Goal: Share content: Share content

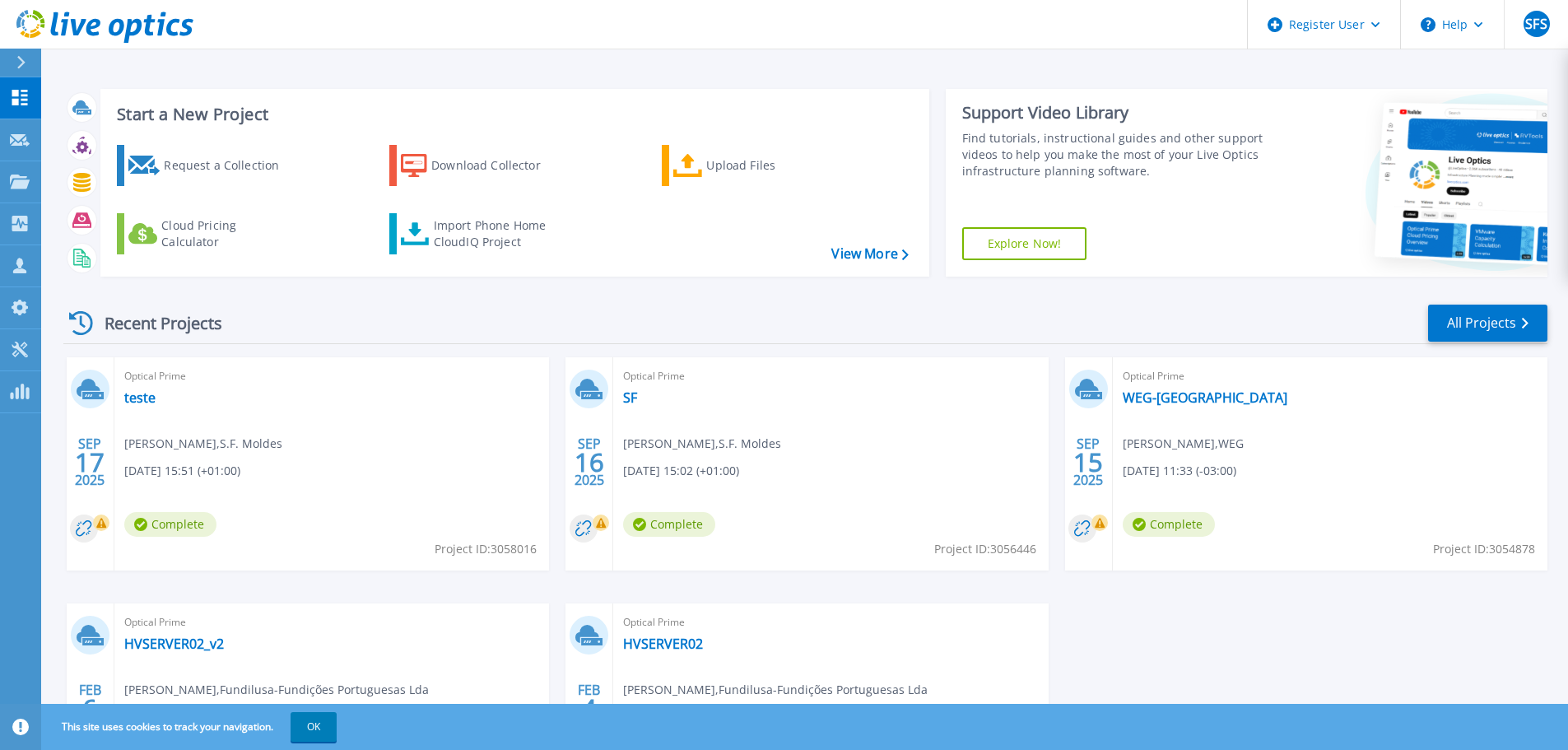
click at [670, 422] on div "Optical Prime SF Paulo Pinho , S.F. Moldes 09/16/2025, 15:02 (+01:00) Complete …" at bounding box center [831, 464] width 434 height 214
click at [629, 370] on span "Optical Prime" at bounding box center [831, 376] width 414 height 18
click at [650, 422] on div "Optical Prime SF Paulo Pinho , S.F. Moldes 09/16/2025, 15:02 (+01:00) Complete …" at bounding box center [831, 464] width 434 height 214
click at [809, 523] on div "Optical Prime SF Paulo Pinho , S.F. Moldes 09/16/2025, 15:02 (+01:00) Complete …" at bounding box center [831, 464] width 434 height 214
click at [176, 439] on span "Paulo Pinho , S.F. Moldes" at bounding box center [203, 443] width 158 height 18
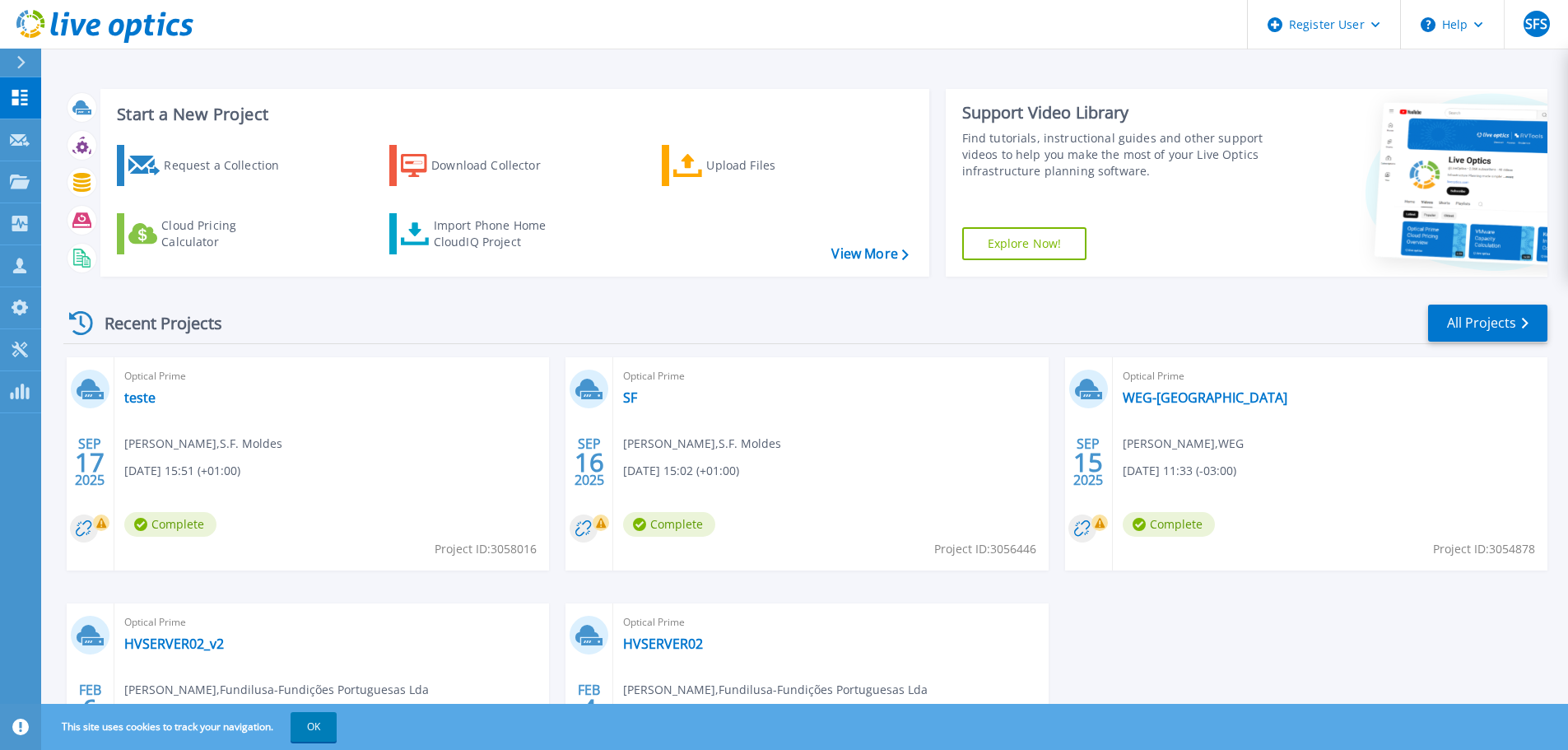
click at [191, 460] on div "Optical Prime teste Paulo Pinho , S.F. Moldes 09/17/2025, 15:51 (+01:00) Comple…" at bounding box center [331, 464] width 434 height 214
click at [160, 517] on span "Complete" at bounding box center [170, 524] width 92 height 24
click at [88, 403] on div at bounding box center [90, 388] width 39 height 39
click at [84, 377] on icon at bounding box center [90, 389] width 27 height 25
click at [595, 523] on rect at bounding box center [601, 522] width 16 height 16
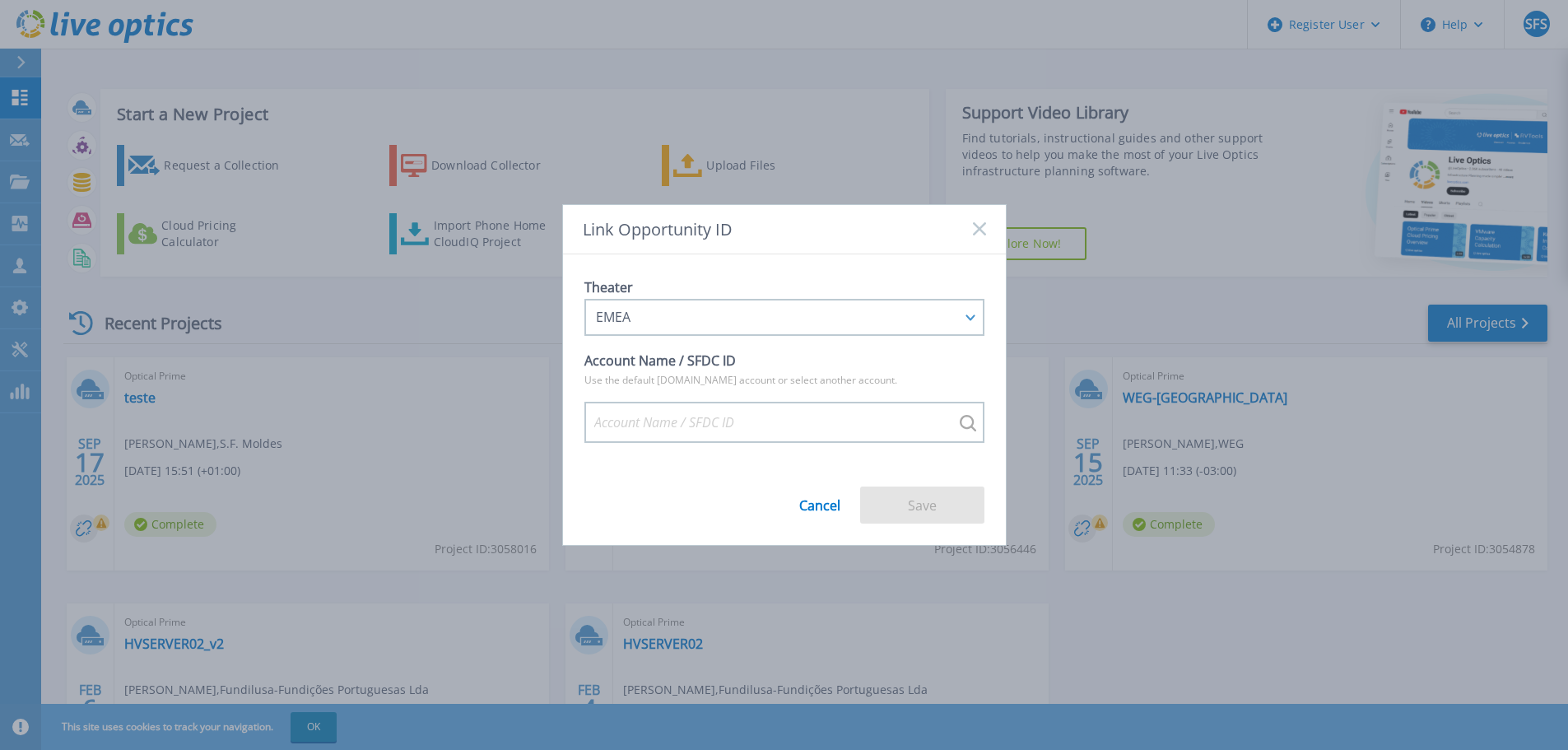
click at [974, 223] on rect at bounding box center [978, 229] width 14 height 14
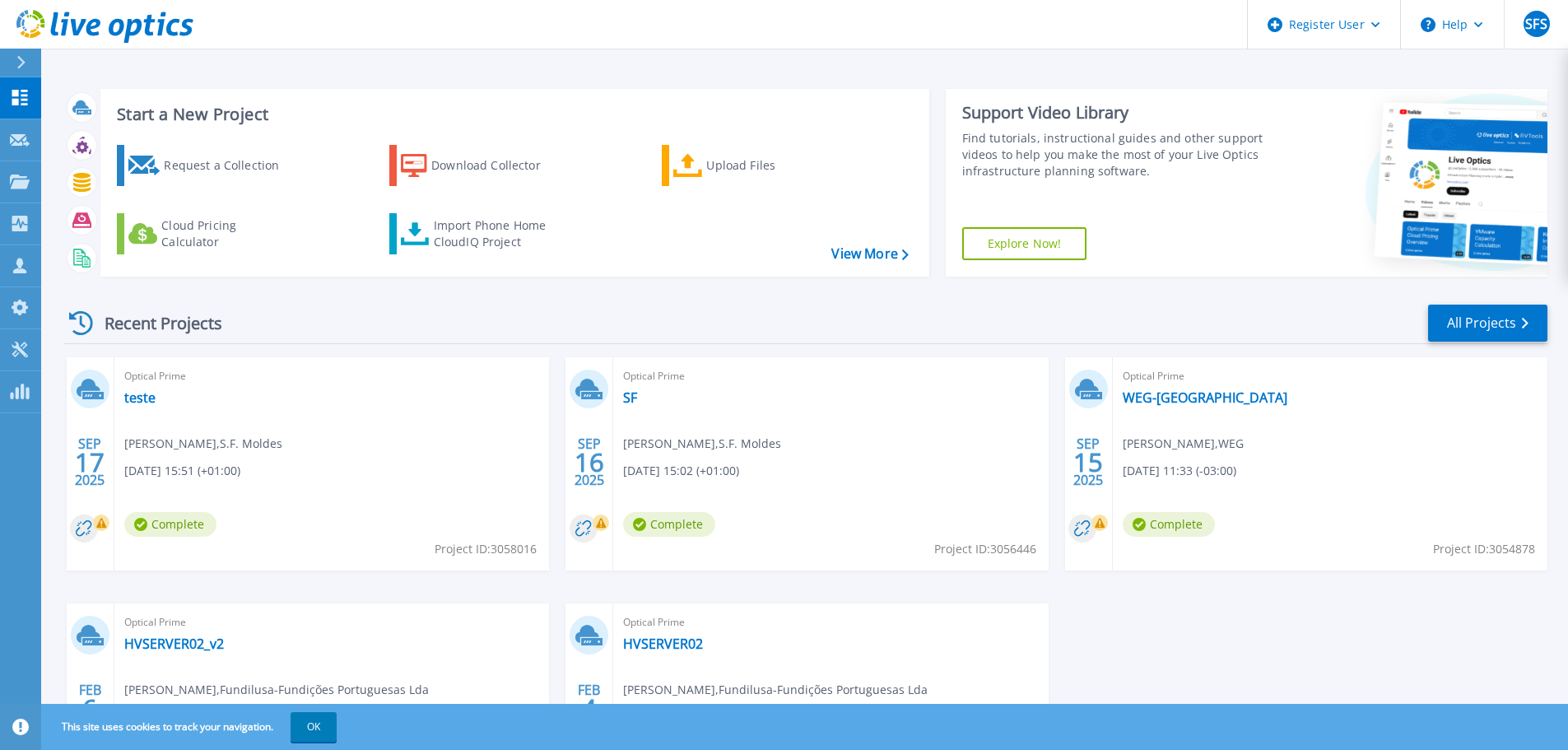
click at [742, 456] on div "Optical Prime SF Paulo Pinho , S.F. Moldes 09/16/2025, 15:02 (+01:00) Complete …" at bounding box center [831, 464] width 434 height 214
click at [946, 508] on div "Optical Prime SF Paulo Pinho , S.F. Moldes 09/16/2025, 15:02 (+01:00) Complete …" at bounding box center [831, 464] width 434 height 214
click at [624, 359] on div "Optical Prime SF Paulo Pinho , S.F. Moldes 09/16/2025, 15:02 (+01:00) Complete …" at bounding box center [831, 464] width 434 height 214
click at [629, 402] on link "SF" at bounding box center [630, 397] width 14 height 16
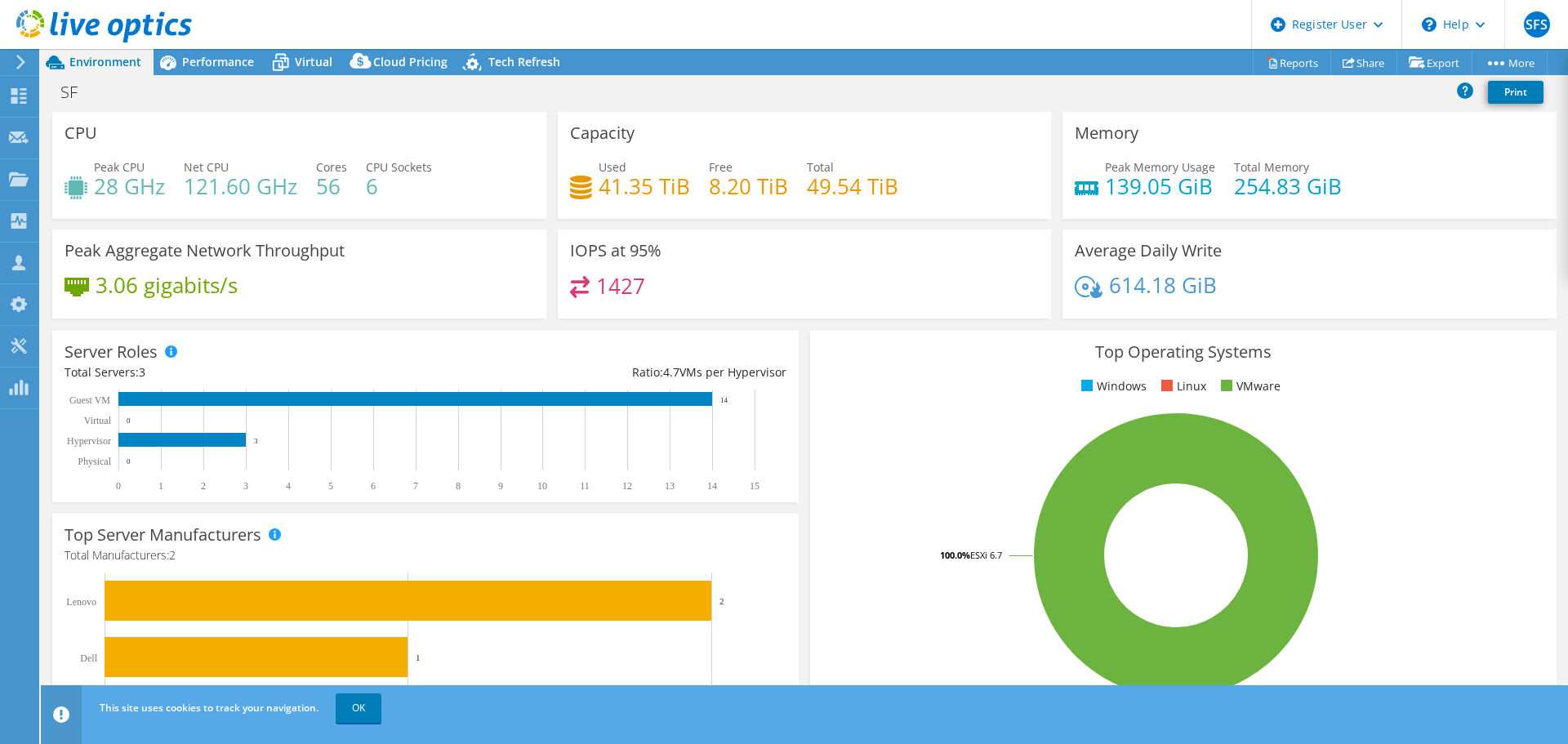
click at [1364, 76] on div "SF Print" at bounding box center [804, 92] width 1528 height 31
click at [1360, 65] on link "Share" at bounding box center [1364, 62] width 67 height 25
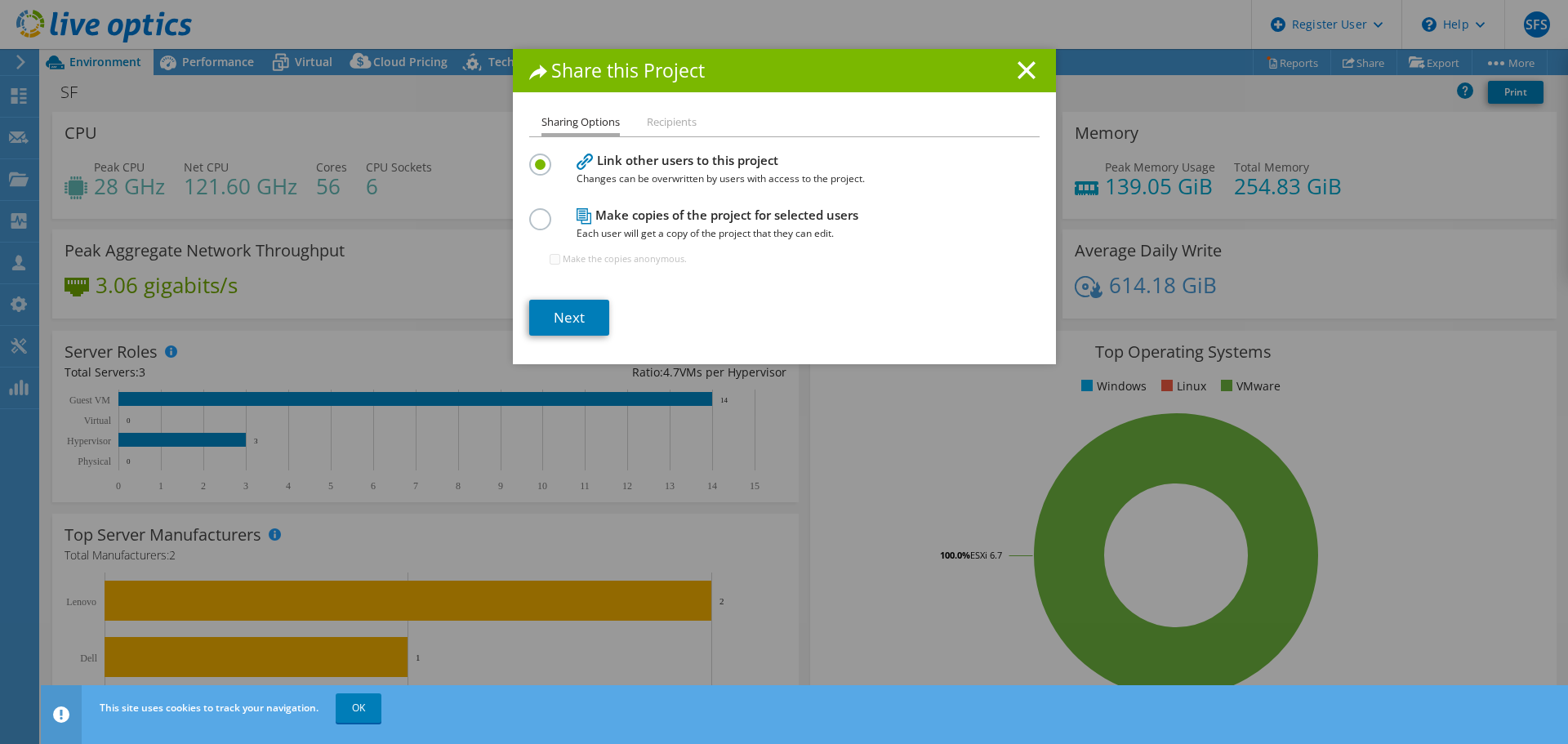
click at [674, 127] on li "Recipients" at bounding box center [671, 123] width 49 height 21
click at [590, 124] on li "Sharing Options" at bounding box center [580, 125] width 78 height 23
click at [673, 126] on li "Recipients" at bounding box center [671, 123] width 49 height 21
click at [574, 310] on link "Next" at bounding box center [568, 318] width 80 height 36
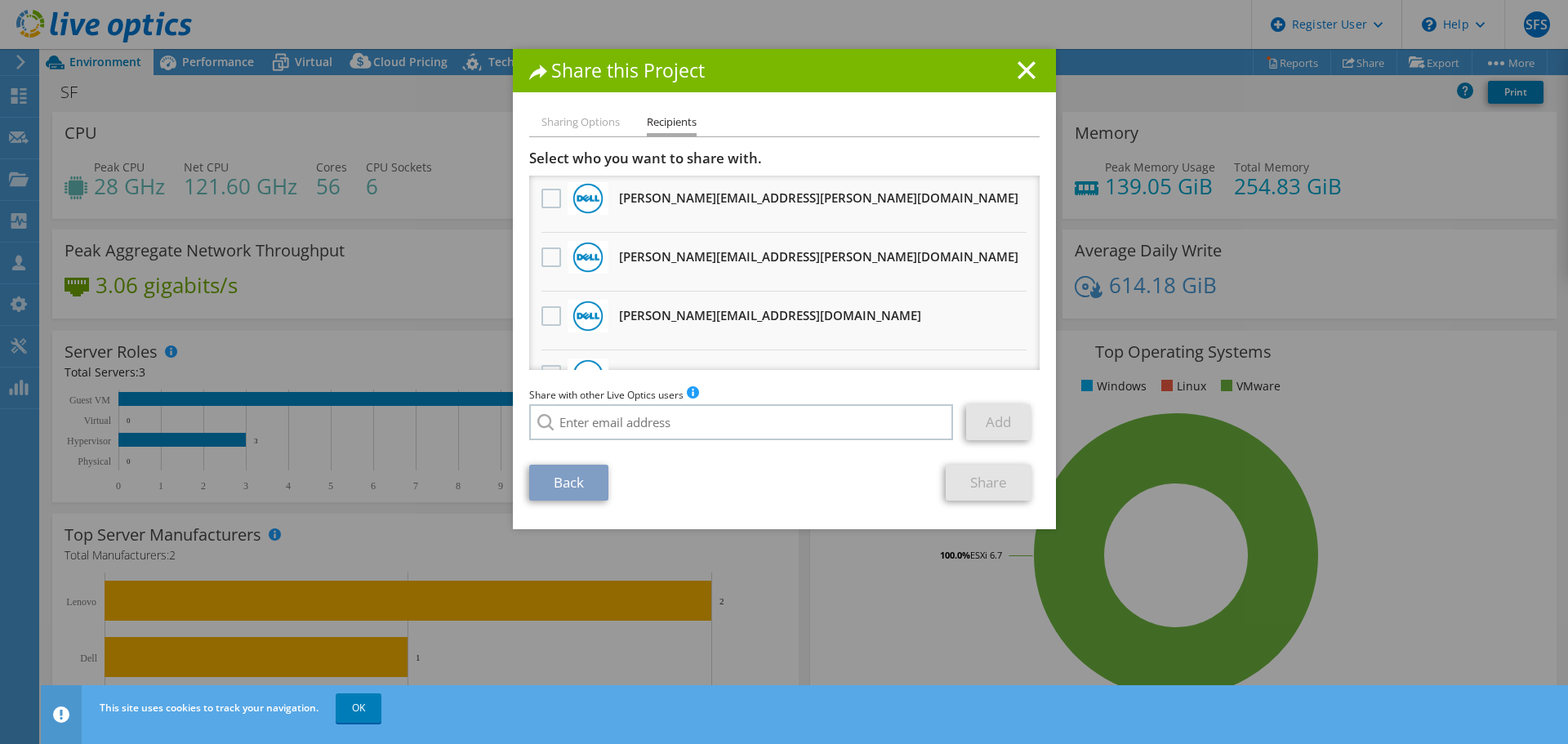
scroll to position [54, 0]
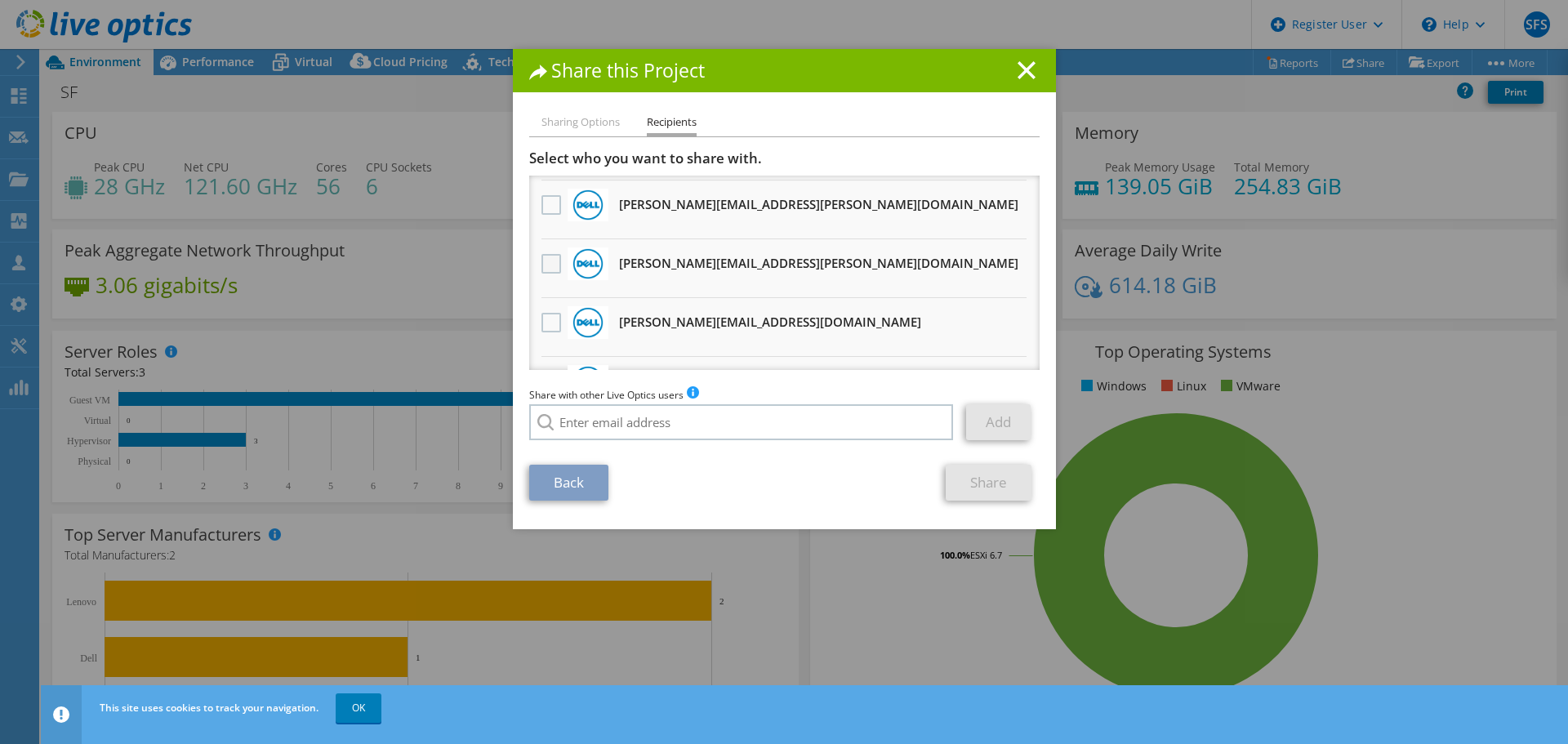
click at [552, 265] on label at bounding box center [553, 264] width 23 height 20
click at [0, 0] on input "checkbox" at bounding box center [0, 0] width 0 height 0
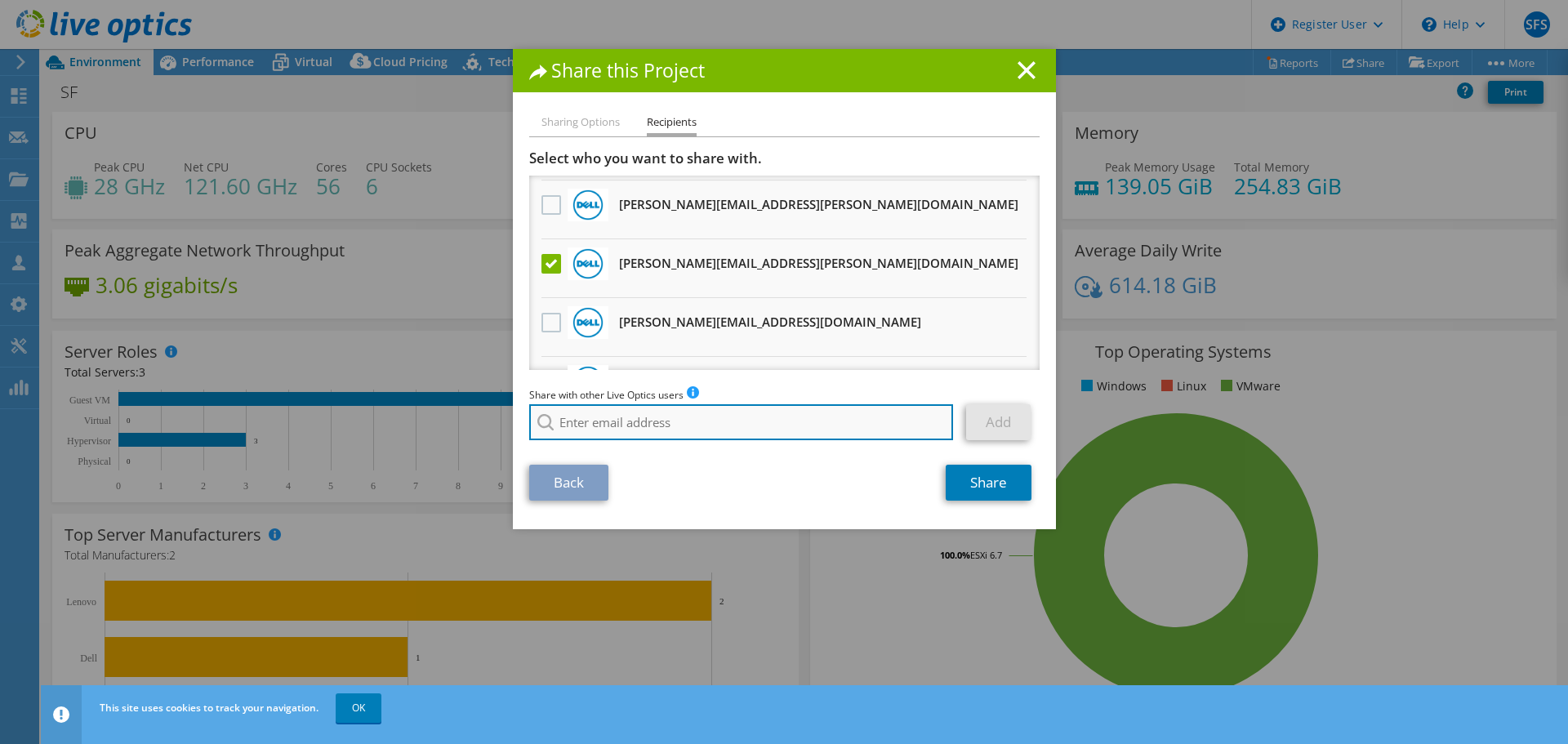
click at [769, 425] on input "search" at bounding box center [741, 422] width 425 height 36
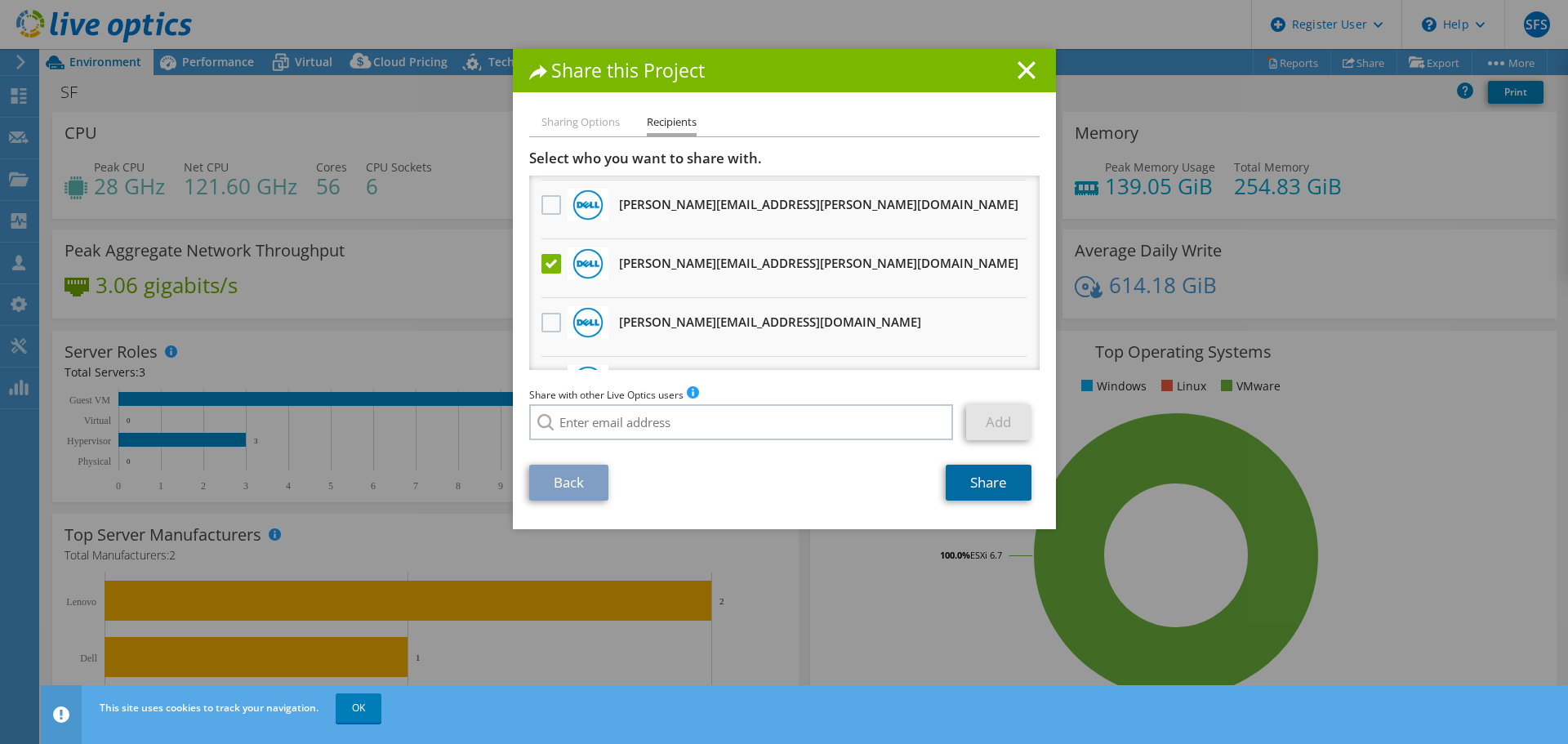
click at [987, 483] on link "Share" at bounding box center [989, 483] width 86 height 36
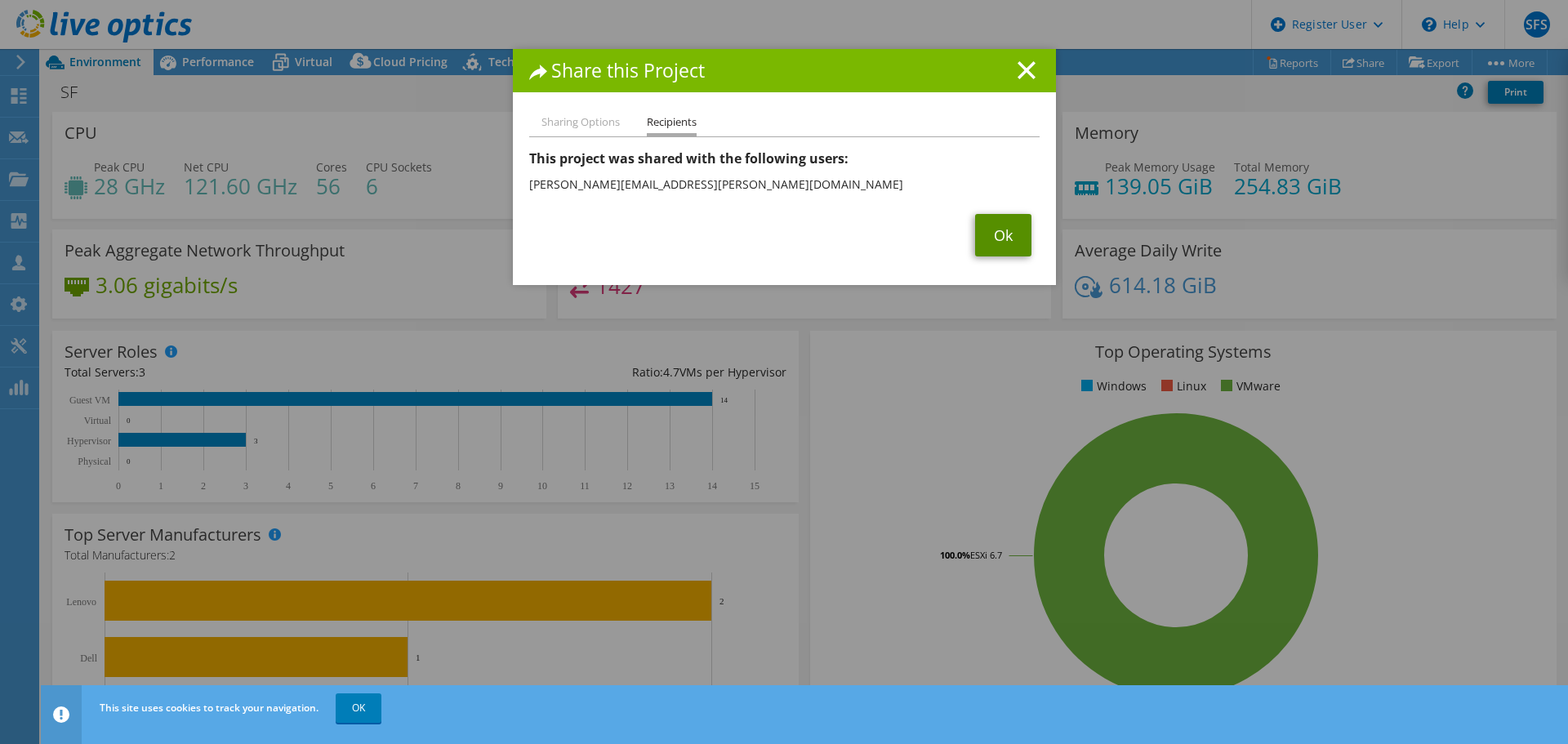
click at [989, 228] on link "Ok" at bounding box center [1003, 234] width 57 height 42
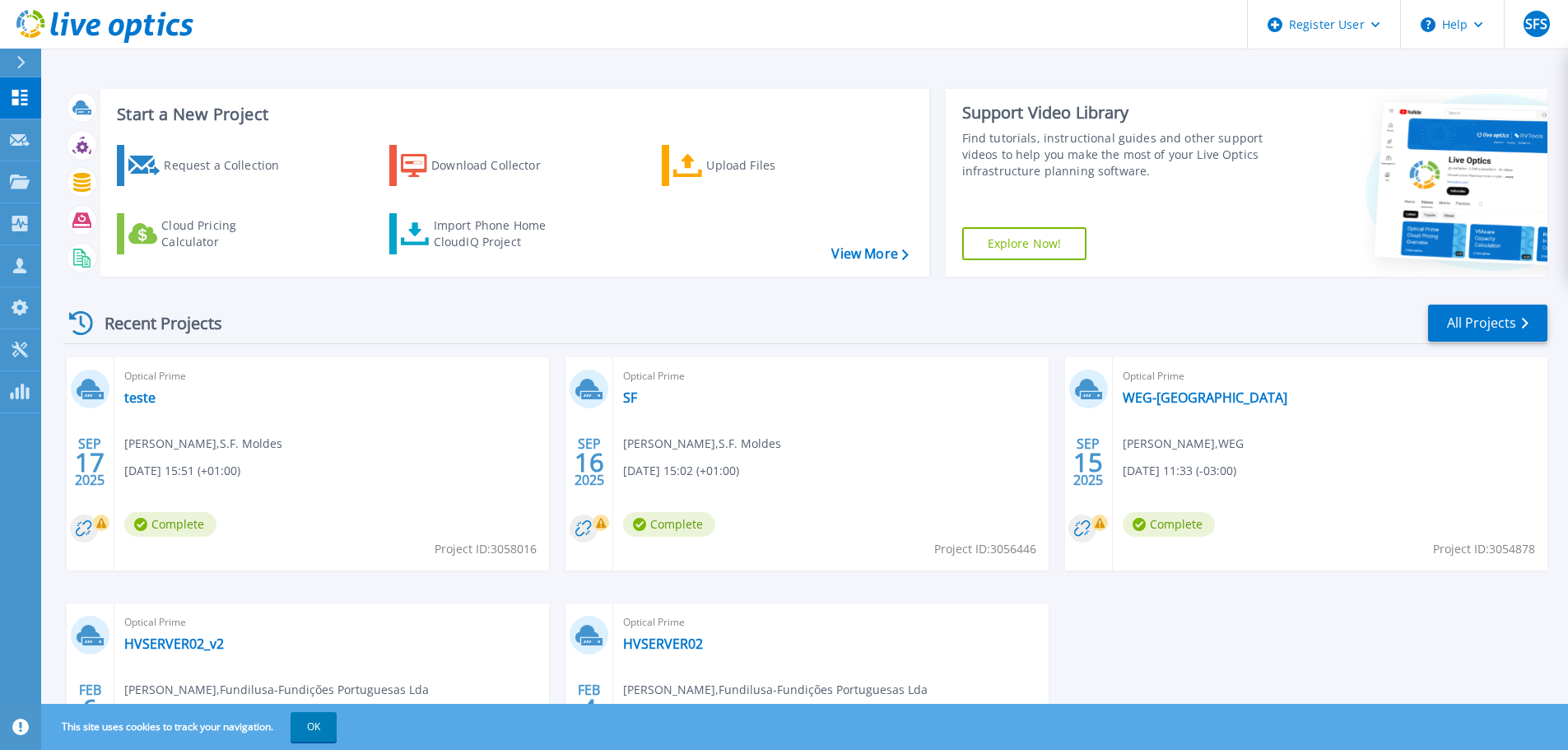
click at [128, 384] on span "Optical Prime" at bounding box center [331, 376] width 414 height 18
click at [132, 397] on link "teste" at bounding box center [139, 397] width 32 height 16
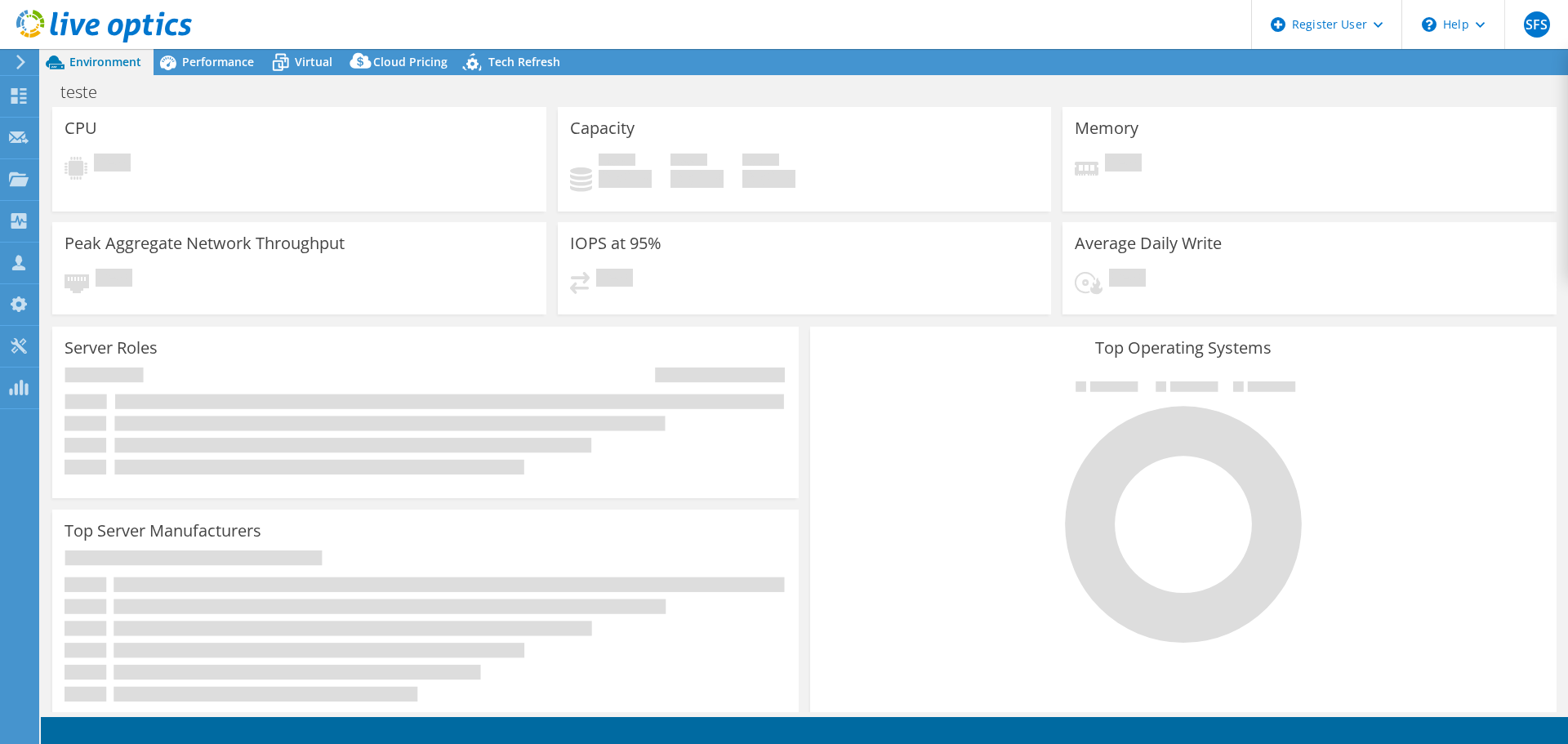
select select "USD"
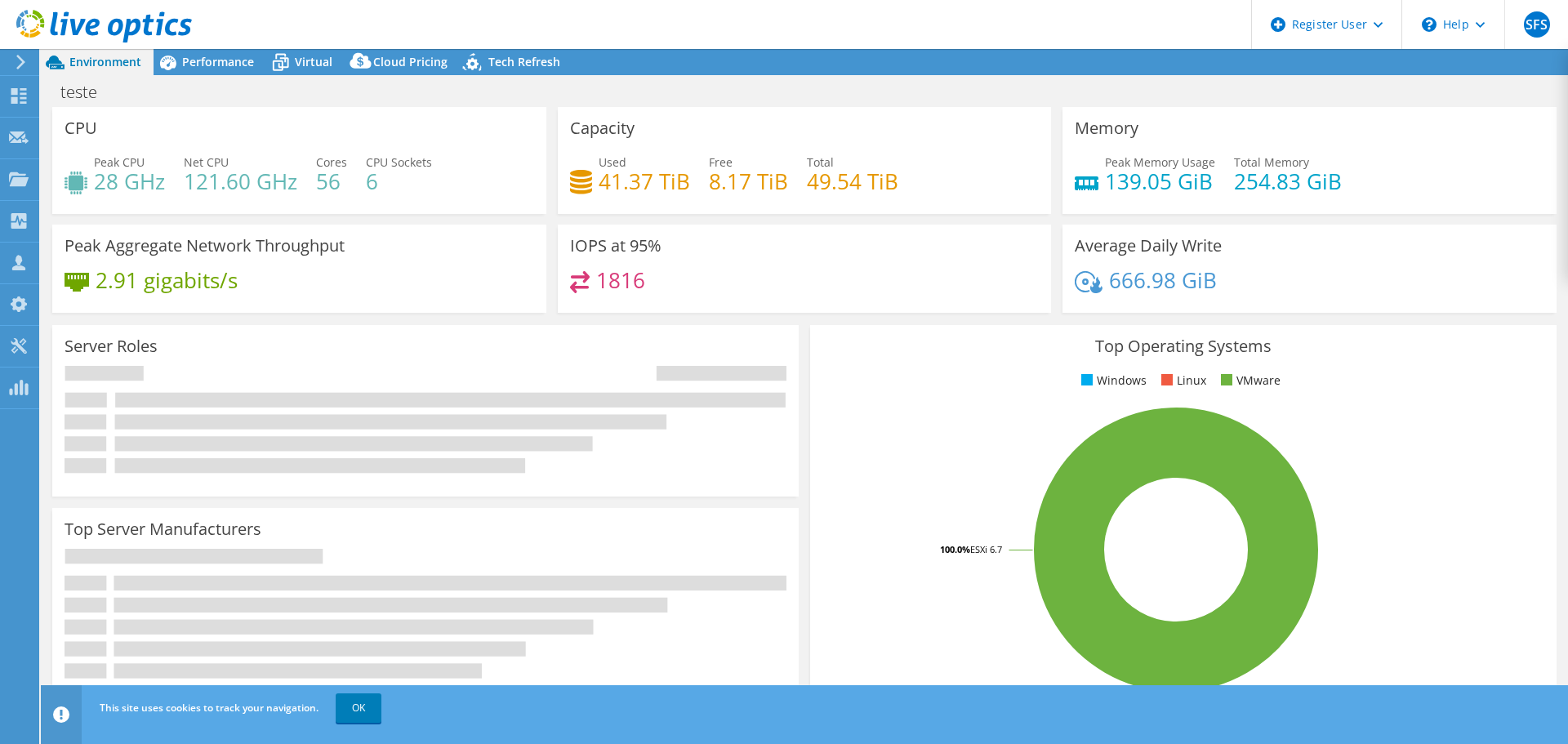
radio input "true"
radio input "false"
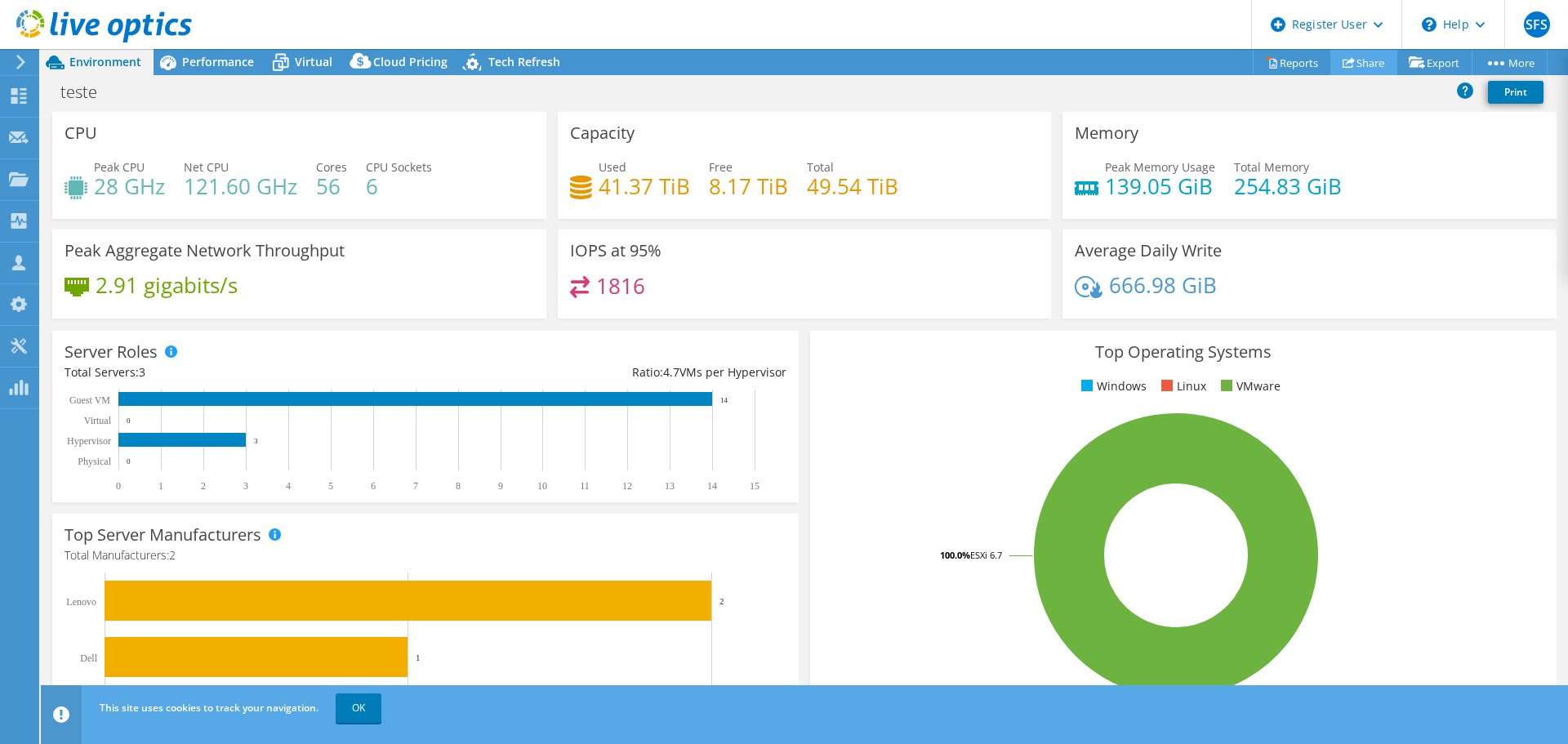
click at [1345, 67] on icon at bounding box center [1349, 63] width 13 height 13
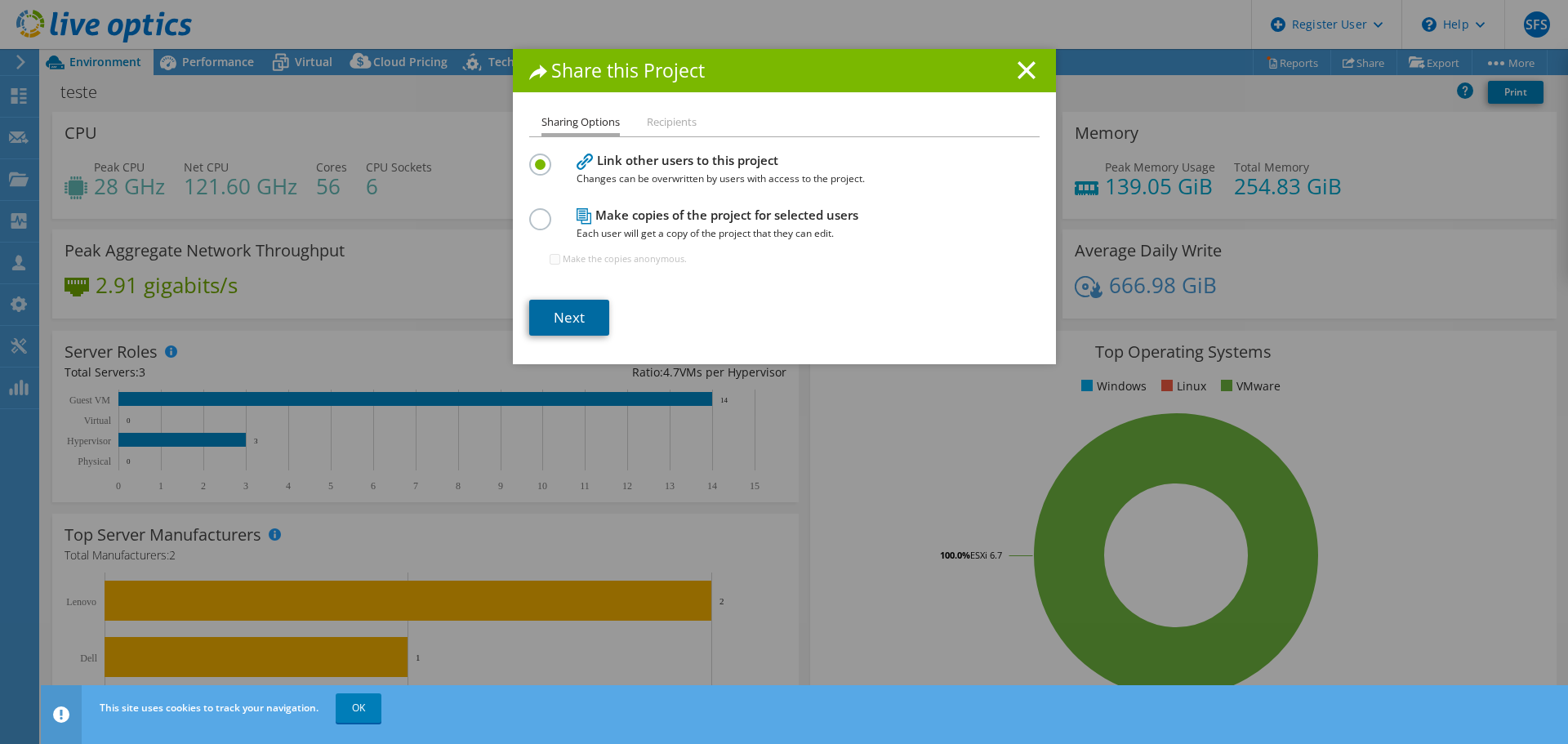
click at [576, 307] on link "Next" at bounding box center [568, 318] width 80 height 36
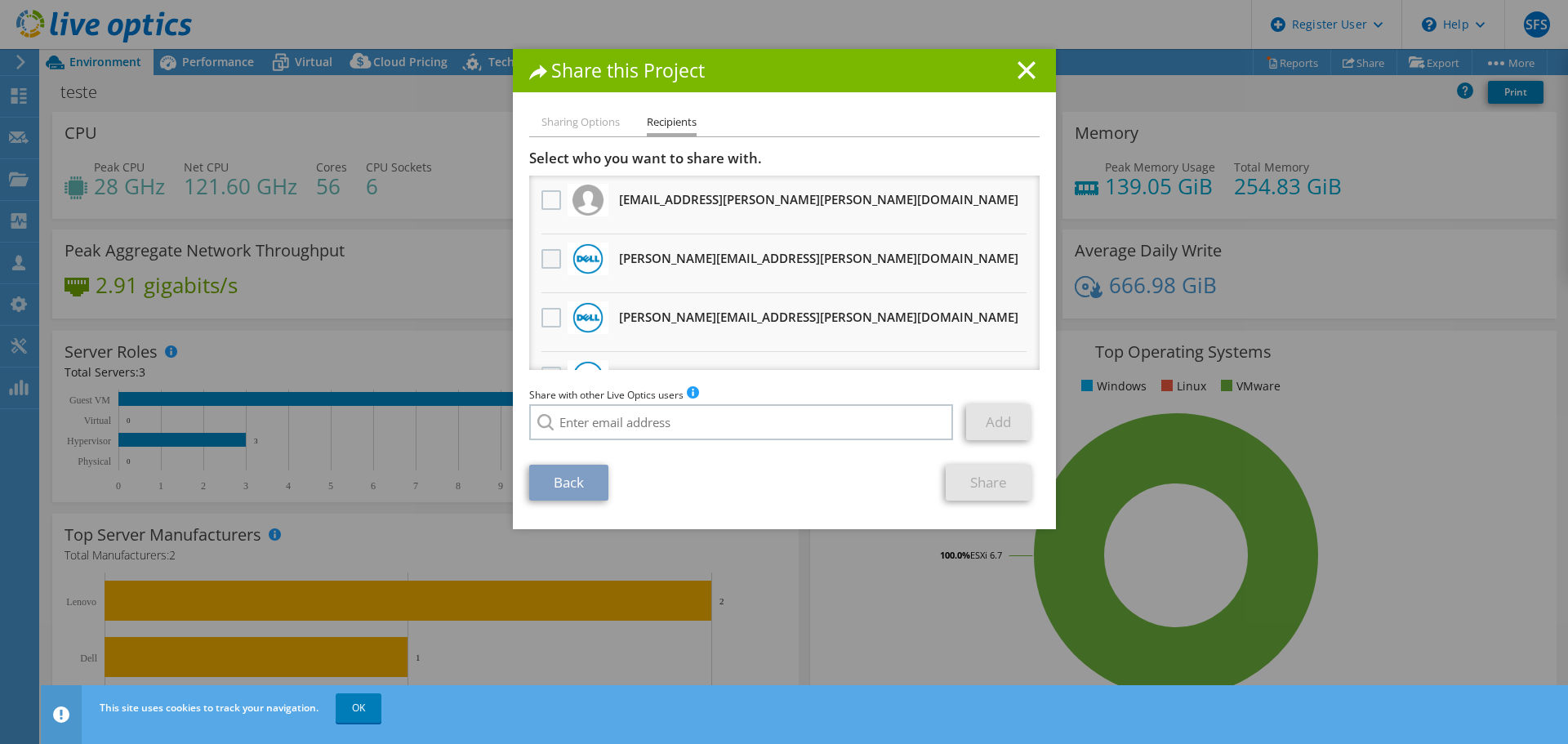
click at [551, 258] on label at bounding box center [553, 258] width 23 height 20
click at [0, 0] on input "checkbox" at bounding box center [0, 0] width 0 height 0
click at [957, 466] on link "Share" at bounding box center [989, 483] width 86 height 36
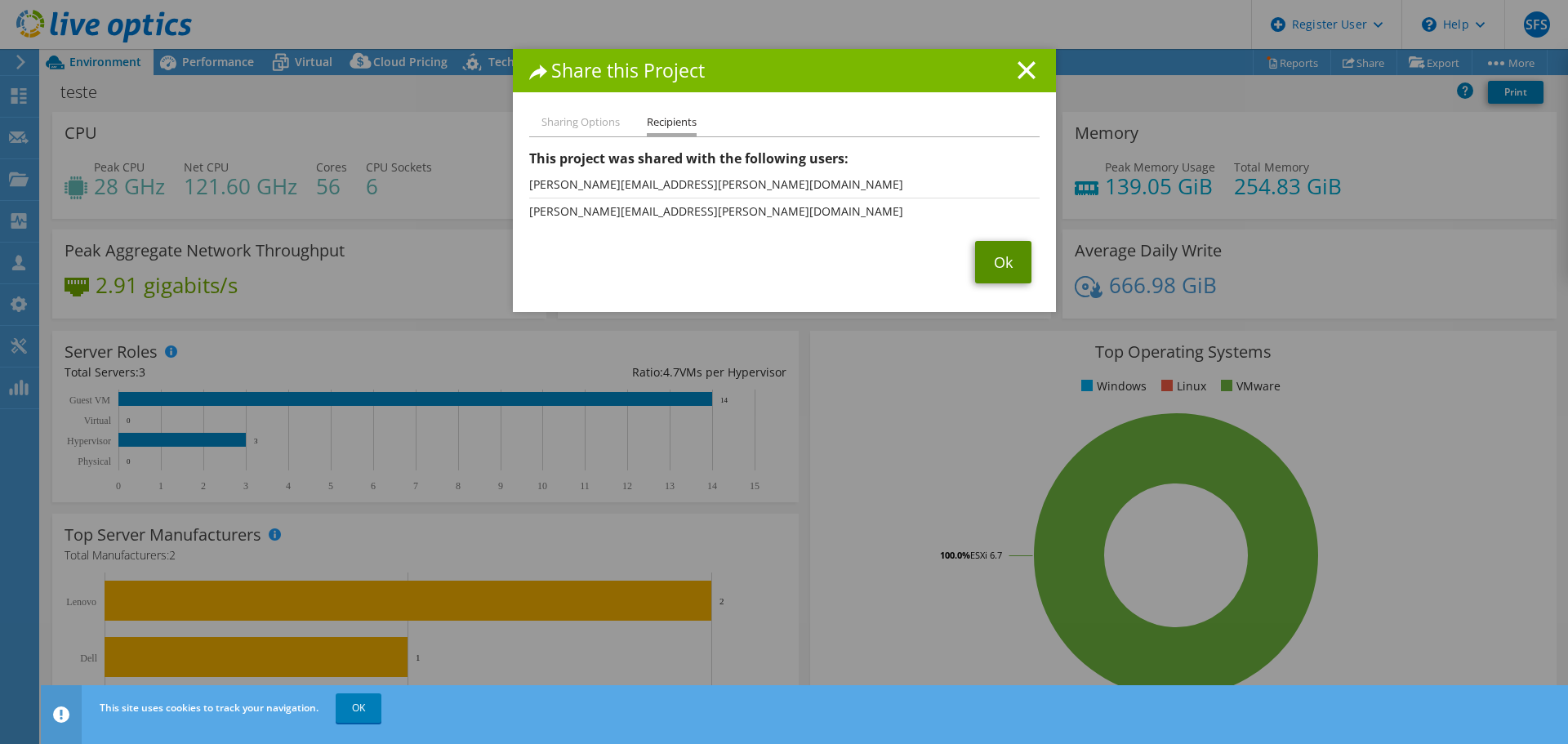
click at [1004, 257] on link "Ok" at bounding box center [1003, 261] width 57 height 42
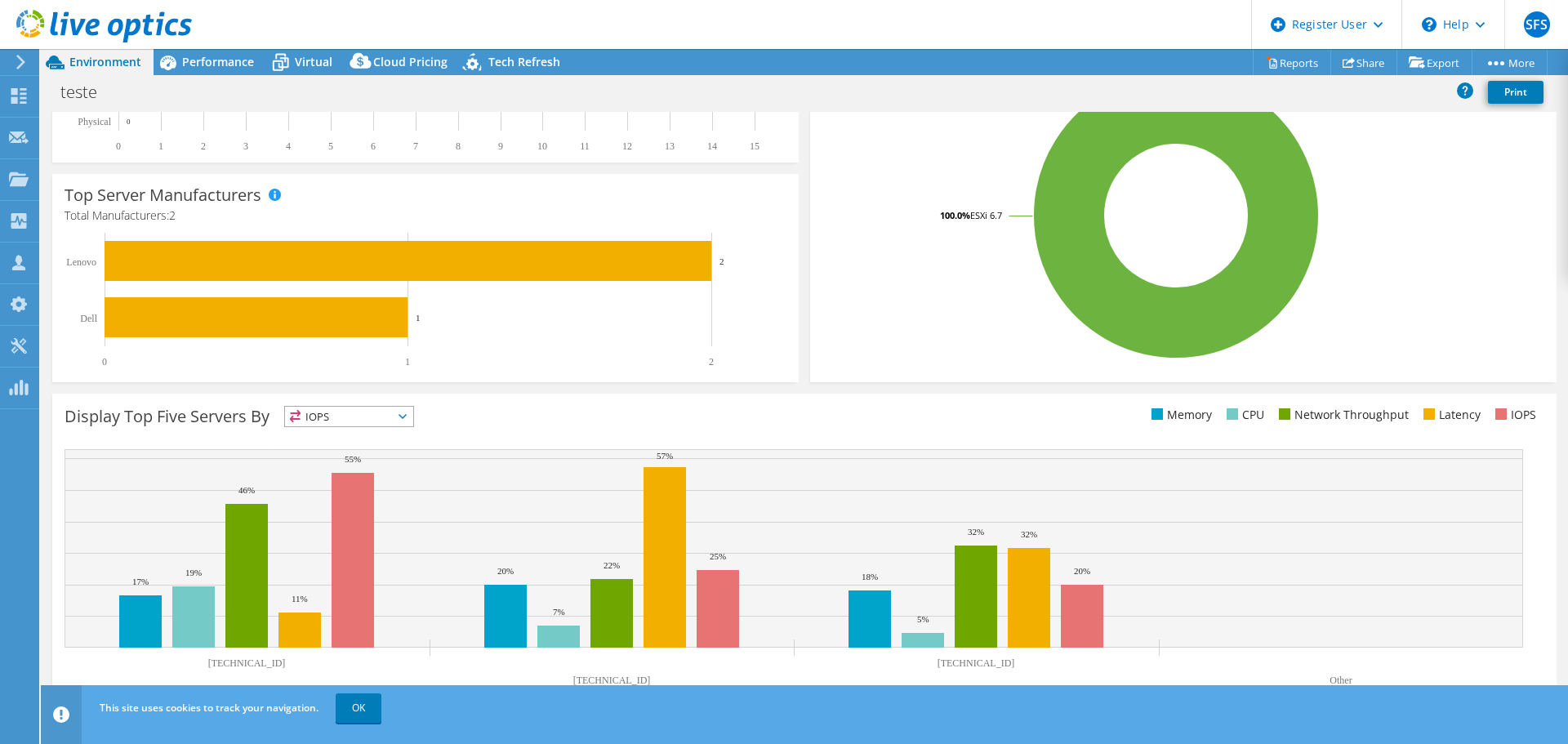
scroll to position [346, 0]
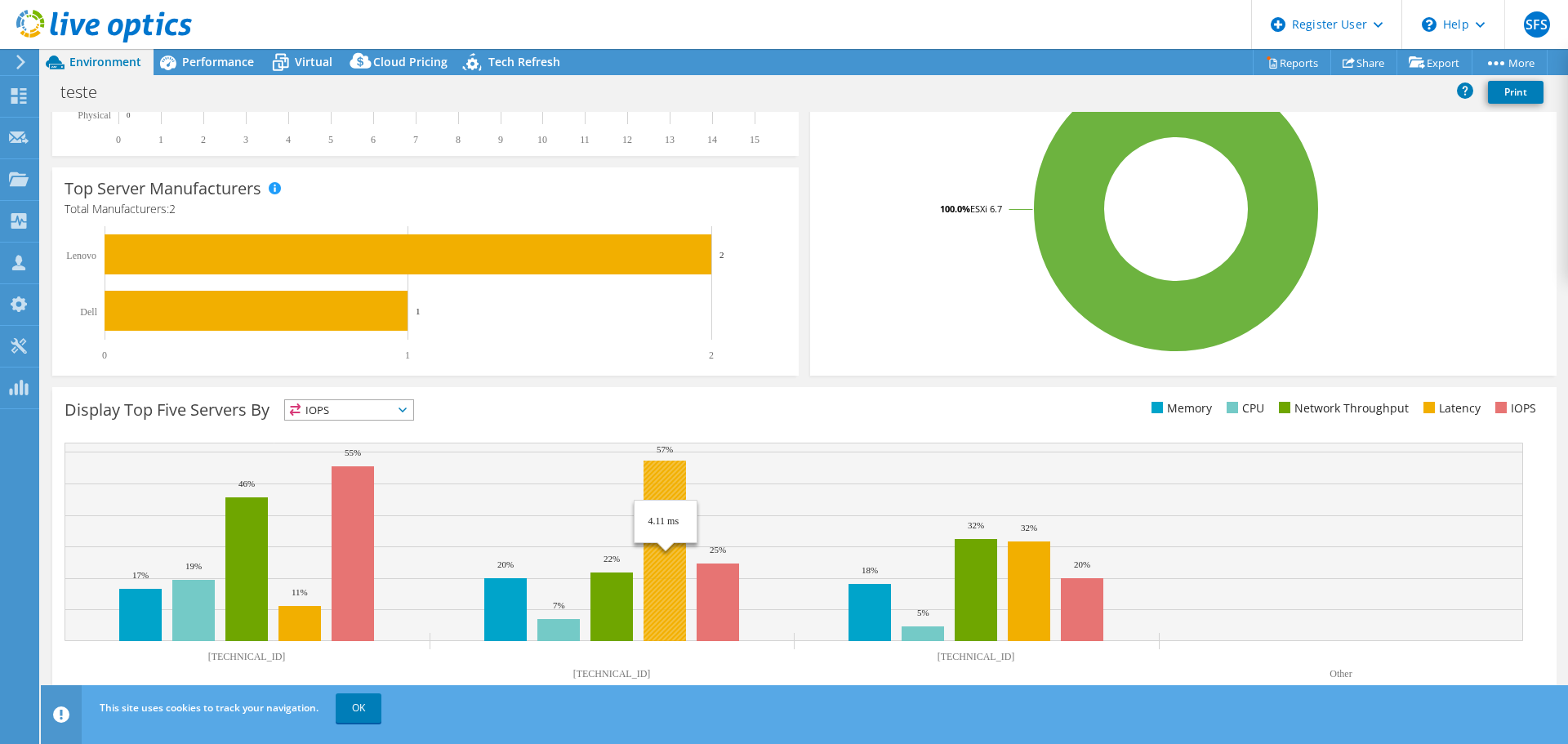
click at [661, 501] on rect at bounding box center [665, 550] width 42 height 180
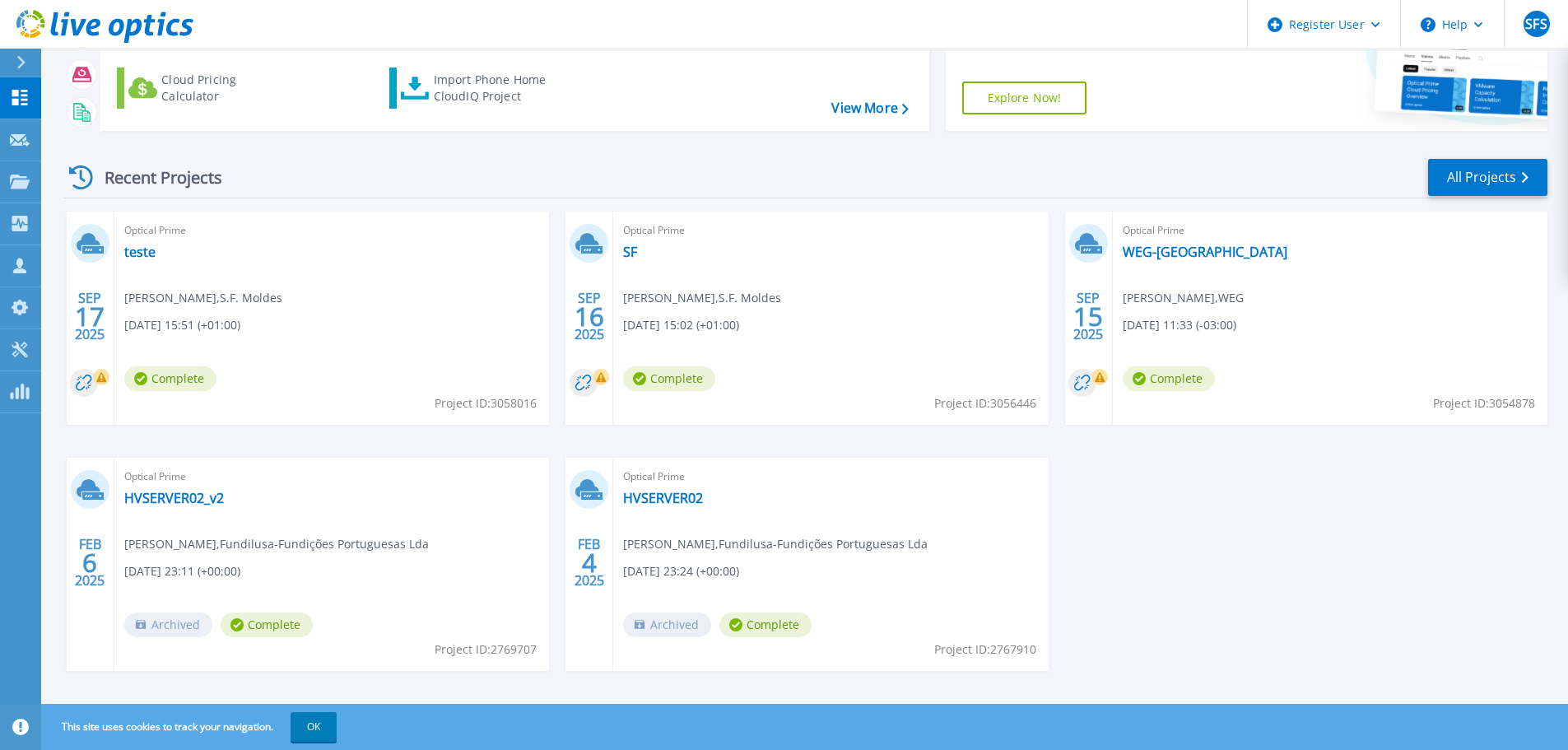
scroll to position [162, 0]
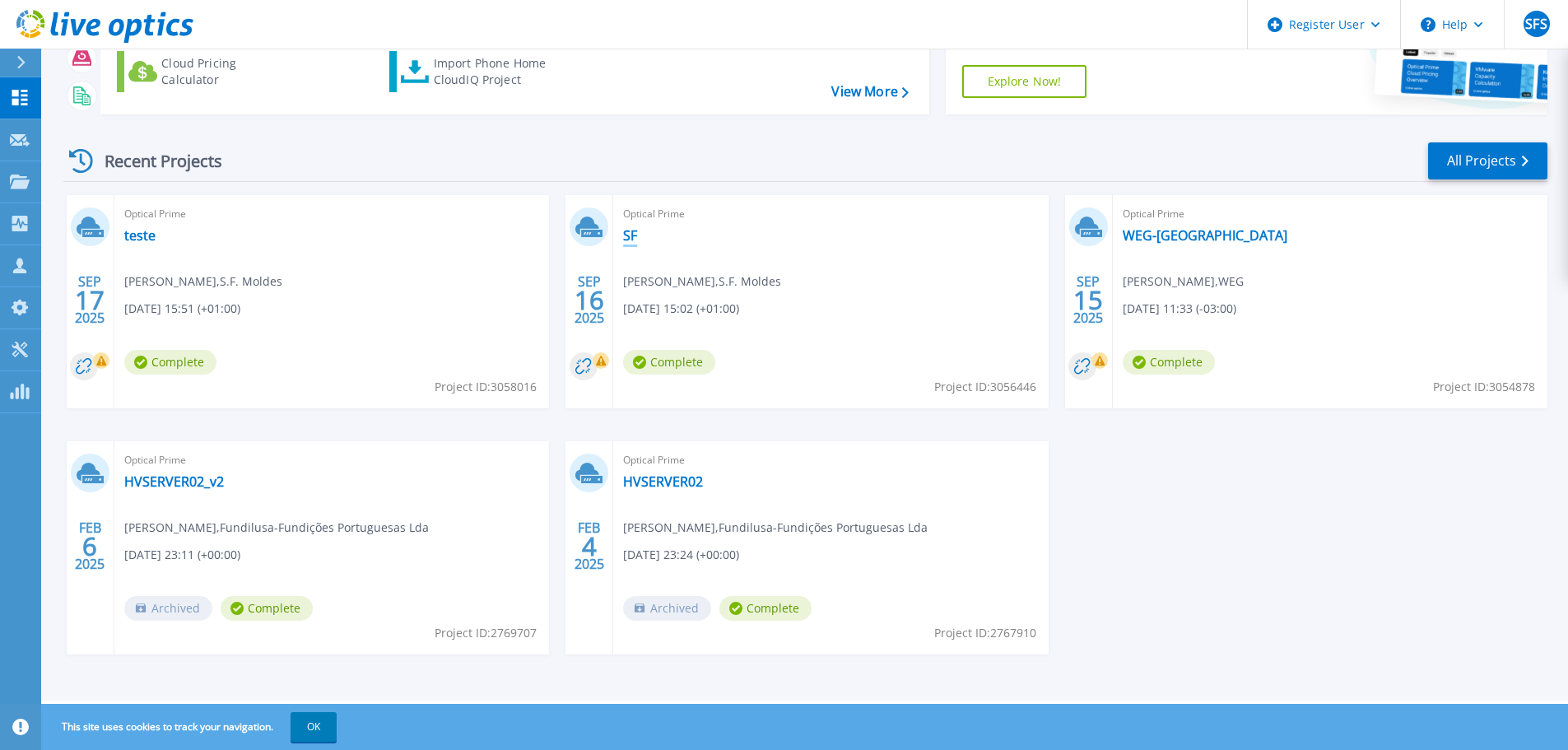
click at [628, 235] on link "SF" at bounding box center [630, 235] width 14 height 16
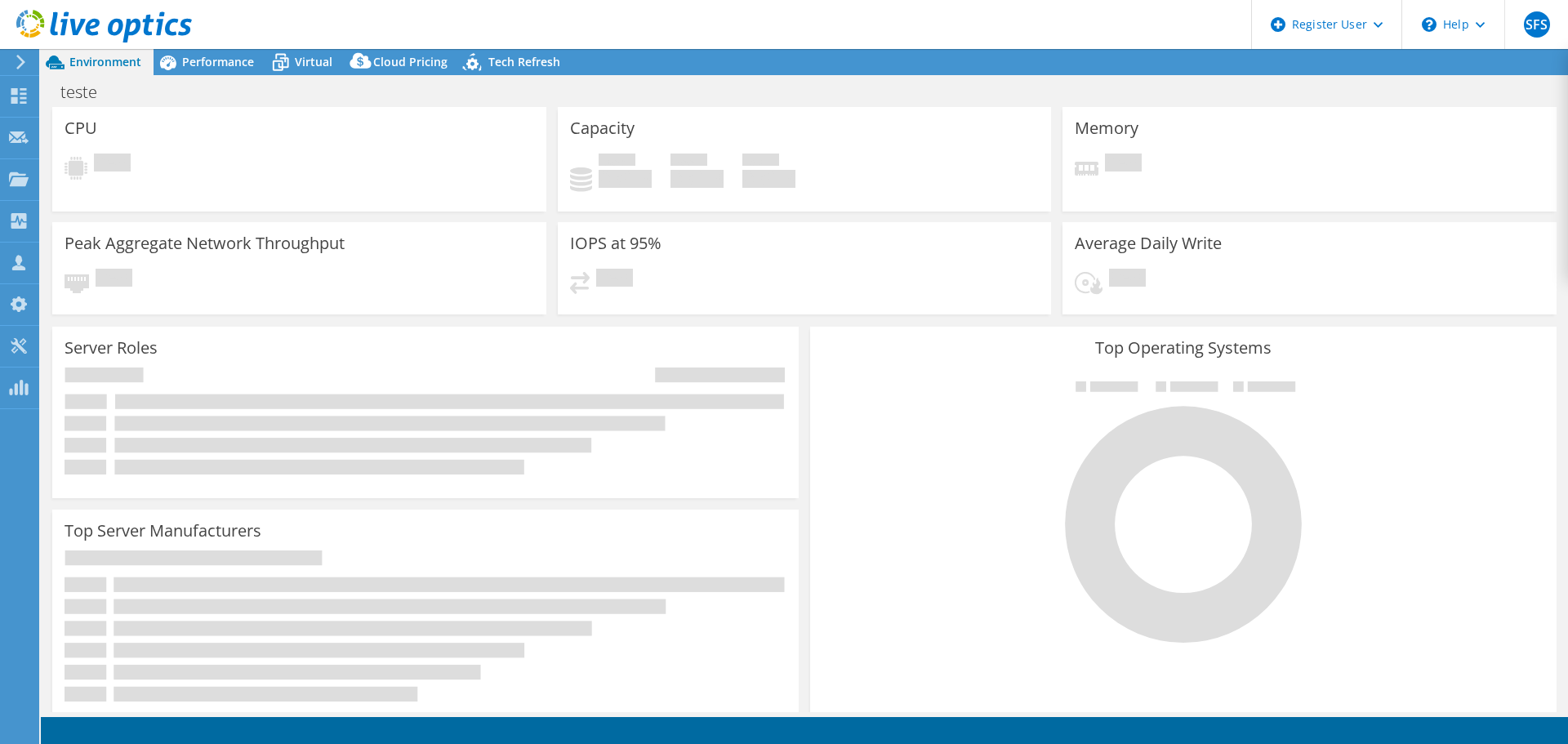
select select "USD"
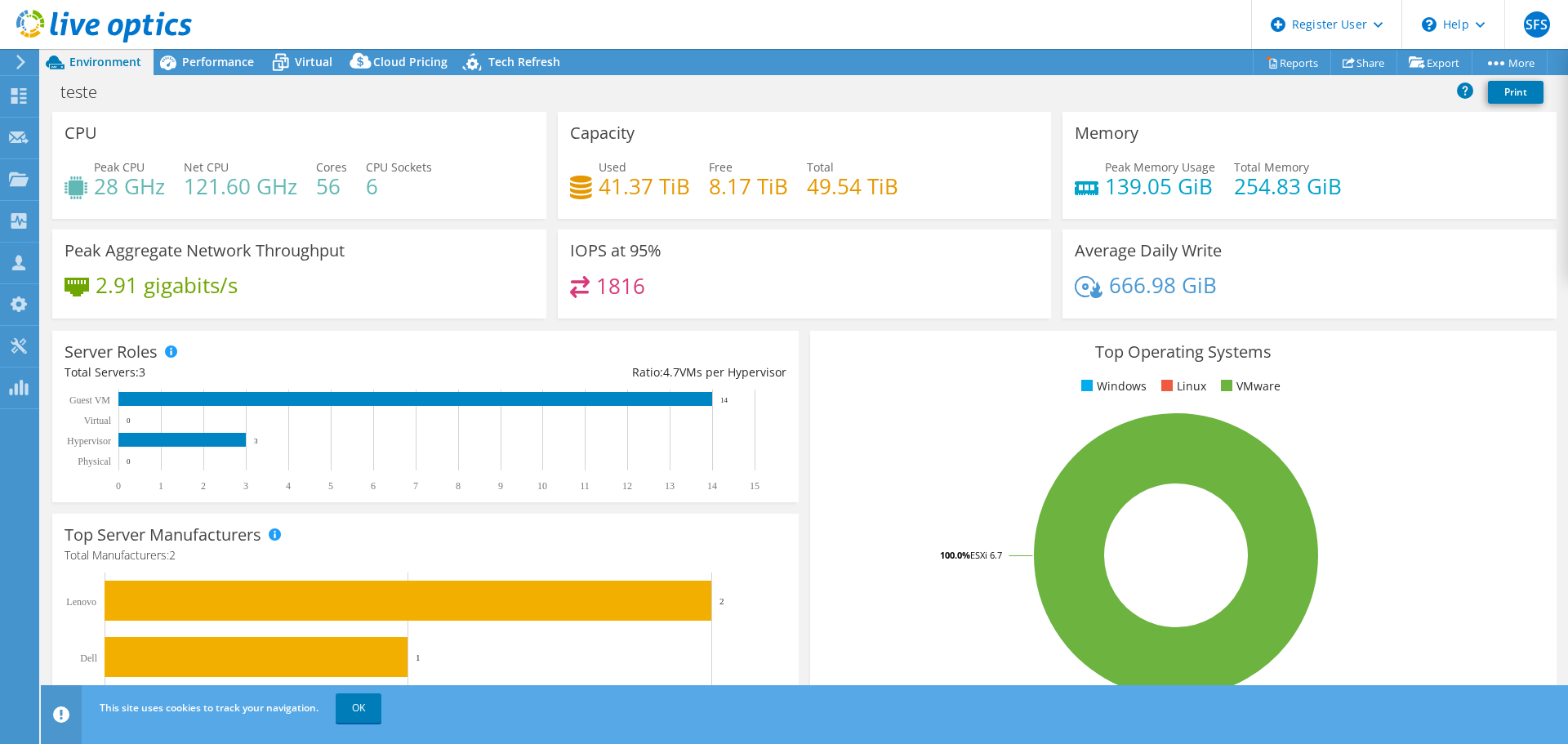
click at [892, 483] on rect at bounding box center [1176, 555] width 708 height 285
click at [222, 57] on span "Performance" at bounding box center [218, 61] width 72 height 15
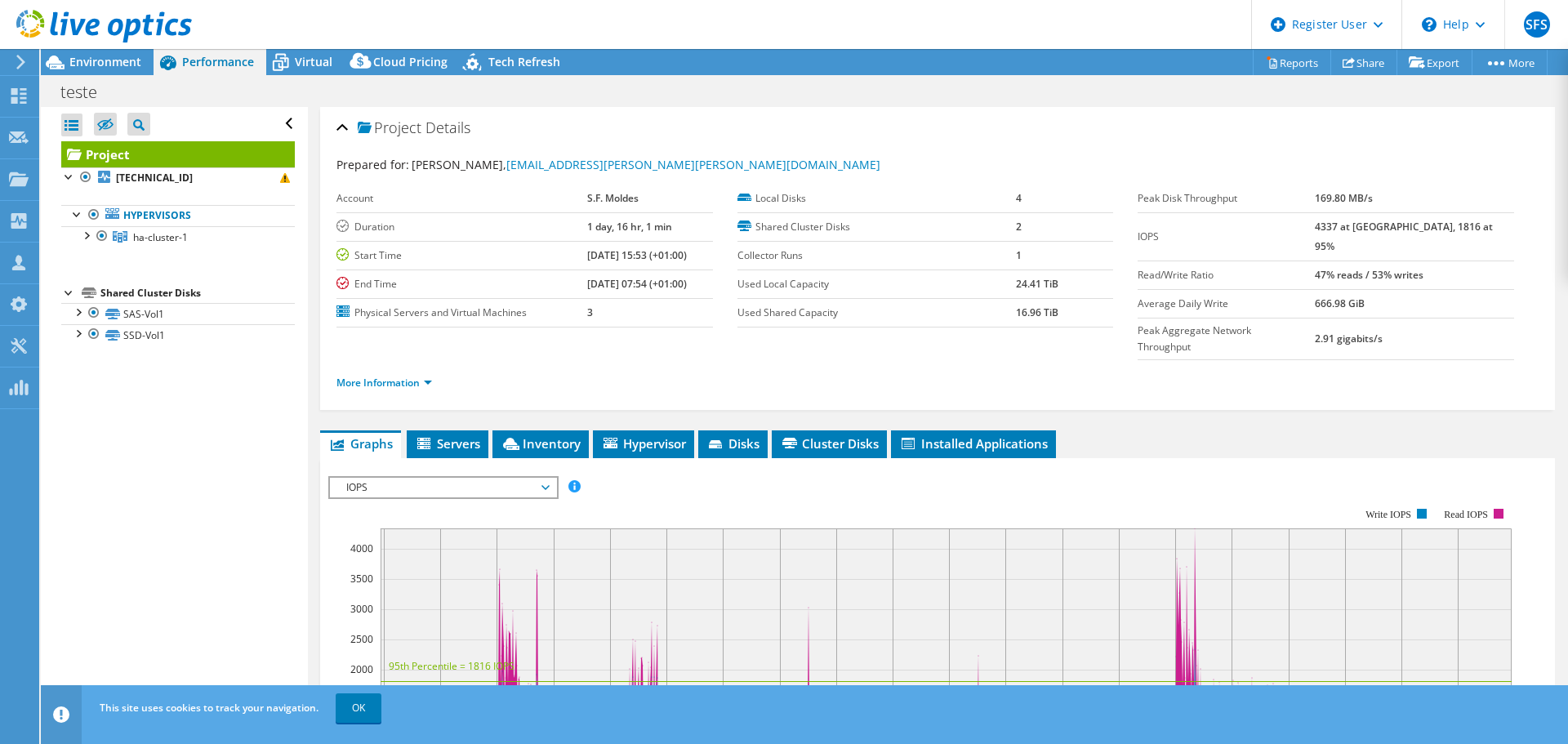
scroll to position [163, 0]
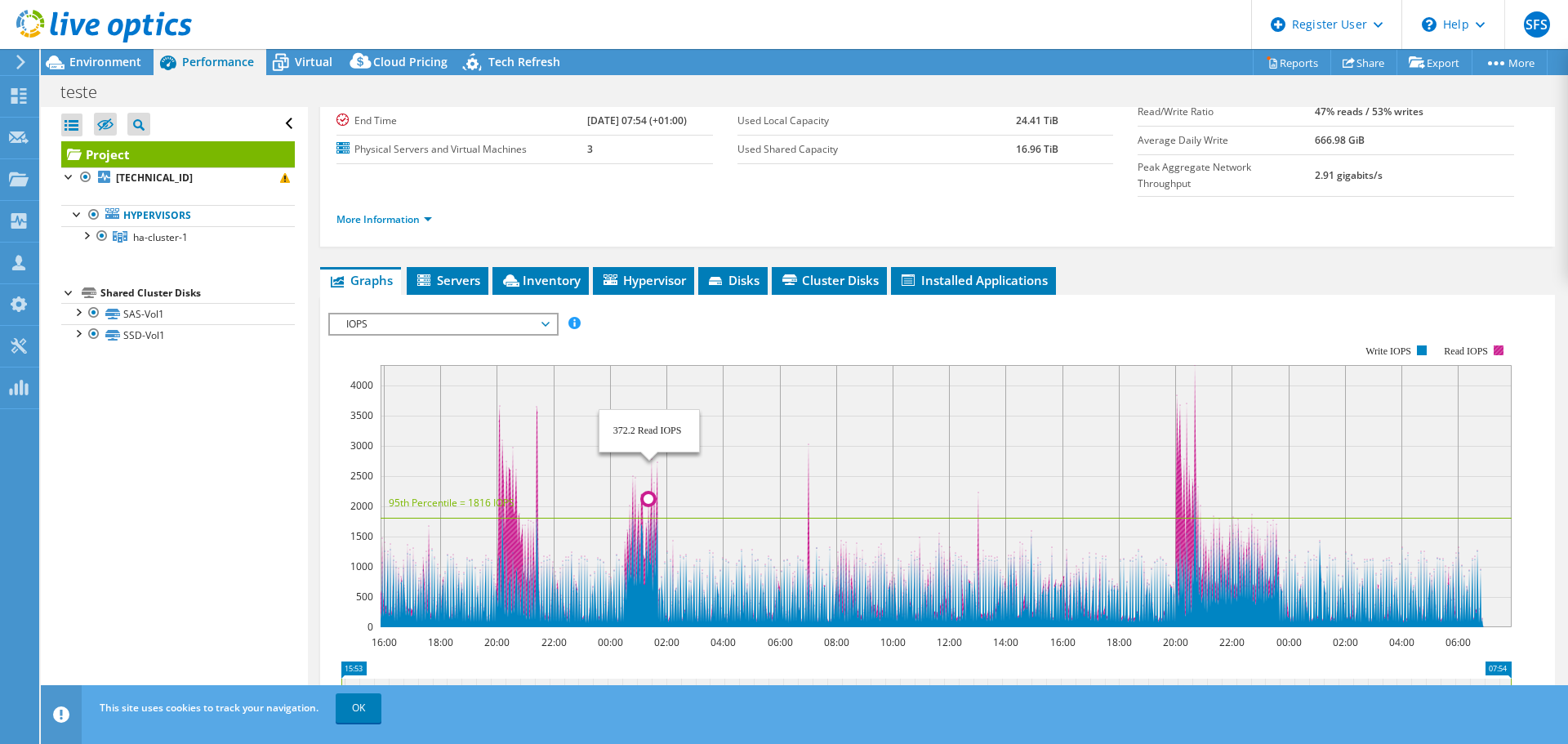
click at [651, 512] on icon at bounding box center [931, 495] width 1104 height 261
drag, startPoint x: 1192, startPoint y: 372, endPoint x: 1183, endPoint y: 379, distance: 11.4
click at [1177, 381] on rect at bounding box center [947, 496] width 1132 height 262
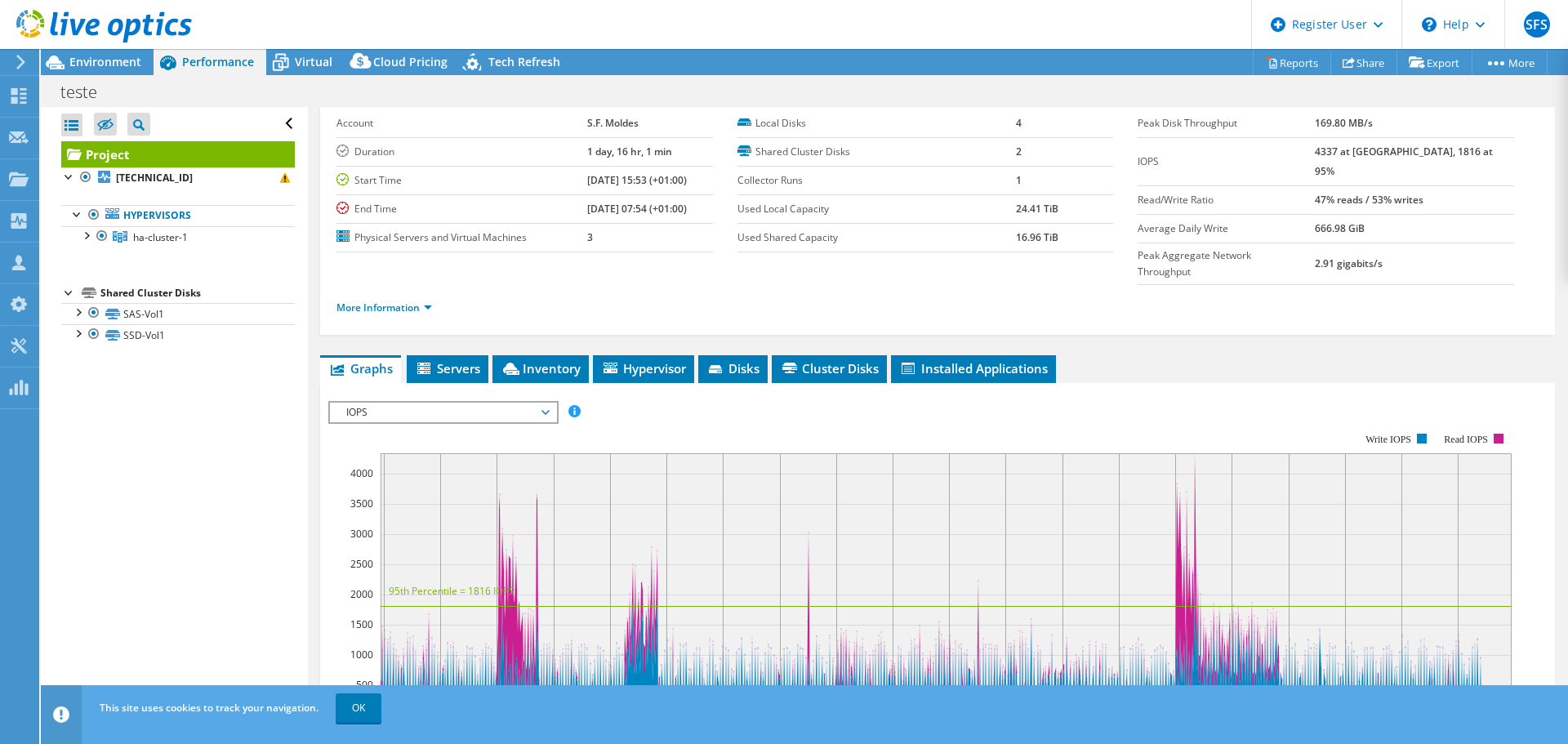
scroll to position [0, 0]
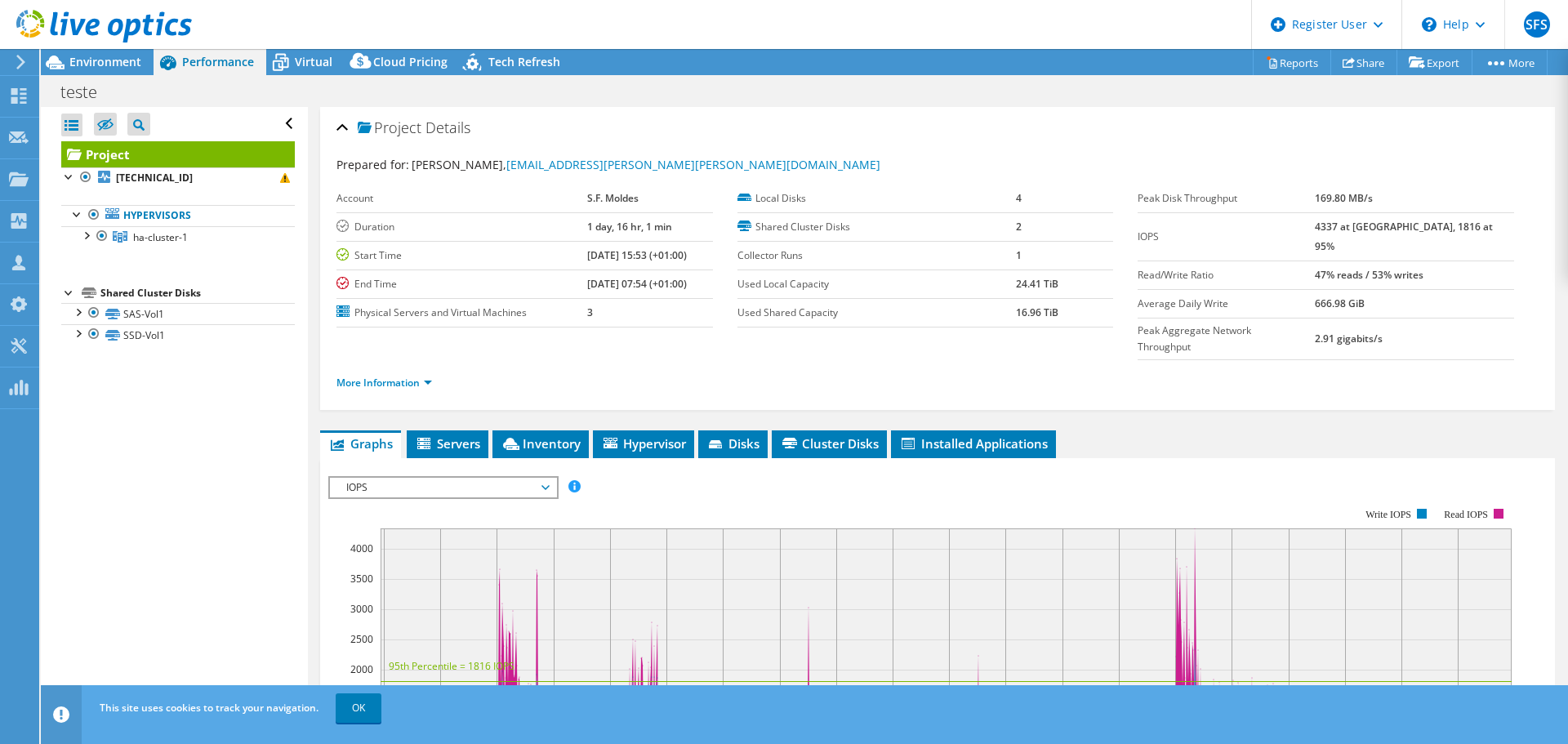
click at [395, 227] on label "Duration" at bounding box center [462, 227] width 251 height 16
click at [408, 375] on link "More Information" at bounding box center [384, 381] width 95 height 13
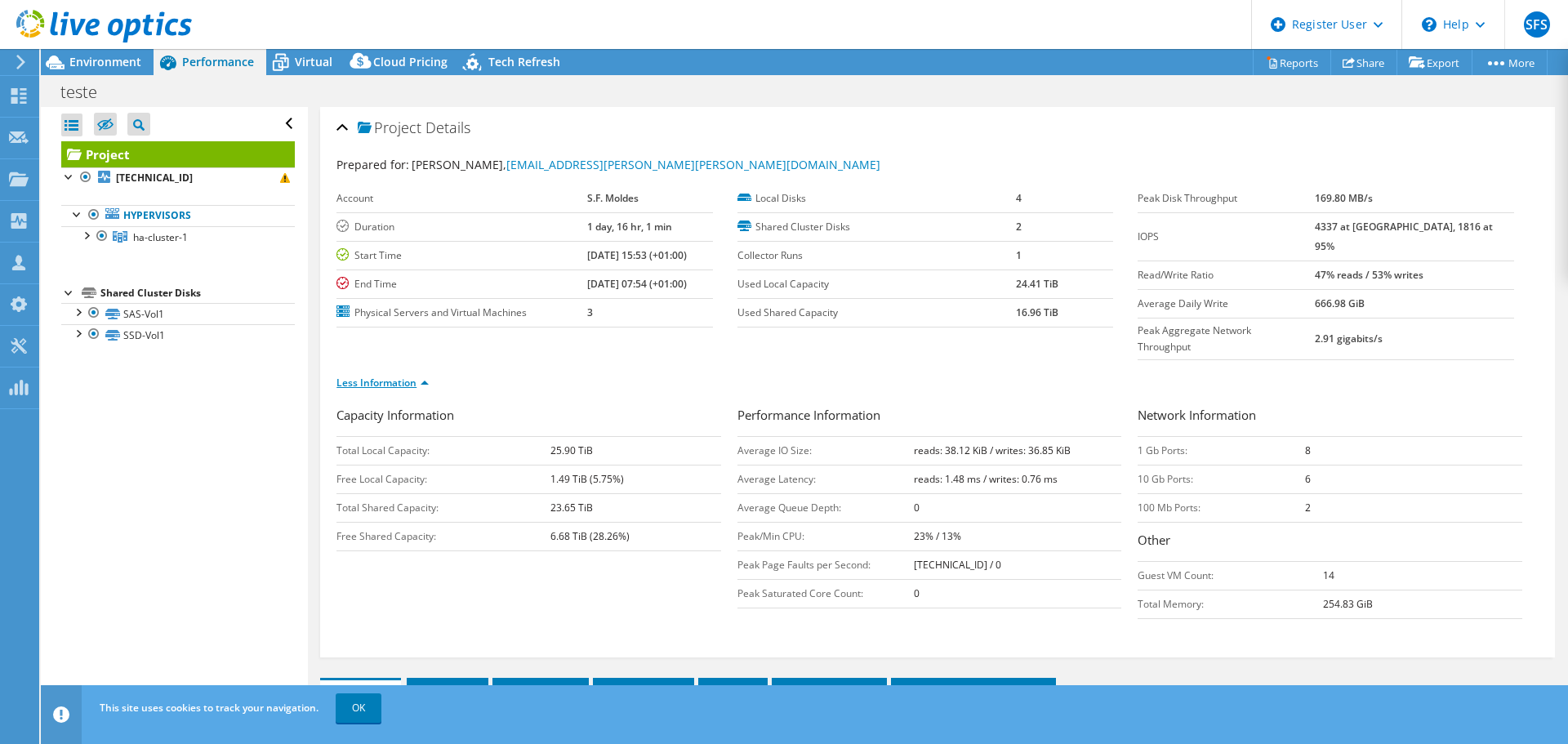
click at [422, 375] on link "Less Information" at bounding box center [383, 381] width 92 height 13
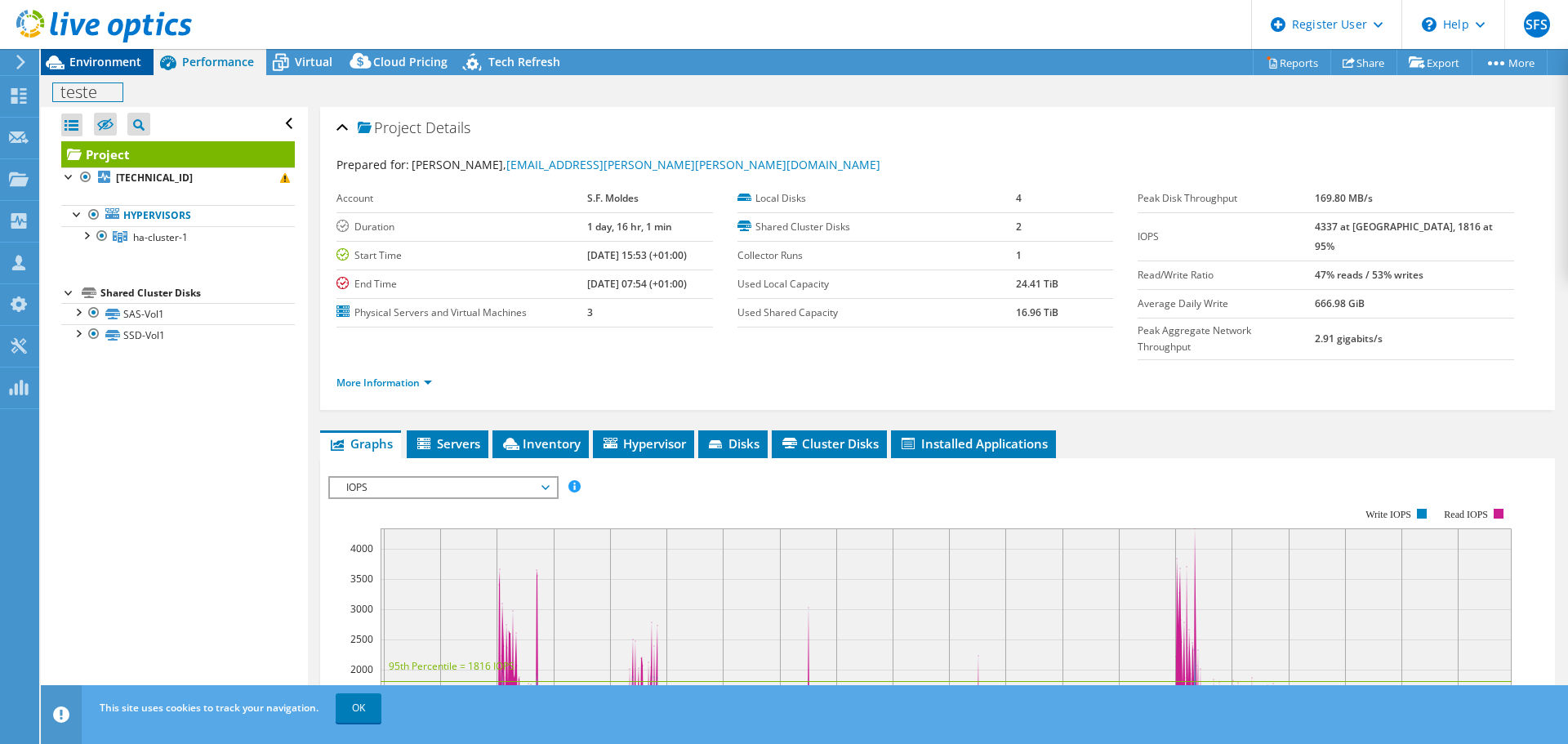
drag, startPoint x: 113, startPoint y: 80, endPoint x: 113, endPoint y: 67, distance: 13.0
click at [113, 80] on div "teste Print" at bounding box center [804, 92] width 1528 height 31
click at [113, 66] on span "Environment" at bounding box center [105, 61] width 72 height 15
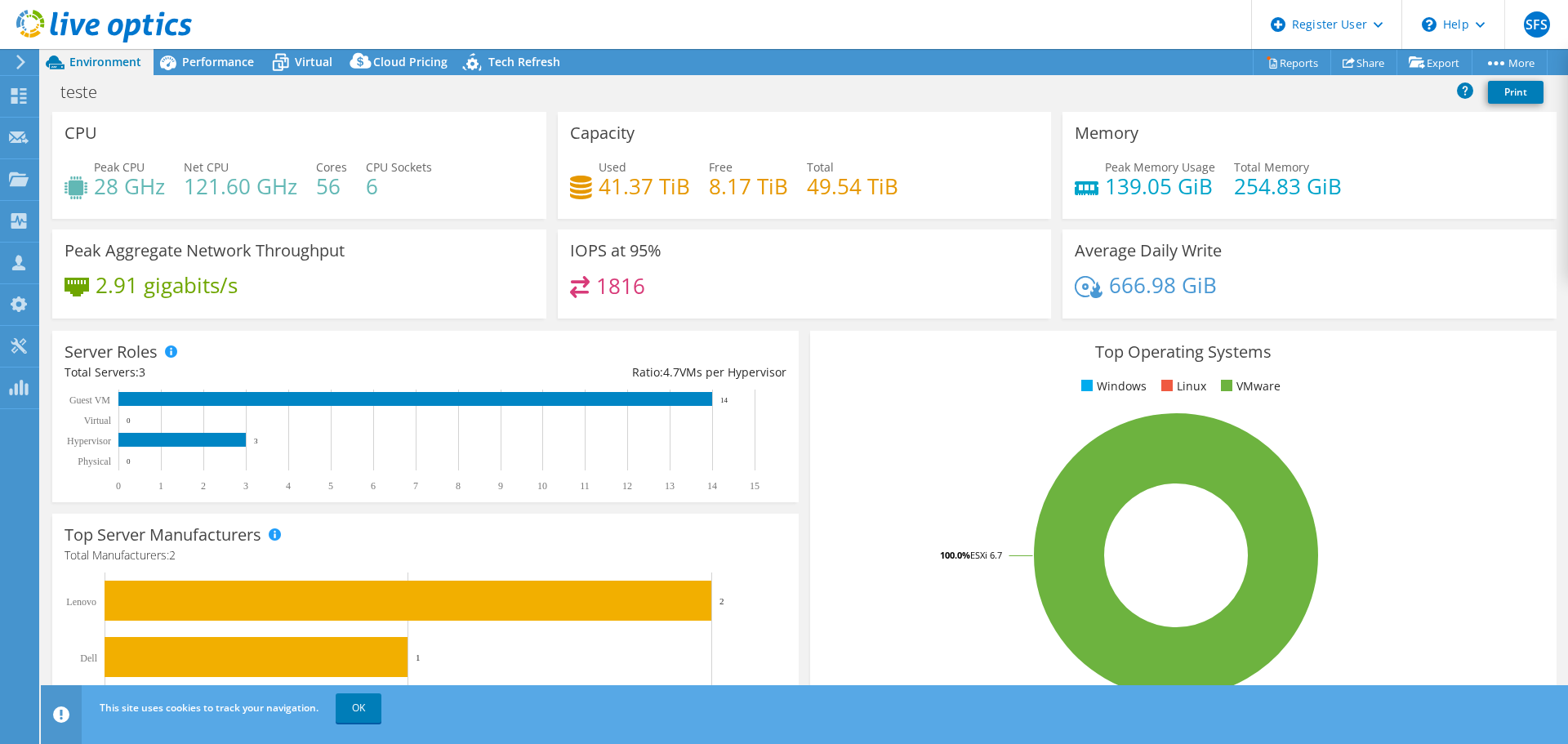
click at [761, 223] on div "Capacity Used 41.37 TiB Free 8.17 TiB Total 49.54 TiB" at bounding box center [805, 171] width 506 height 118
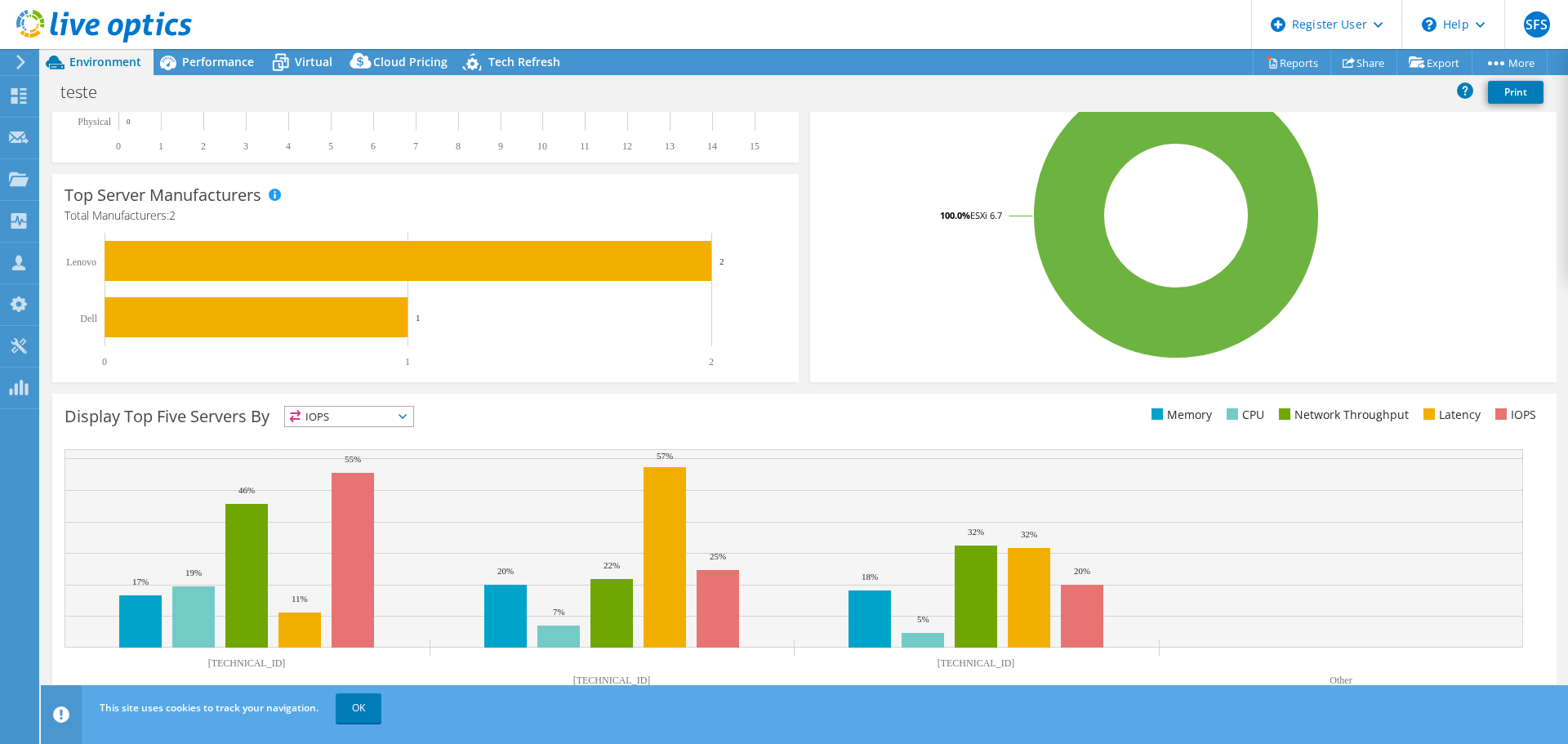
scroll to position [346, 0]
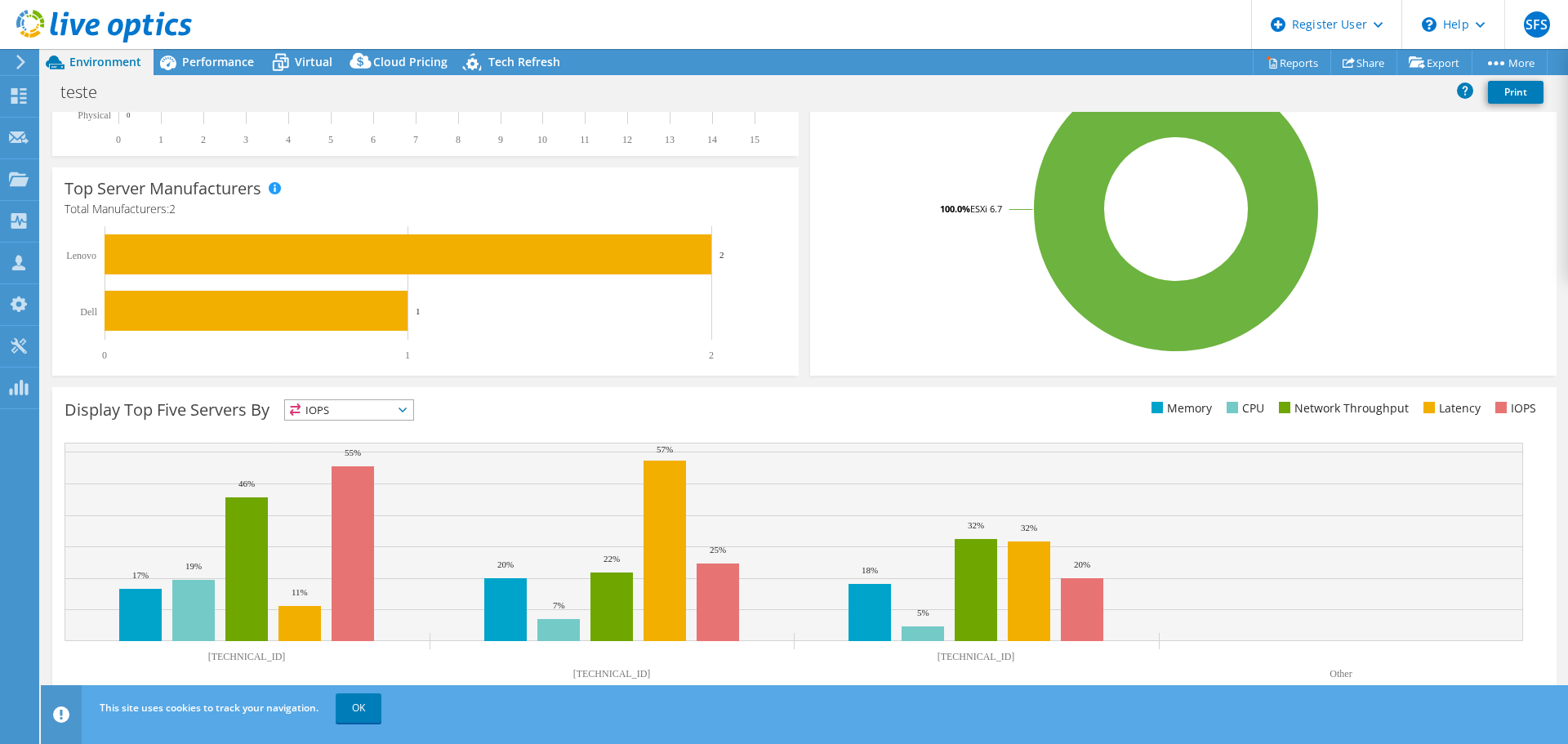
click at [1212, 444] on rect at bounding box center [794, 541] width 1458 height 198
click at [1169, 416] on li "Memory" at bounding box center [1180, 408] width 65 height 18
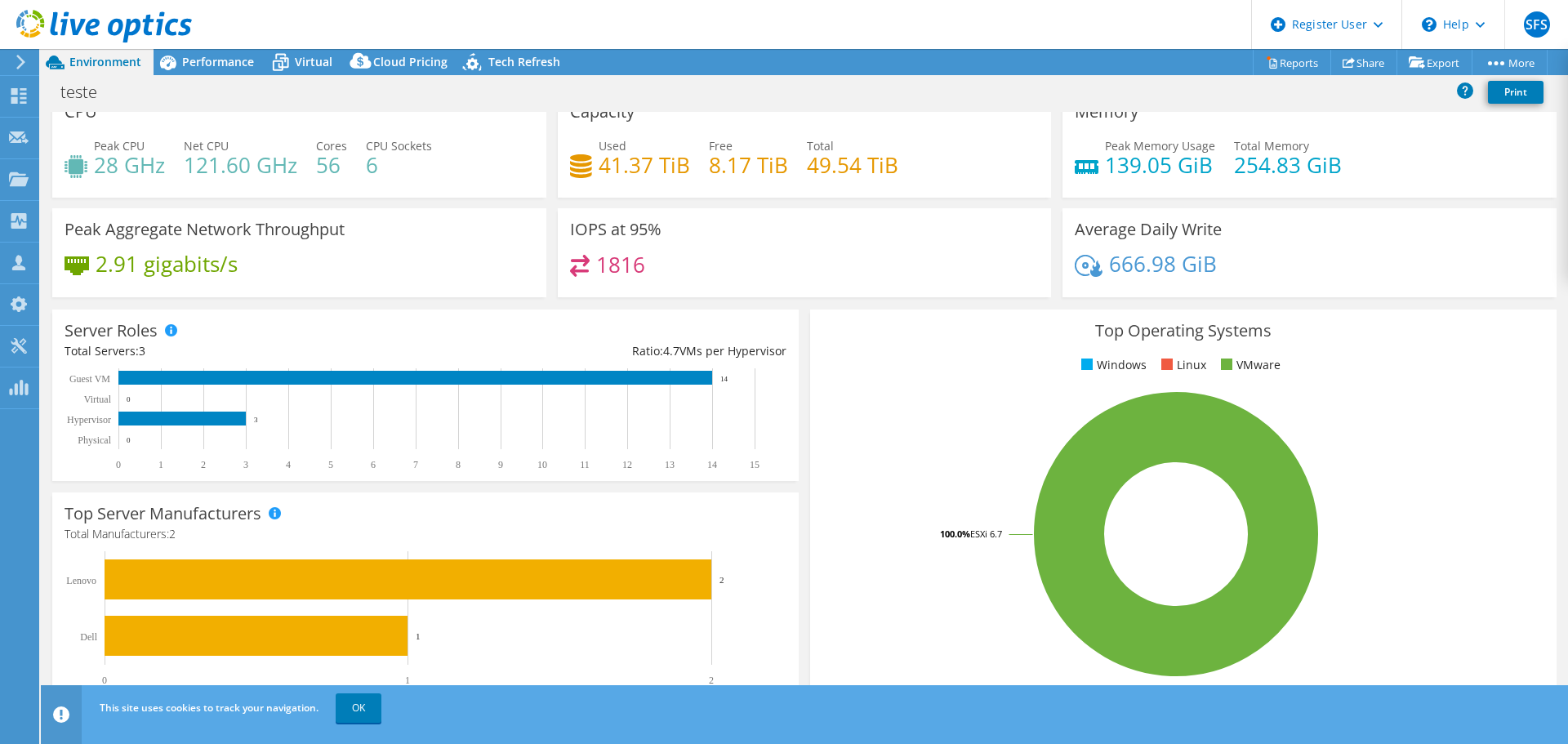
scroll to position [20, 0]
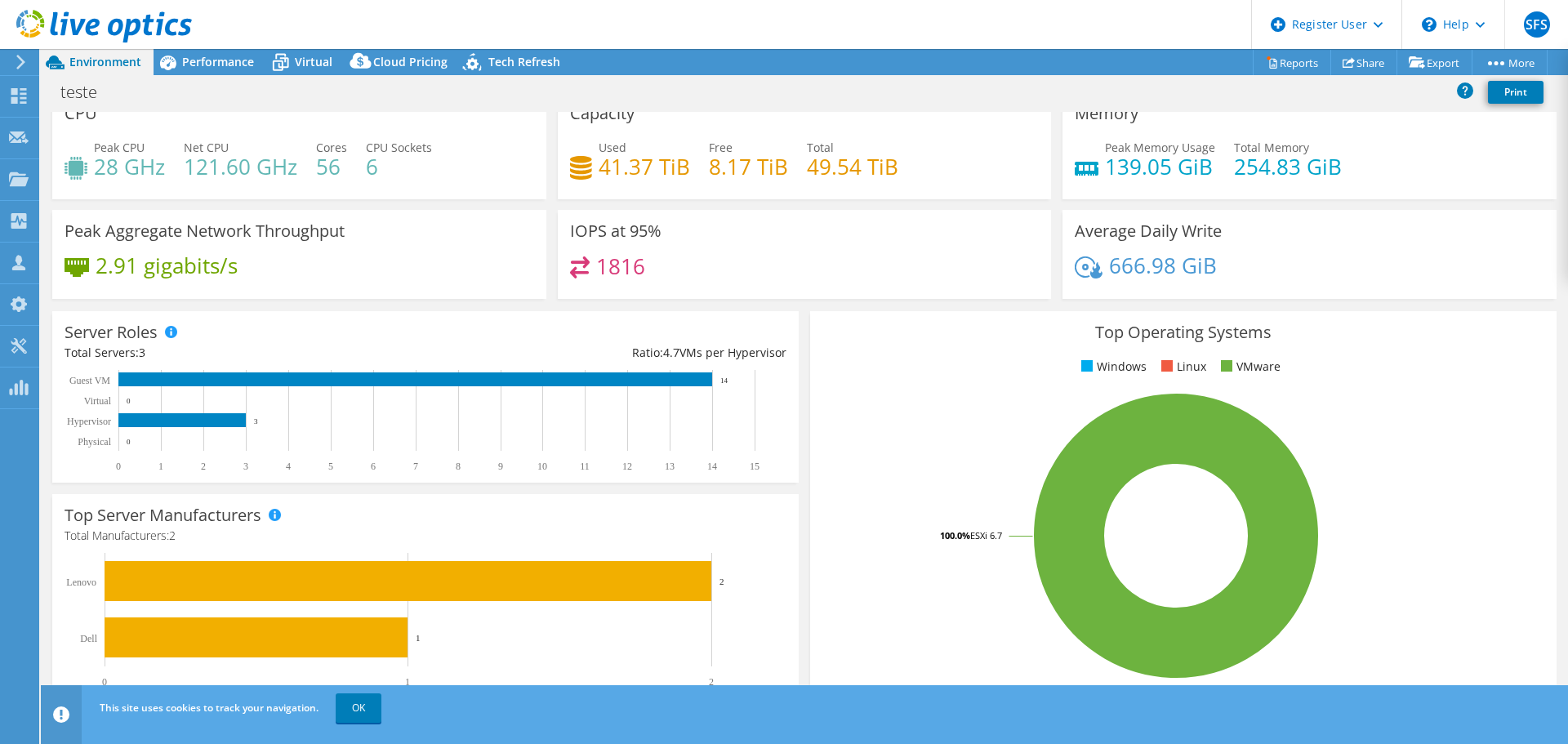
click at [412, 83] on div "teste Print" at bounding box center [804, 92] width 1528 height 31
click at [377, 66] on span "Cloud Pricing" at bounding box center [410, 61] width 75 height 15
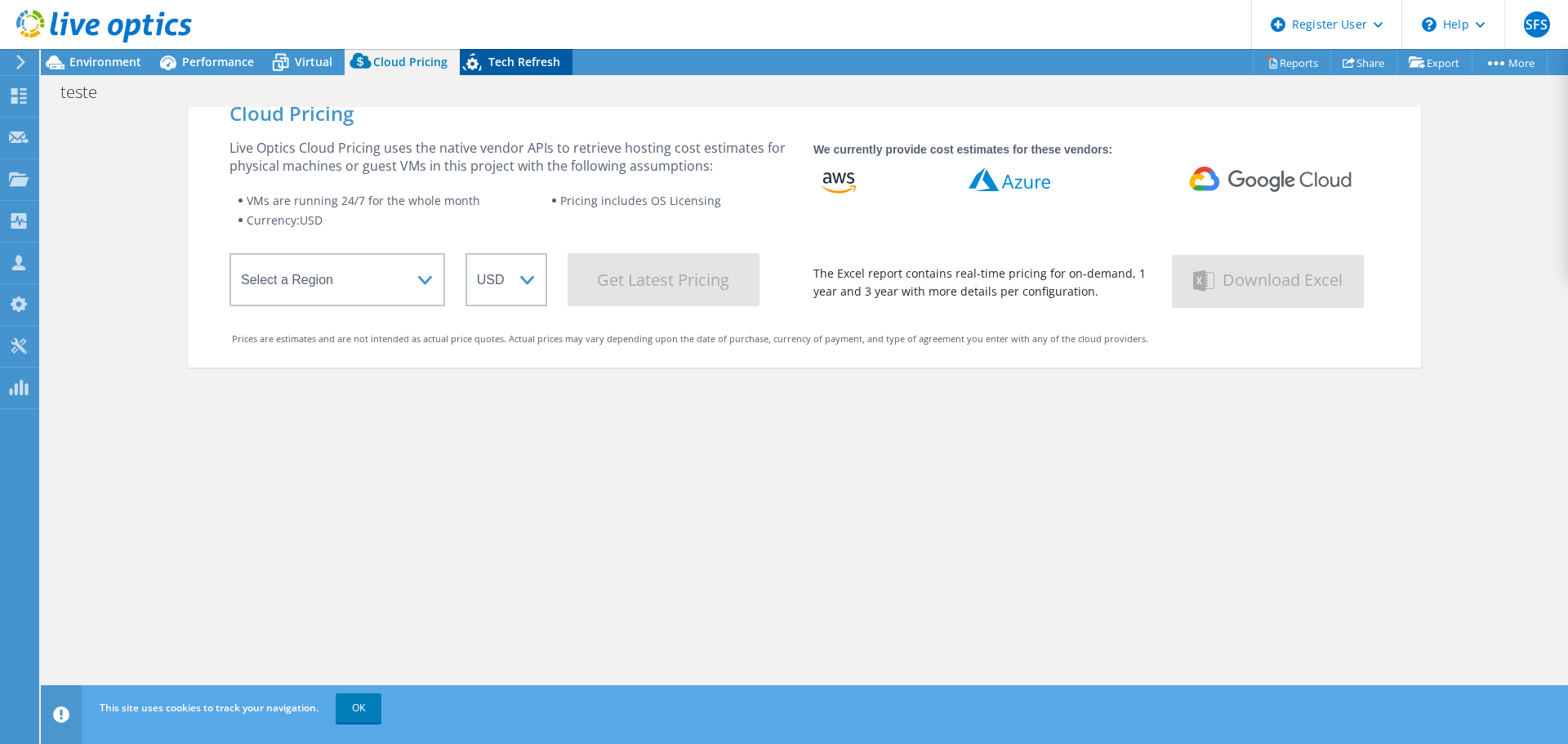
click at [508, 65] on span "Tech Refresh" at bounding box center [524, 61] width 72 height 15
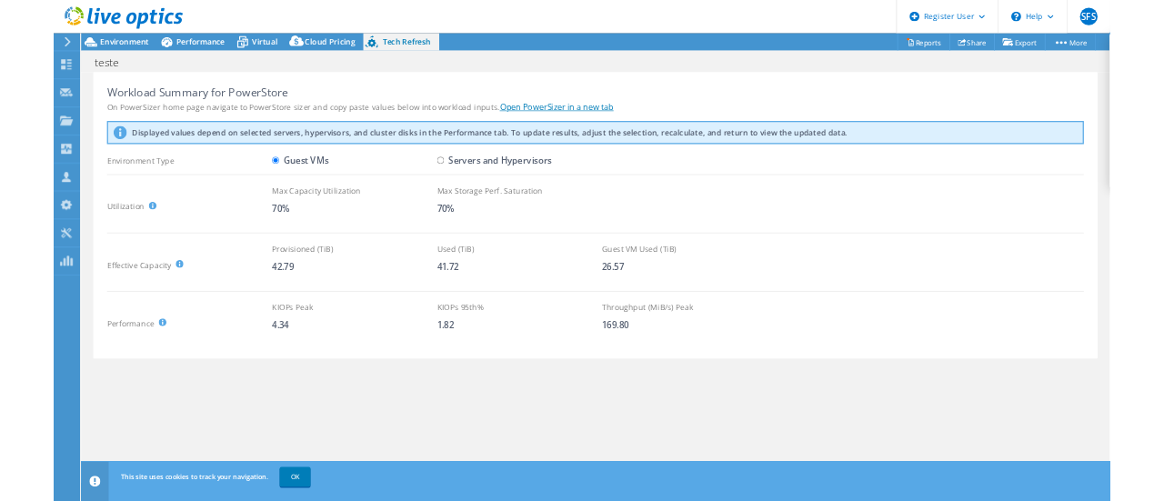
scroll to position [182, 0]
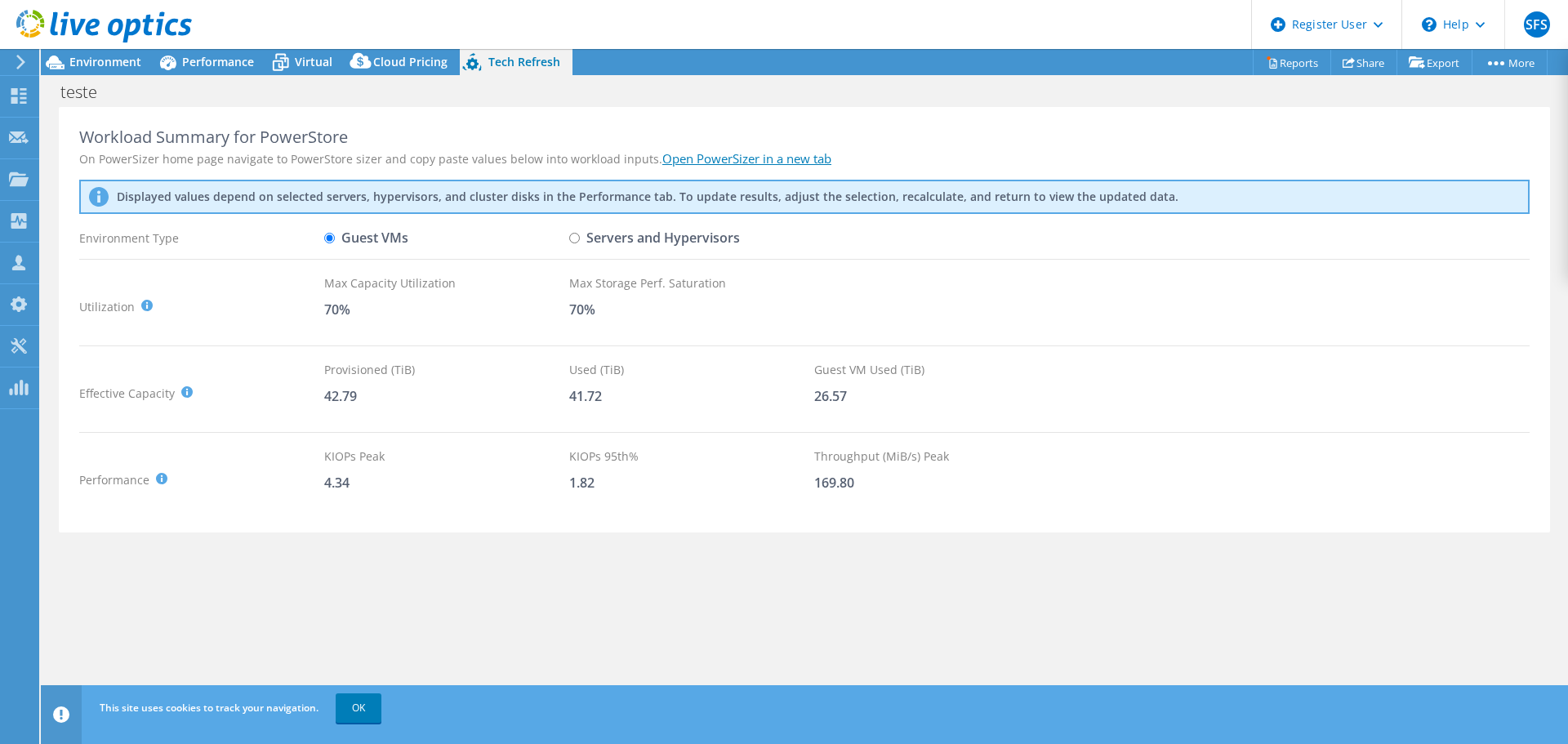
click at [766, 159] on link "Open PowerSizer in a new tab" at bounding box center [747, 158] width 169 height 16
click at [188, 185] on div "Displayed values depend on selected servers, hypervisors, and cluster disks in …" at bounding box center [804, 197] width 1450 height 34
click at [367, 698] on link "OK" at bounding box center [358, 707] width 46 height 30
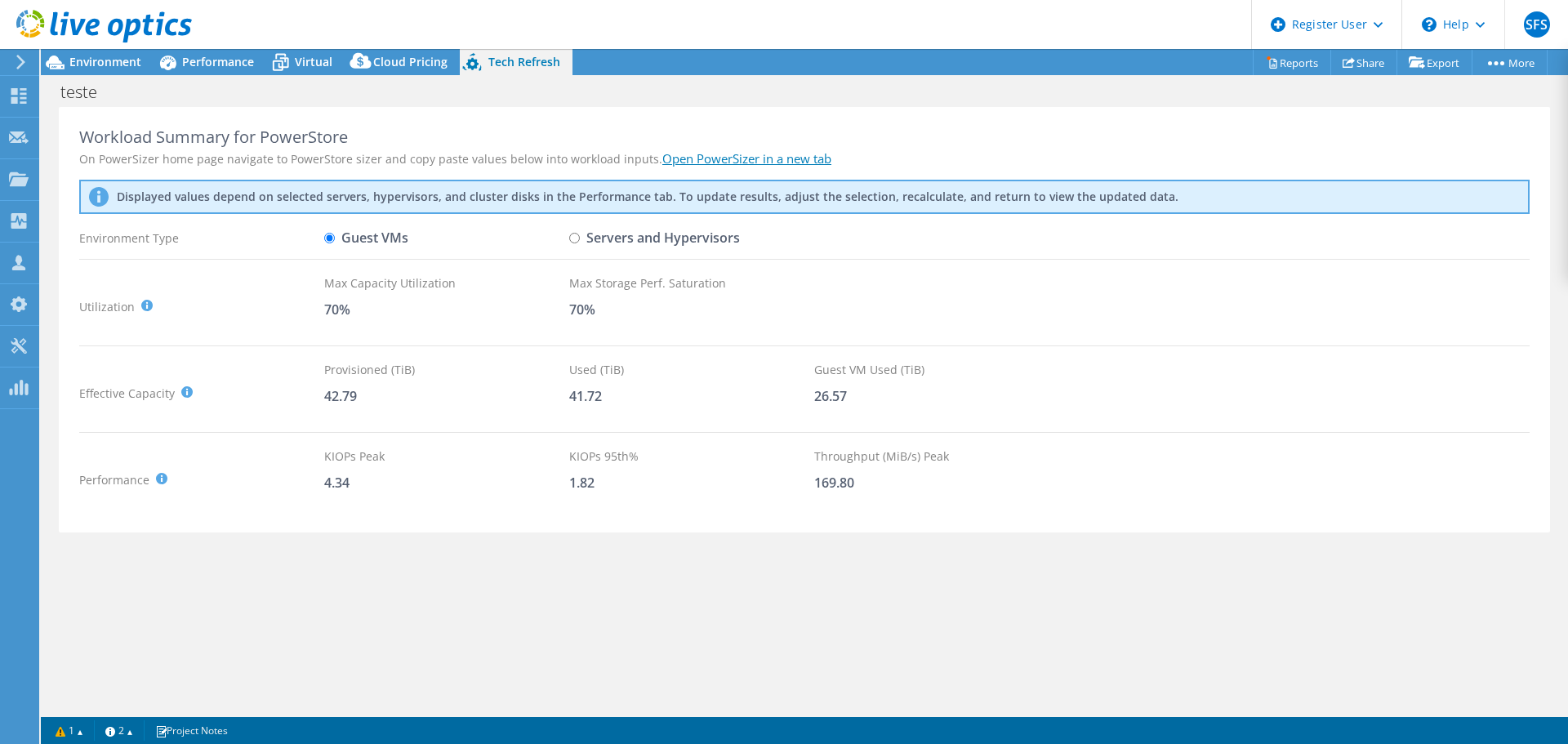
click at [403, 592] on div "Workload Summary for PowerStore On PowerSizer home page navigate to PowerStore …" at bounding box center [804, 409] width 1528 height 605
click at [70, 67] on span "Environment" at bounding box center [105, 61] width 72 height 15
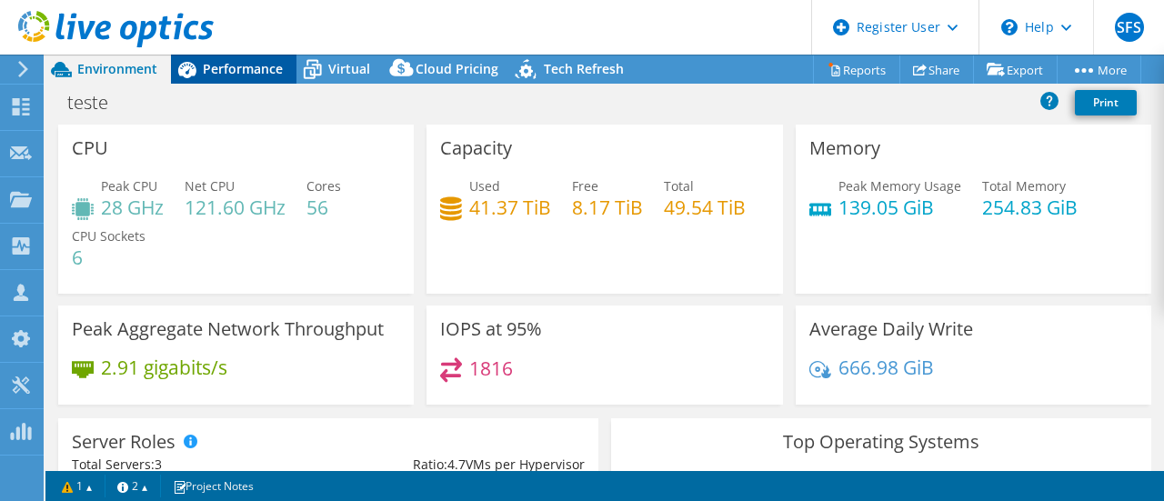
click at [253, 76] on span "Performance" at bounding box center [243, 68] width 80 height 17
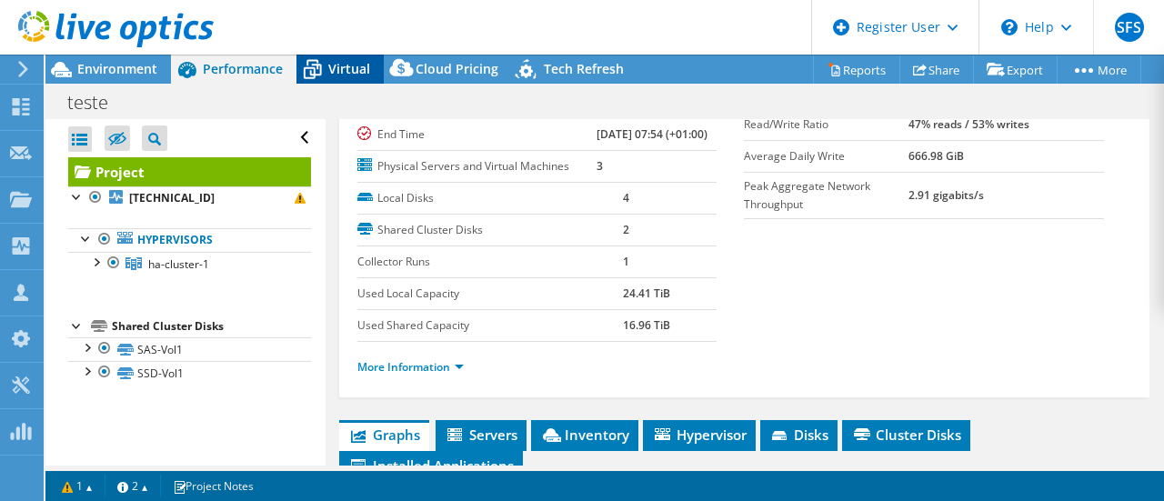
click at [362, 62] on span "Virtual" at bounding box center [349, 68] width 42 height 17
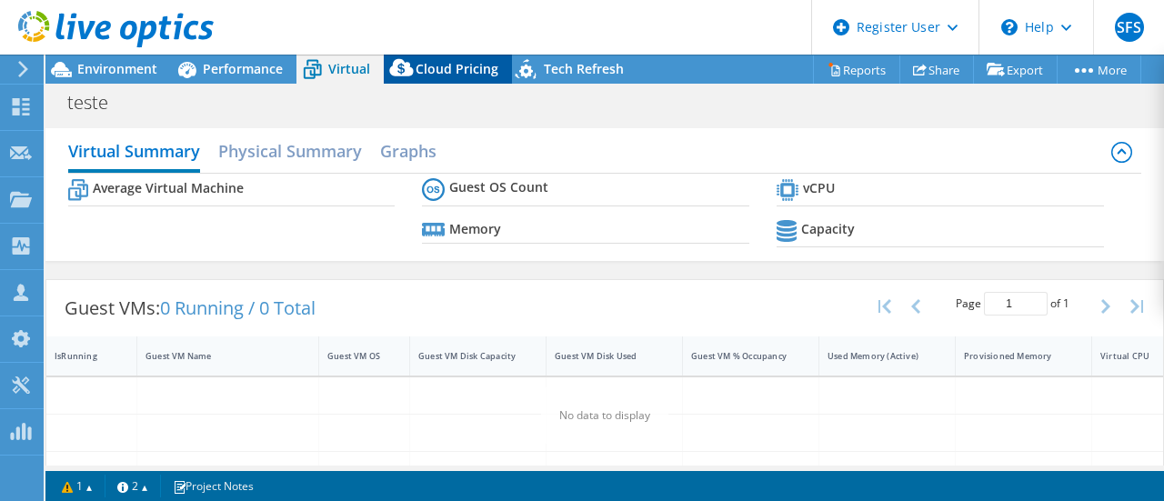
click at [483, 81] on div "Cloud Pricing" at bounding box center [448, 69] width 128 height 29
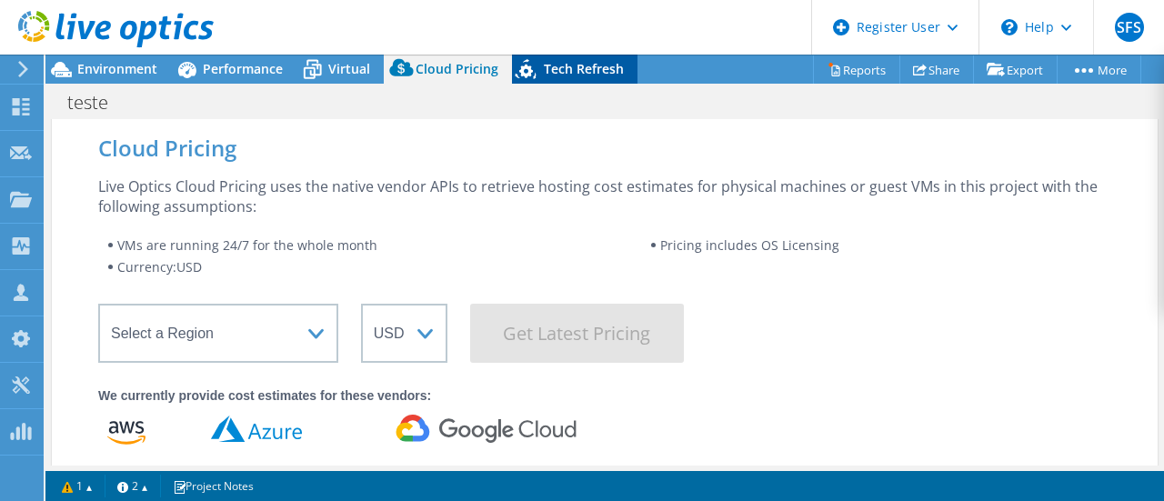
click at [532, 79] on icon at bounding box center [528, 72] width 32 height 37
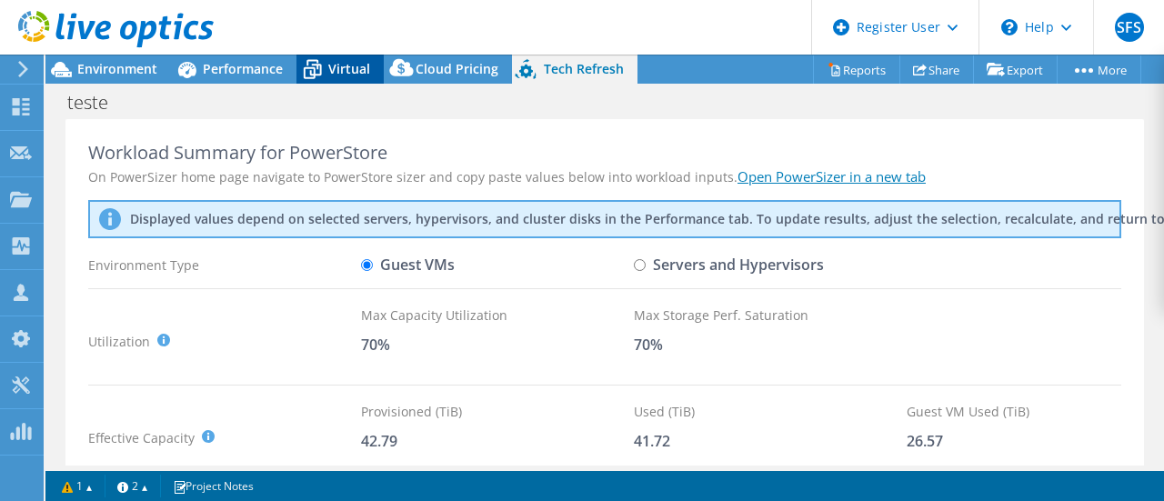
click at [334, 57] on div "Virtual" at bounding box center [340, 69] width 87 height 29
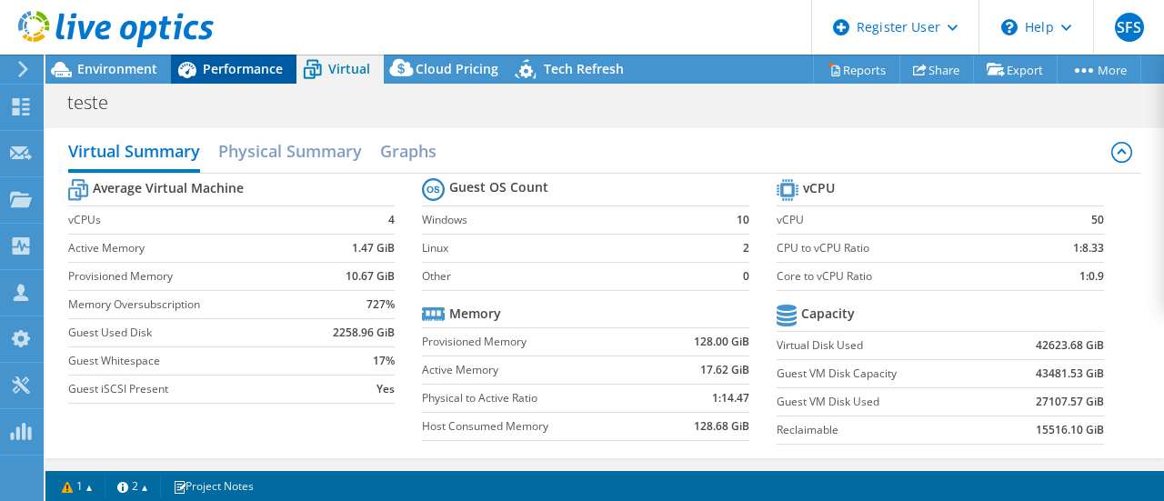
click at [274, 63] on span "Performance" at bounding box center [243, 68] width 80 height 17
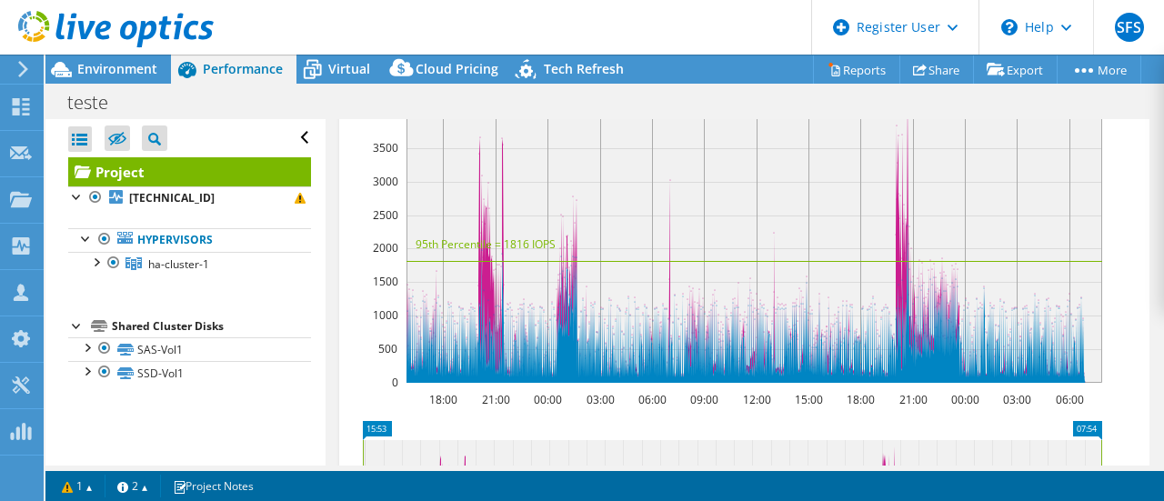
scroll to position [652, 0]
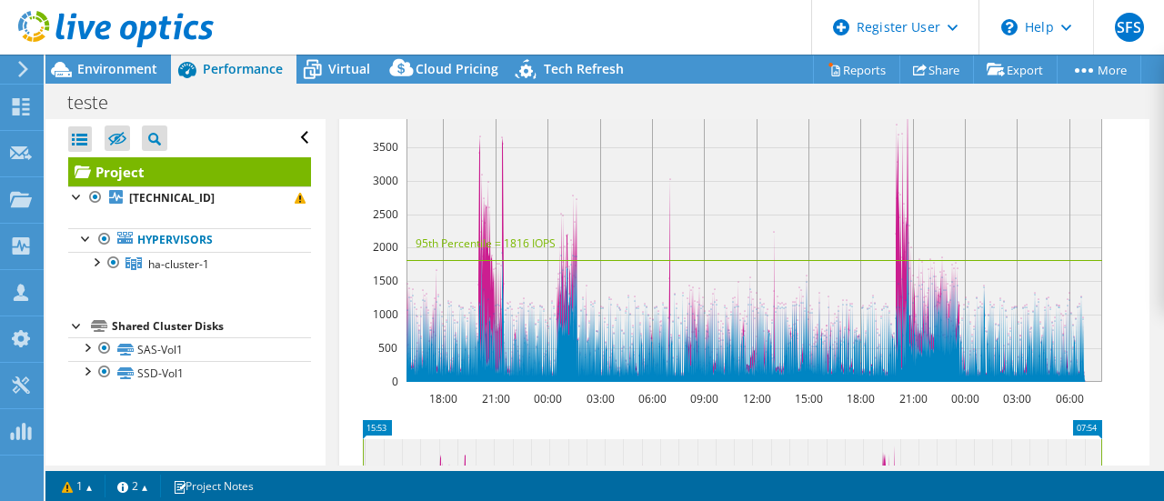
click at [1101, 296] on rect at bounding box center [755, 236] width 696 height 291
click at [800, 15] on header "SFS Dell User Silvia Ferreira Santos Silvia.Santos1@dell.com Dell My Profile Lo…" at bounding box center [582, 27] width 1164 height 55
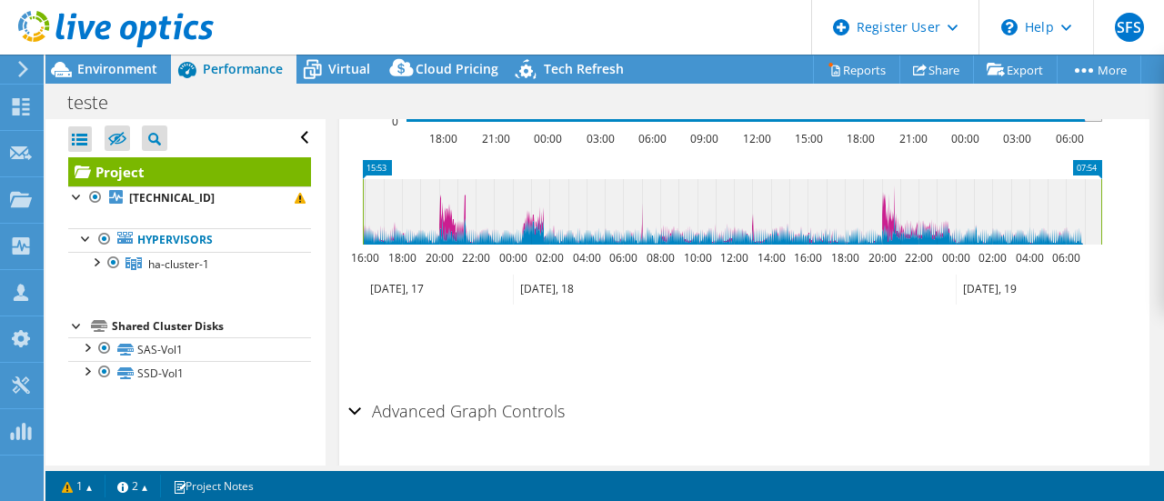
scroll to position [913, 0]
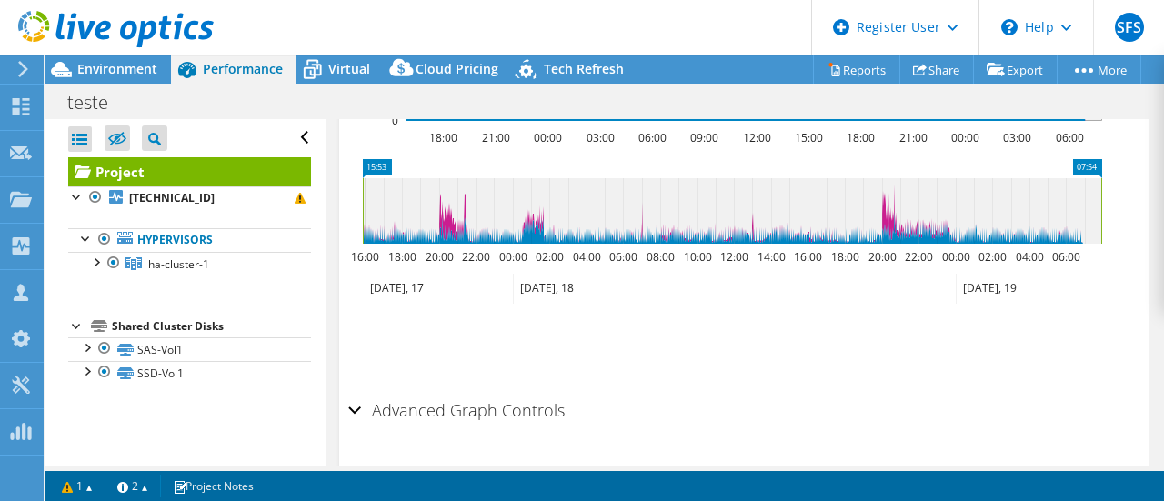
click at [386, 367] on li "Save Zoom" at bounding box center [420, 343] width 145 height 47
click at [521, 367] on ul "Save Zoom" at bounding box center [740, 342] width 784 height 52
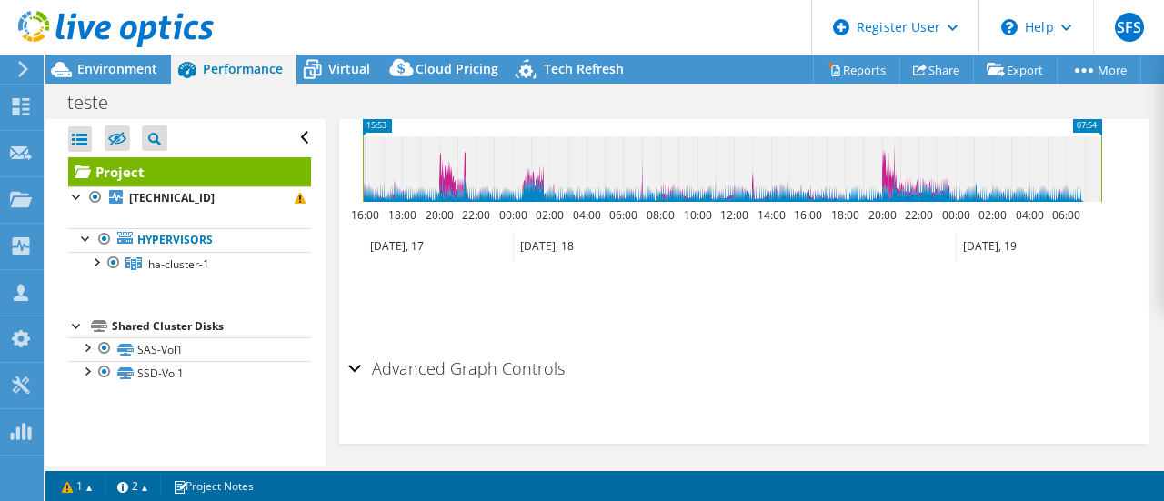
scroll to position [955, 0]
click at [385, 387] on h2 "Advanced Graph Controls" at bounding box center [456, 368] width 216 height 36
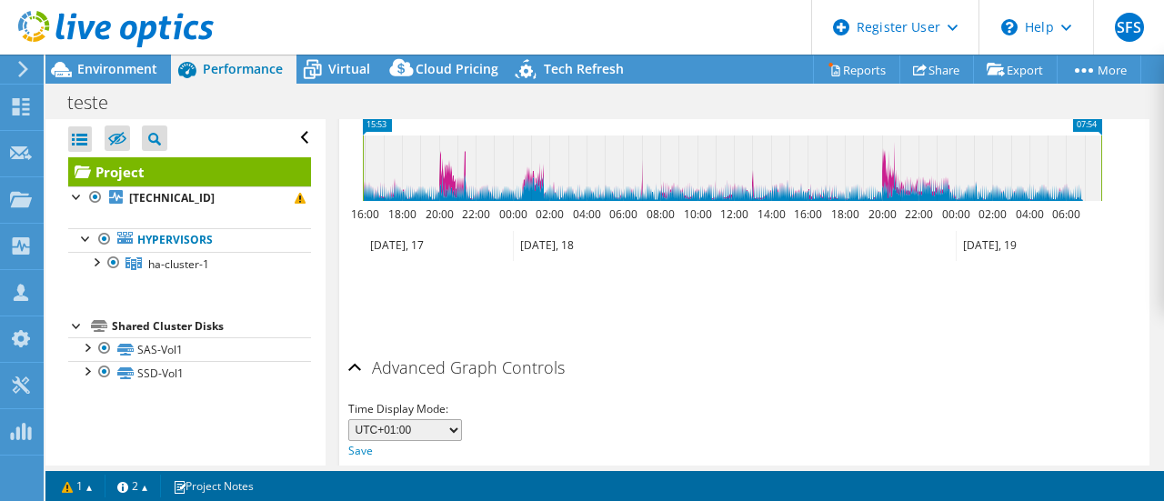
scroll to position [1088, 0]
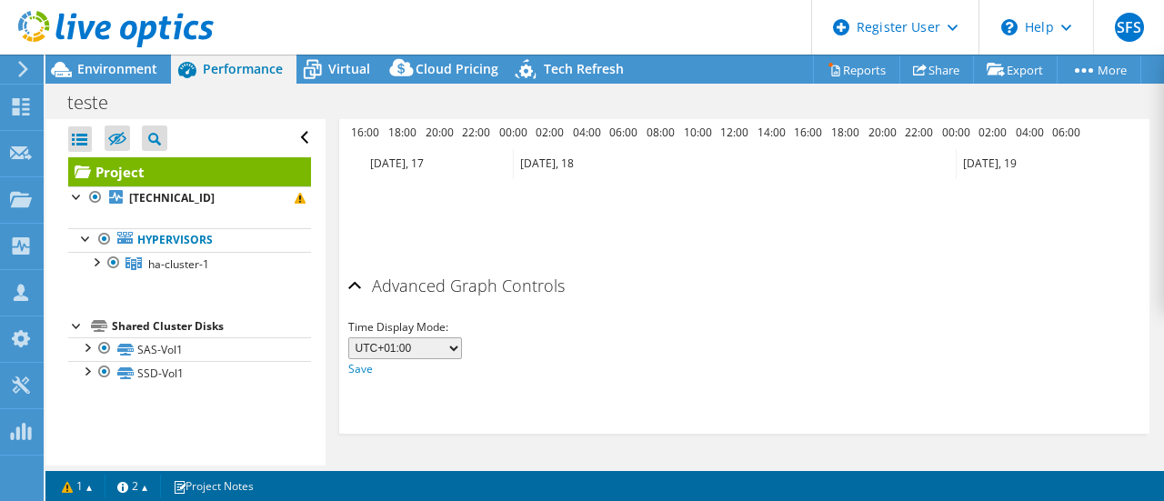
click at [370, 297] on h2 "Advanced Graph Controls" at bounding box center [456, 285] width 216 height 36
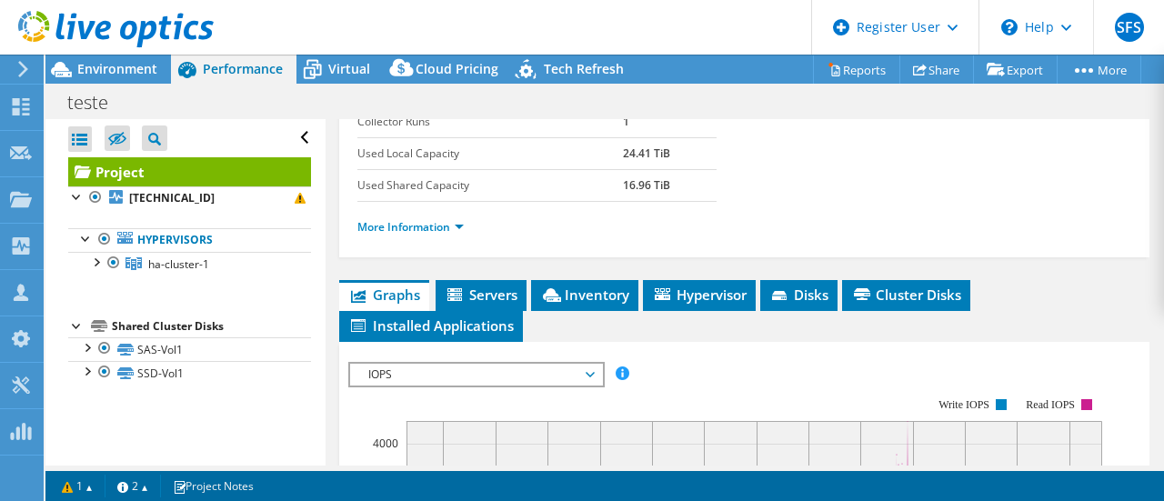
scroll to position [327, 0]
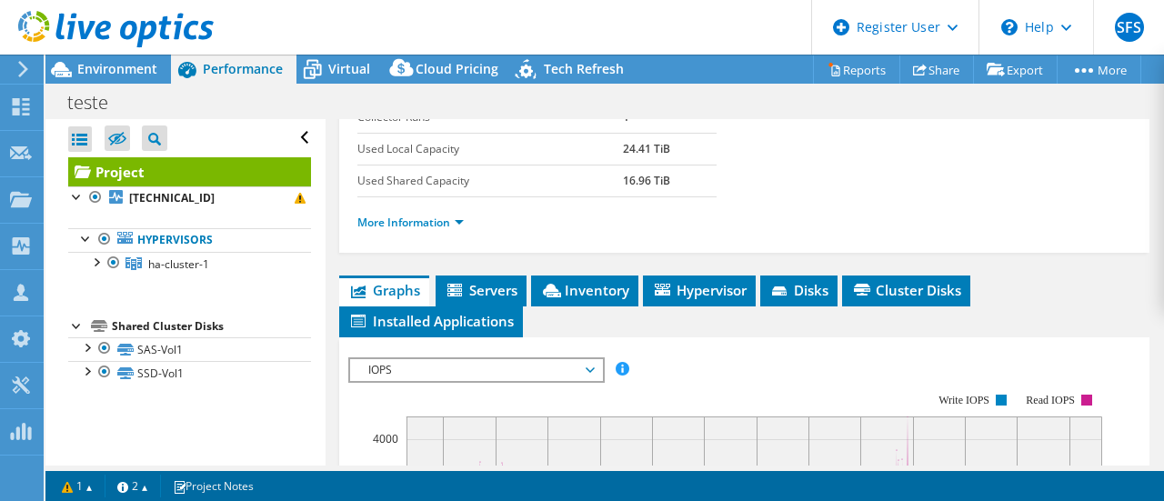
click at [466, 196] on td "Used Shared Capacity" at bounding box center [490, 181] width 266 height 32
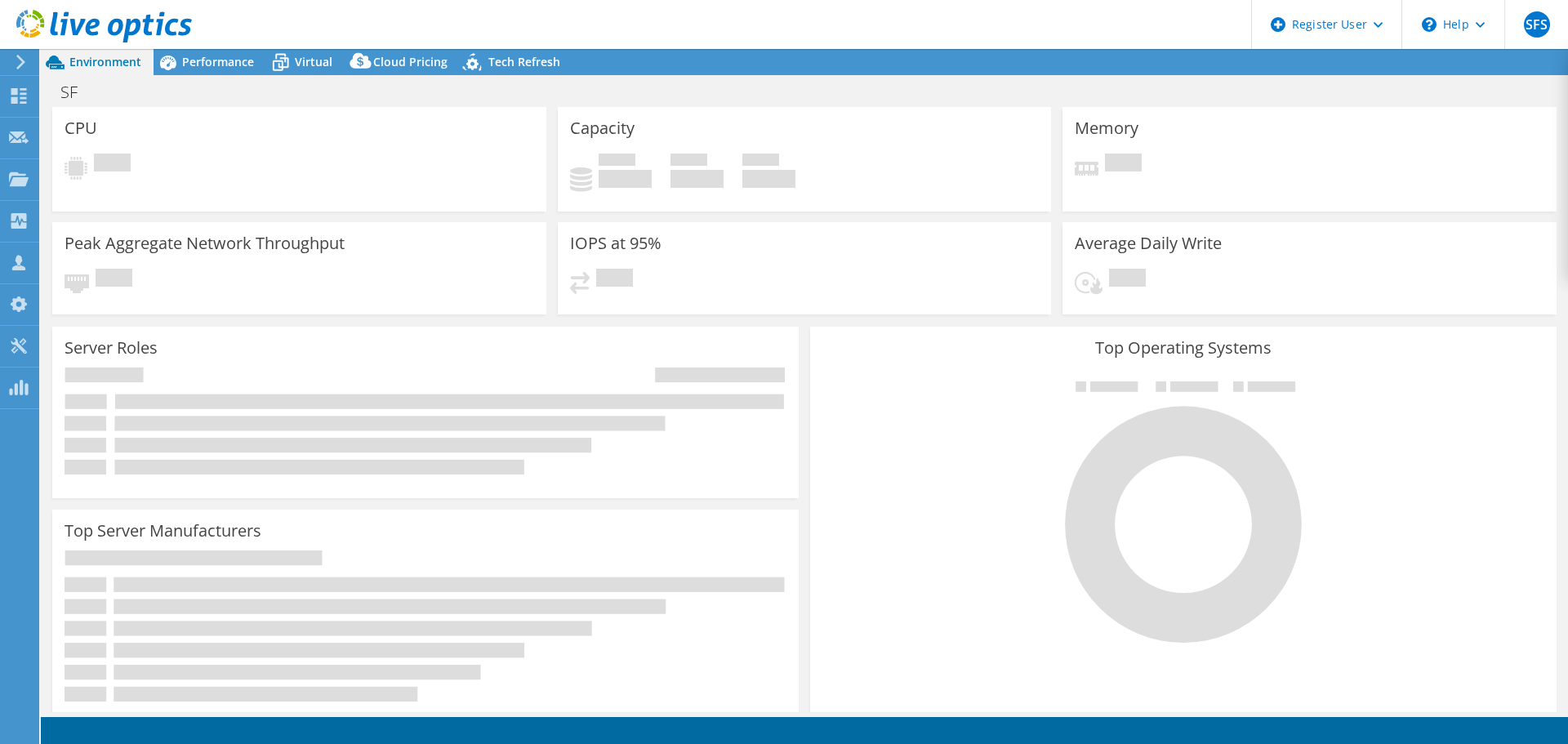
select select "USD"
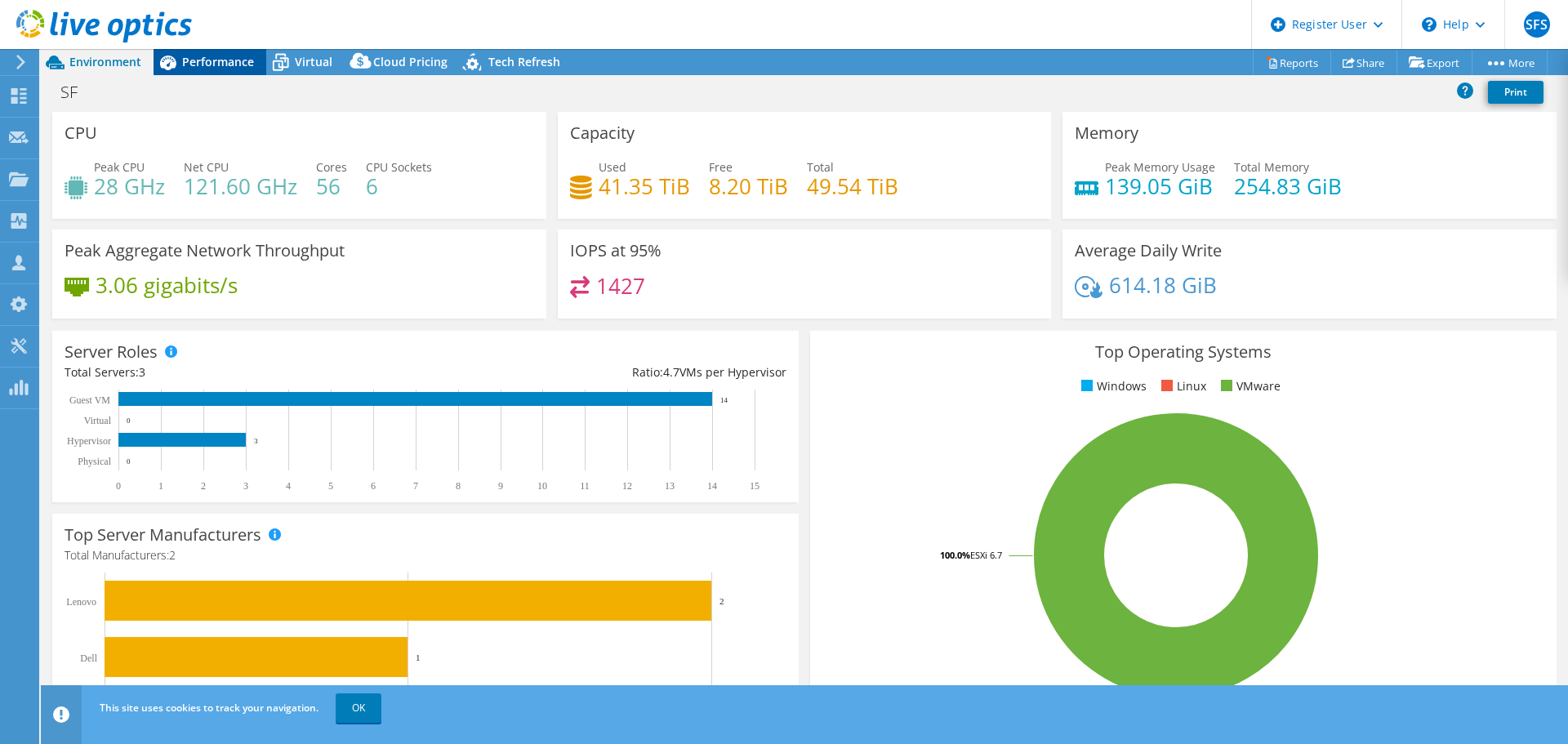
click at [176, 63] on icon at bounding box center [168, 63] width 16 height 14
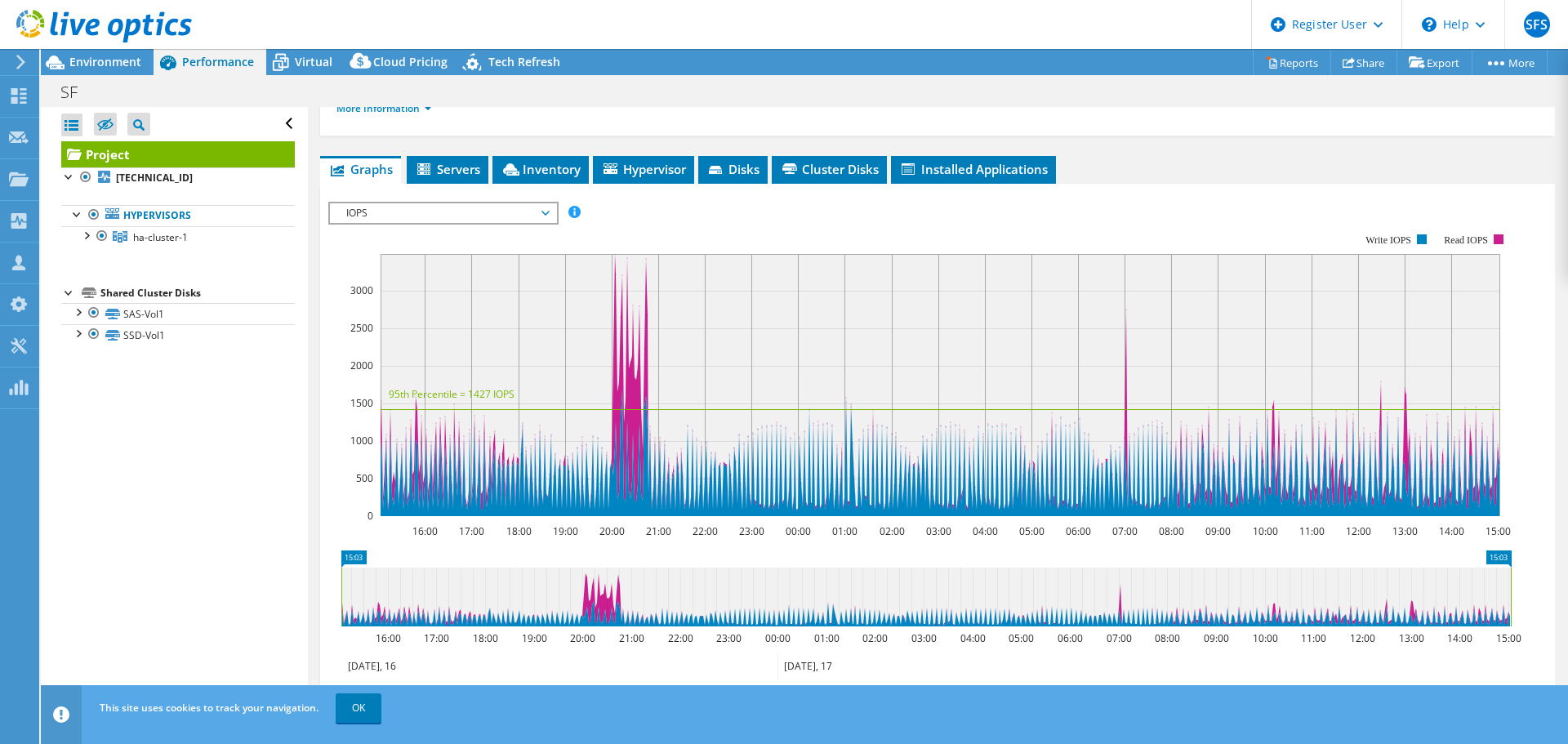
scroll to position [157, 0]
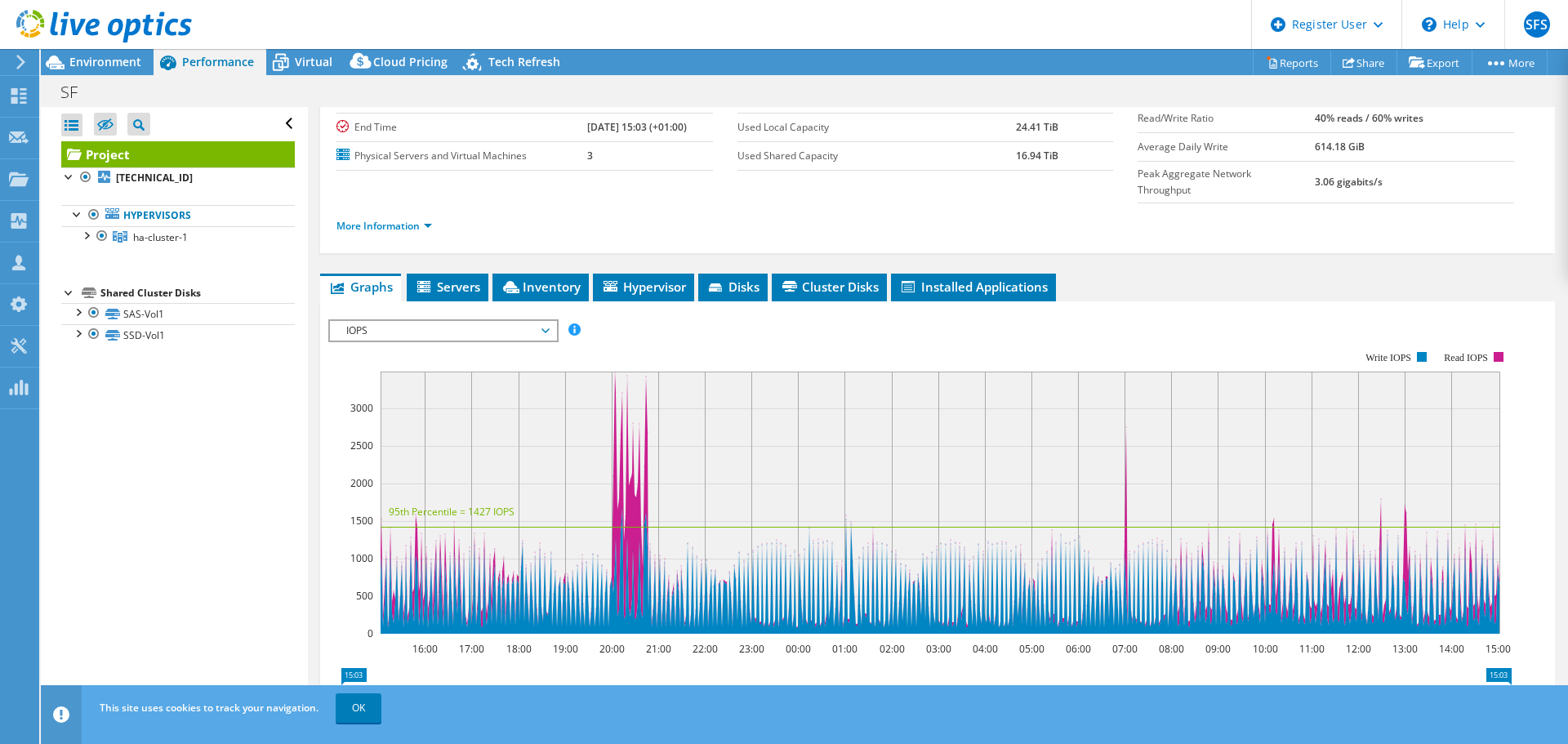
click at [617, 372] on rect at bounding box center [940, 503] width 1120 height 262
click at [849, 329] on rect at bounding box center [921, 493] width 1184 height 327
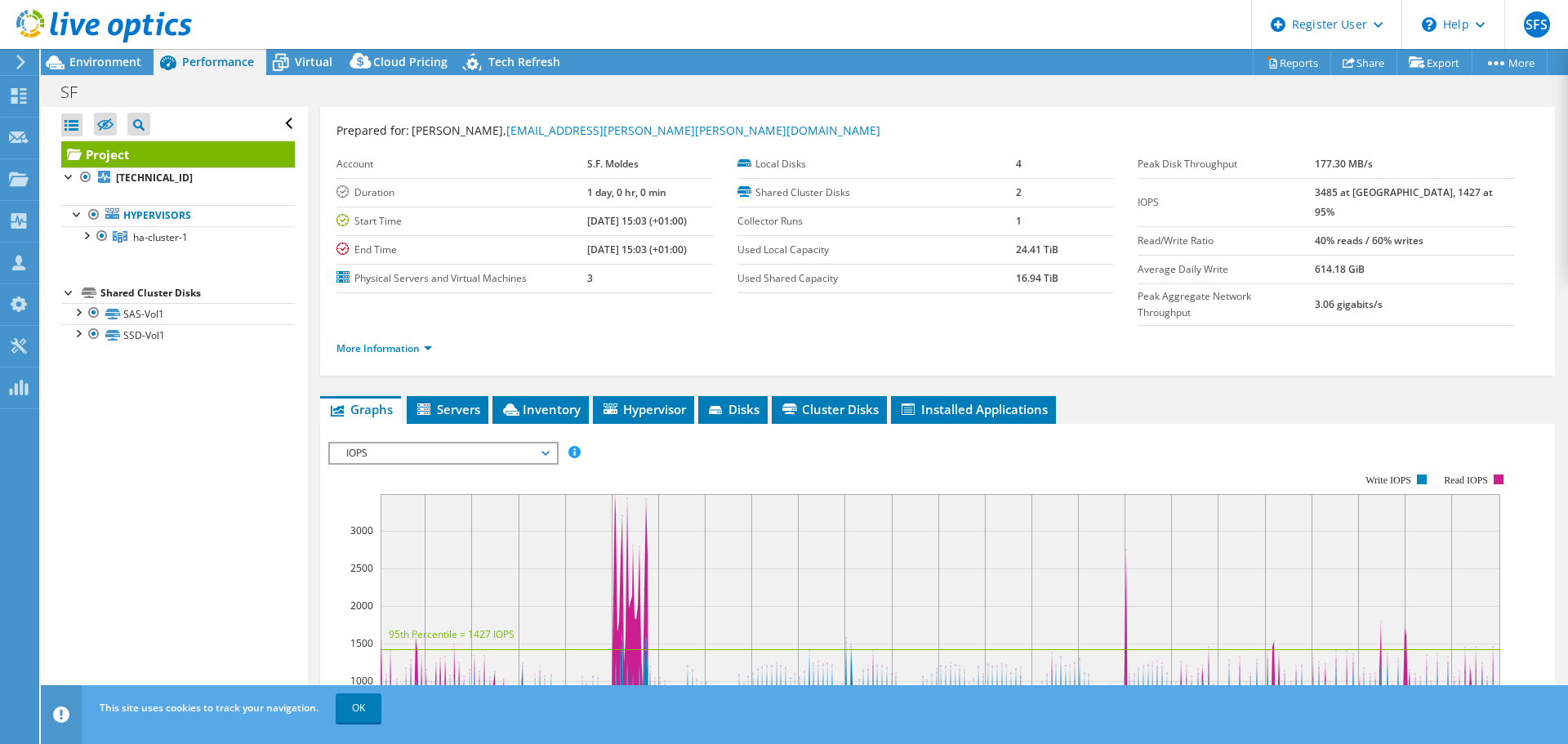
scroll to position [0, 0]
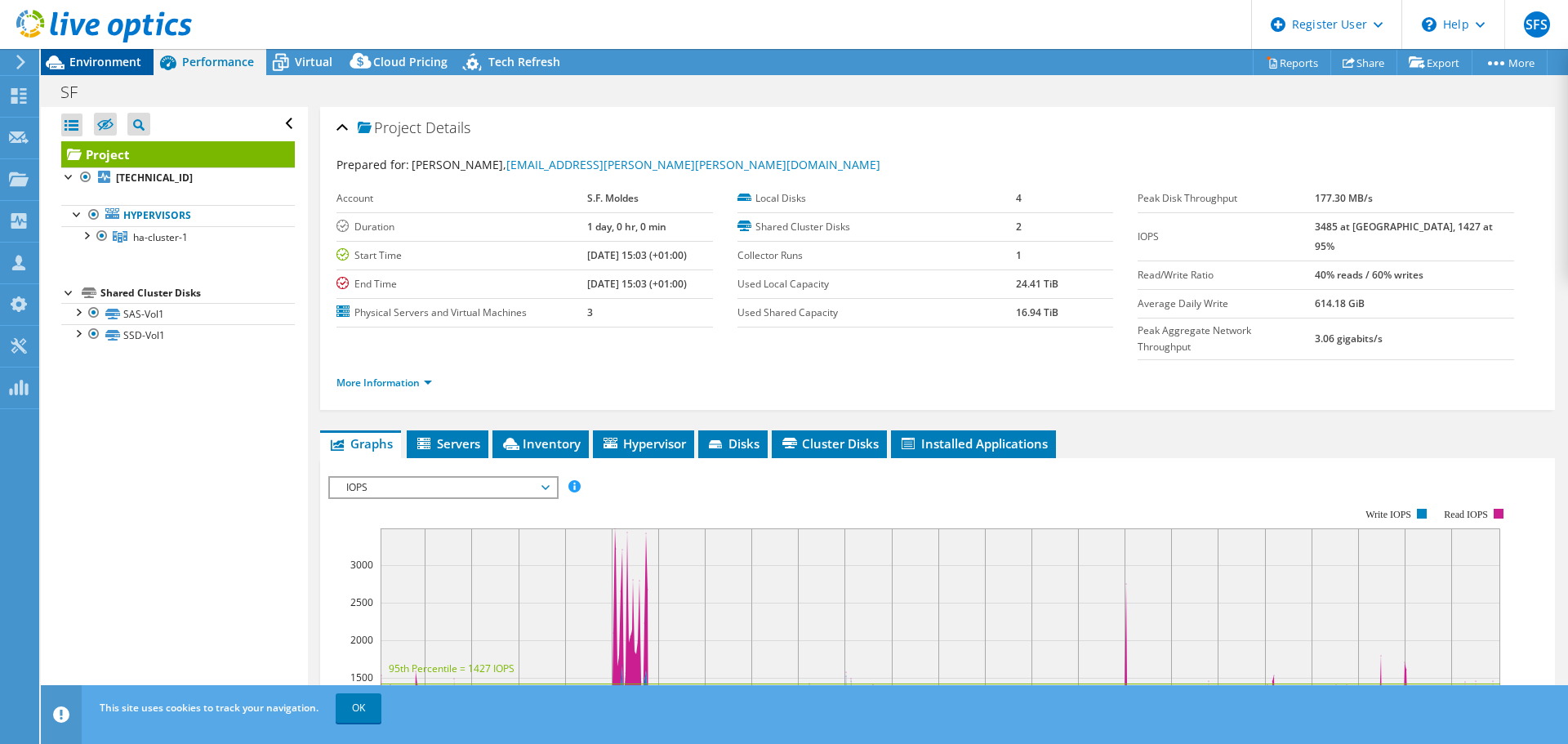
click at [104, 57] on span "Environment" at bounding box center [105, 61] width 72 height 15
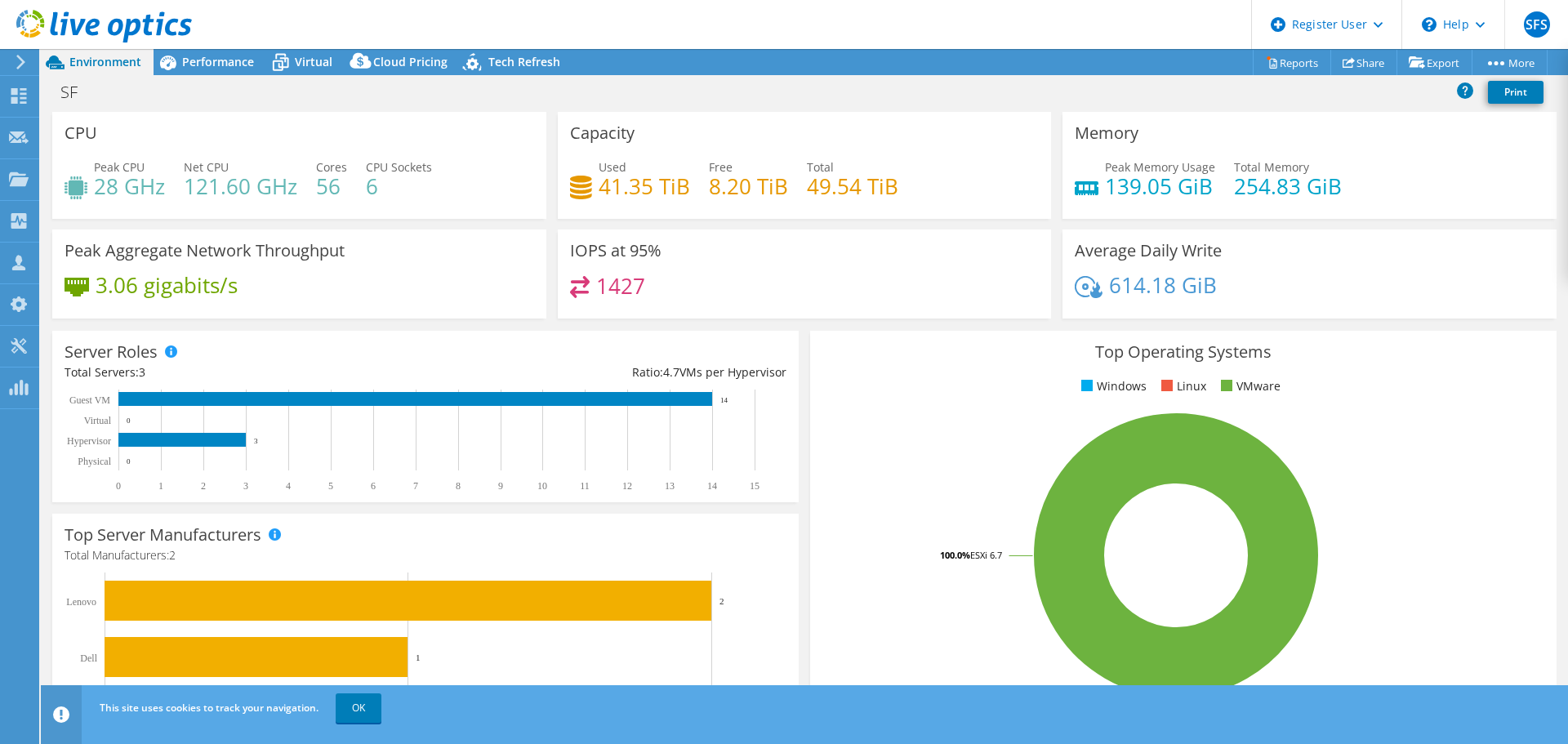
click at [771, 140] on div "Capacity Used 41.35 TiB Free 8.20 TiB Total 49.54 TiB" at bounding box center [805, 165] width 494 height 107
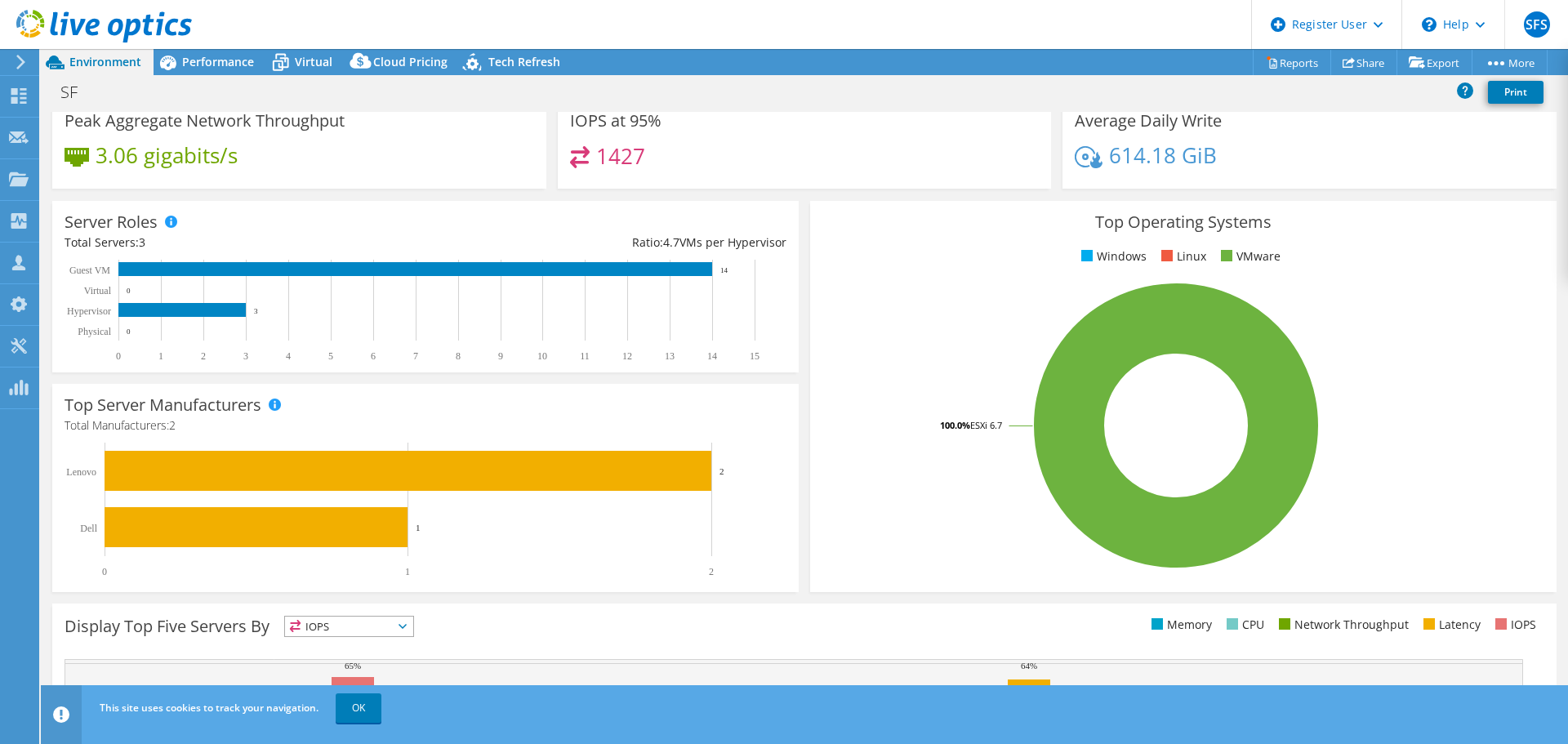
scroll to position [163, 0]
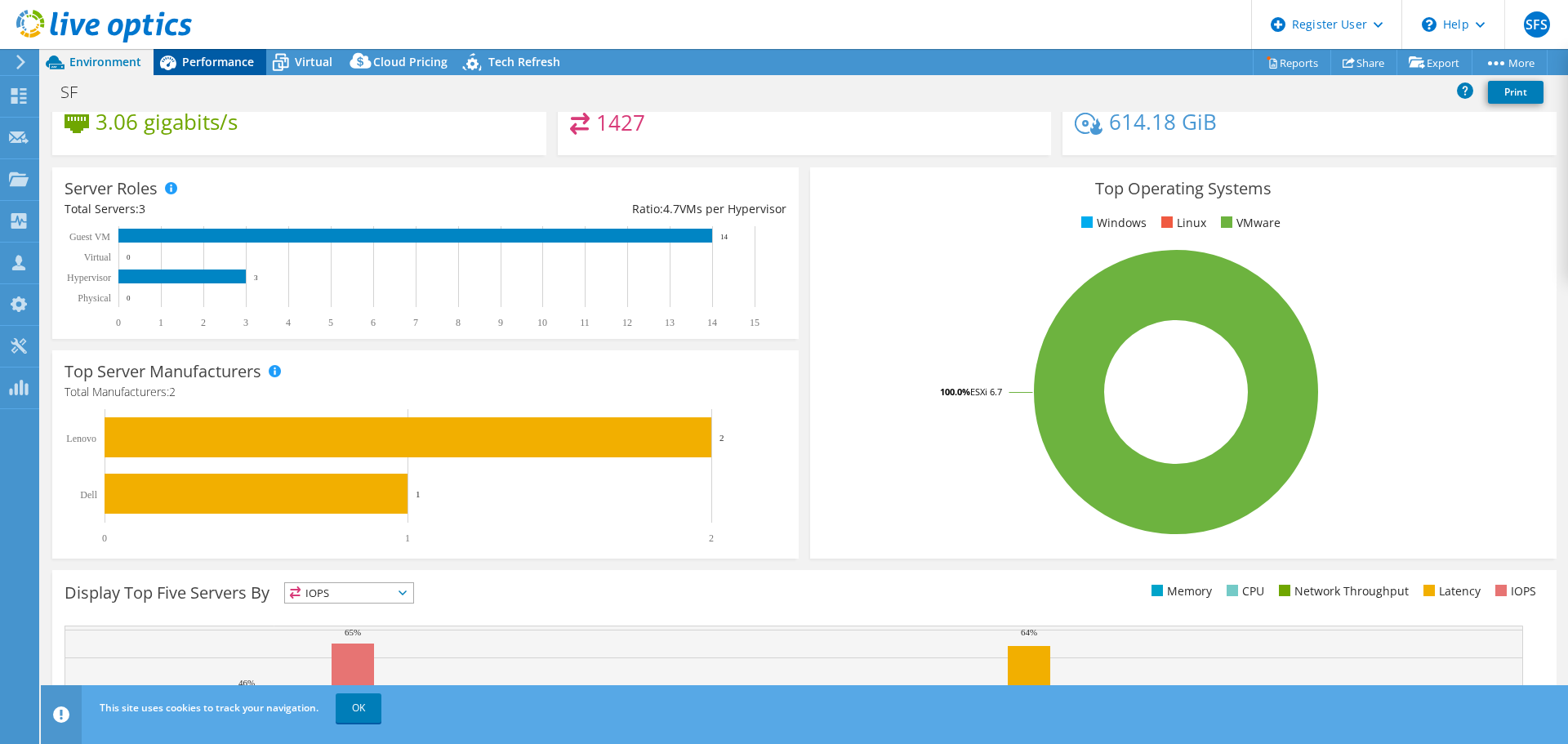
click at [230, 67] on span "Performance" at bounding box center [218, 61] width 72 height 15
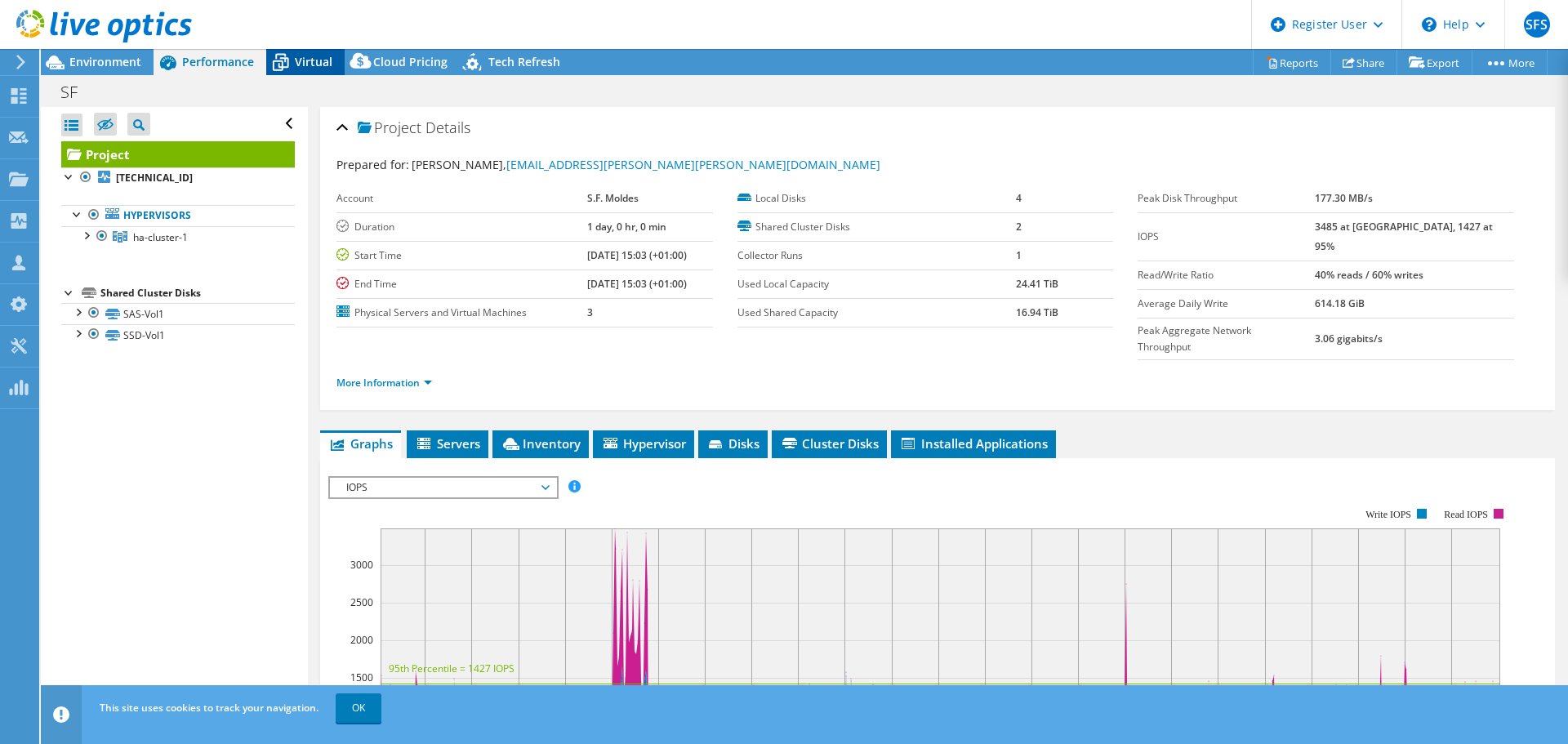
scroll to position [0, 0]
click at [302, 57] on span "Virtual" at bounding box center [313, 61] width 38 height 15
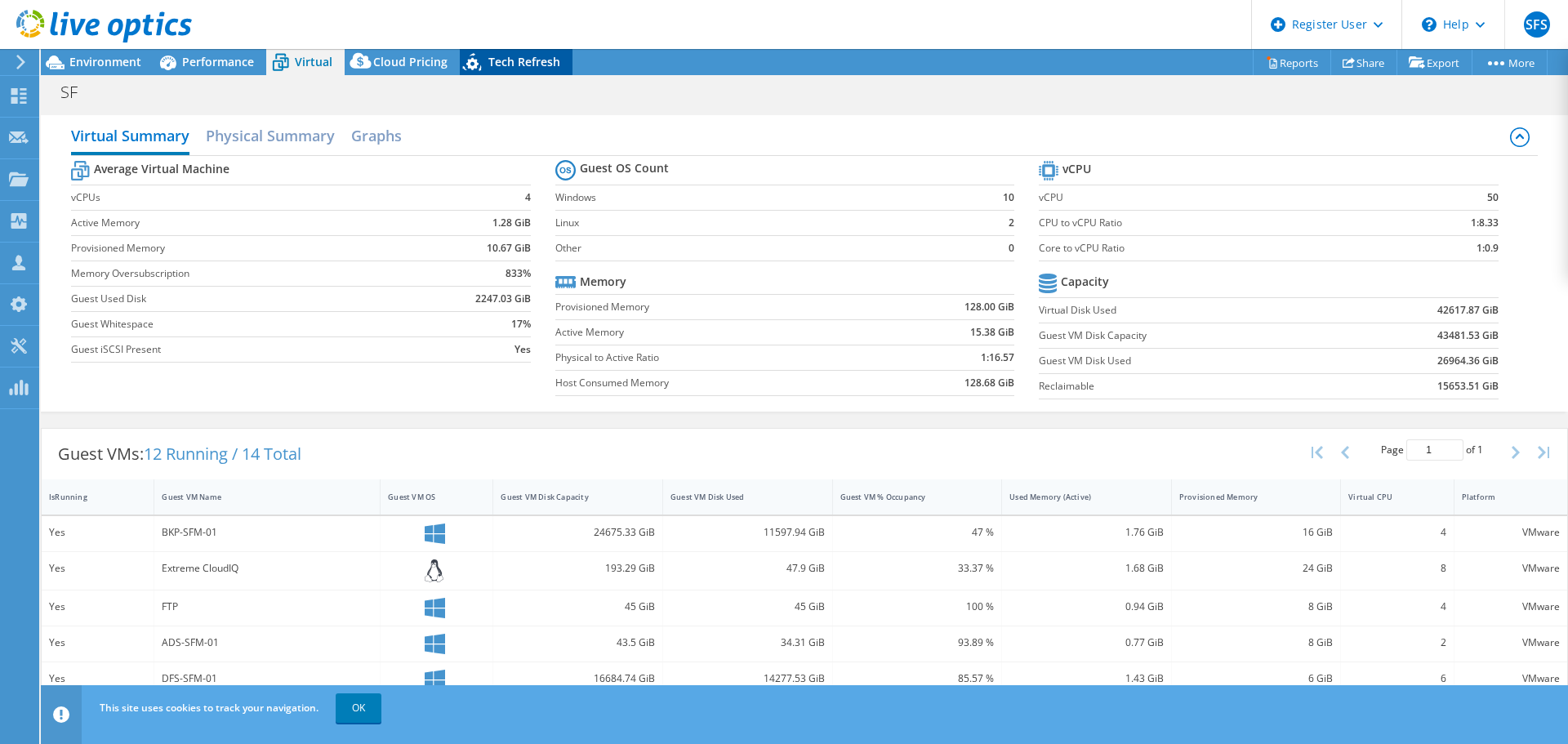
click at [488, 50] on div "Tech Refresh" at bounding box center [516, 62] width 113 height 26
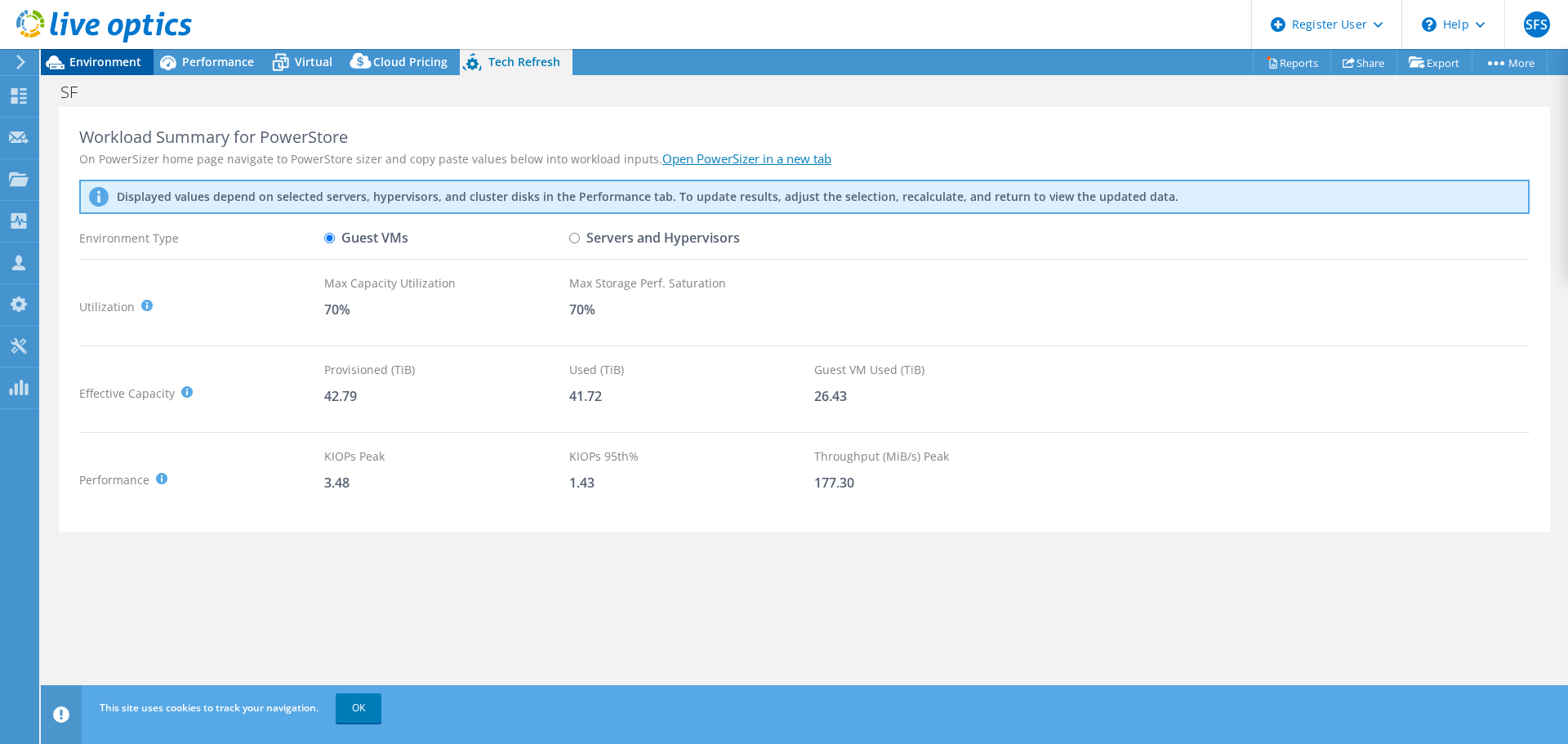
click at [152, 60] on div "Environment" at bounding box center [97, 62] width 113 height 26
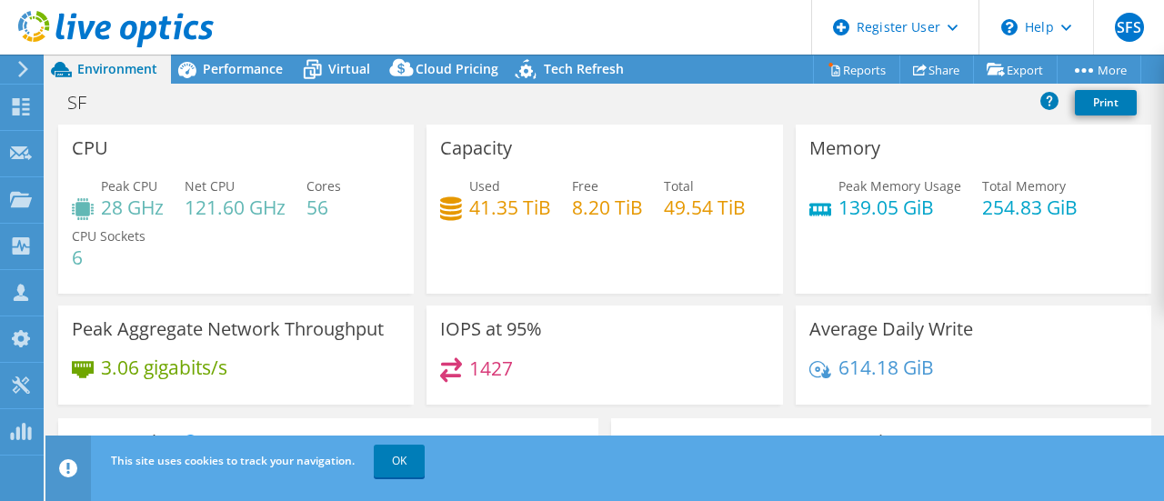
click at [312, 37] on header "SFS Dell User [PERSON_NAME] Santos [EMAIL_ADDRESS][DOMAIN_NAME] Dell My Profile…" at bounding box center [582, 27] width 1164 height 55
click at [298, 54] on header "SFS Dell User [PERSON_NAME] Santos [EMAIL_ADDRESS][DOMAIN_NAME] Dell My Profile…" at bounding box center [582, 27] width 1164 height 55
click at [264, 60] on span "Performance" at bounding box center [243, 68] width 80 height 17
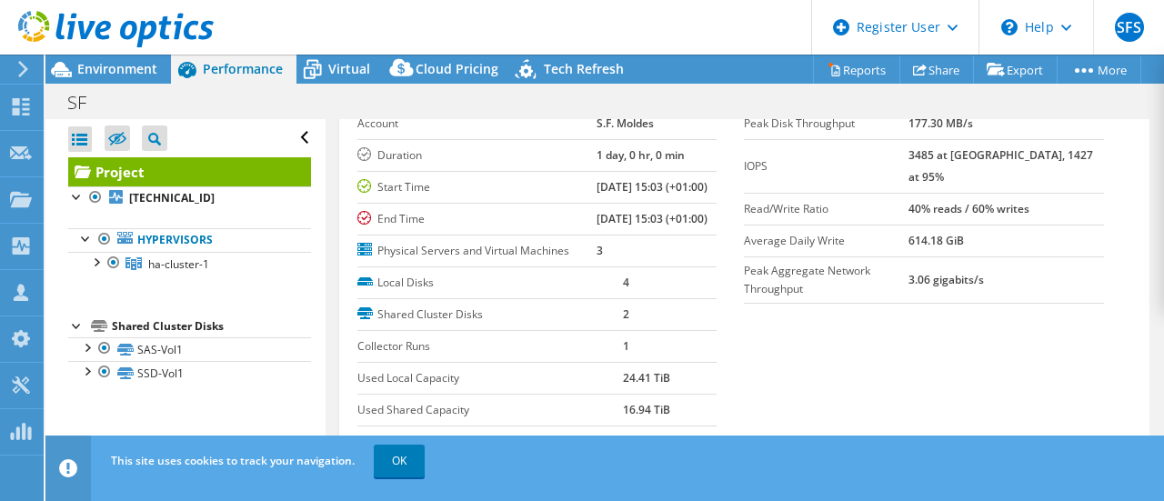
scroll to position [15, 0]
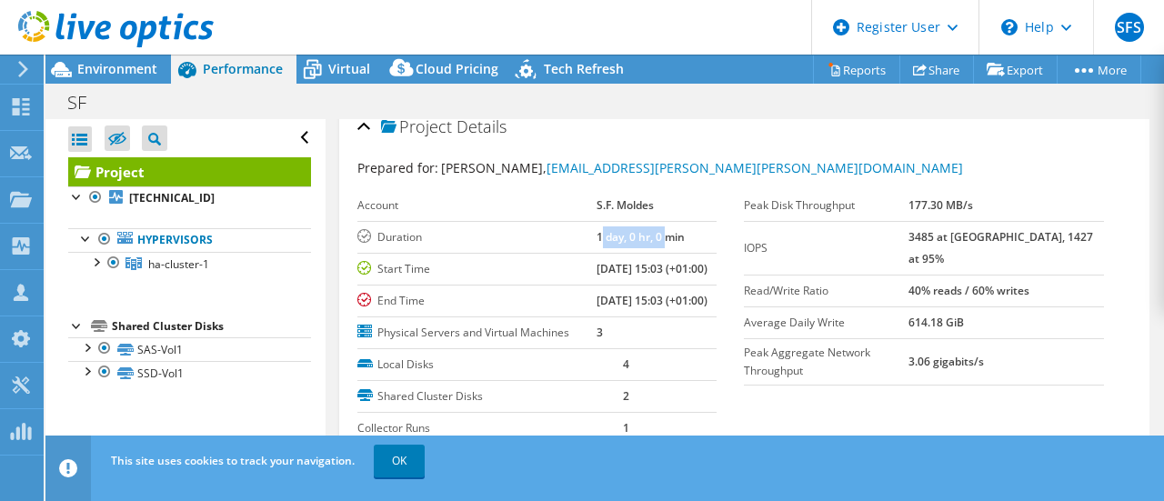
drag, startPoint x: 578, startPoint y: 244, endPoint x: 650, endPoint y: 240, distance: 71.9
click at [650, 240] on td "1 day, 0 hr, 0 min" at bounding box center [657, 237] width 120 height 32
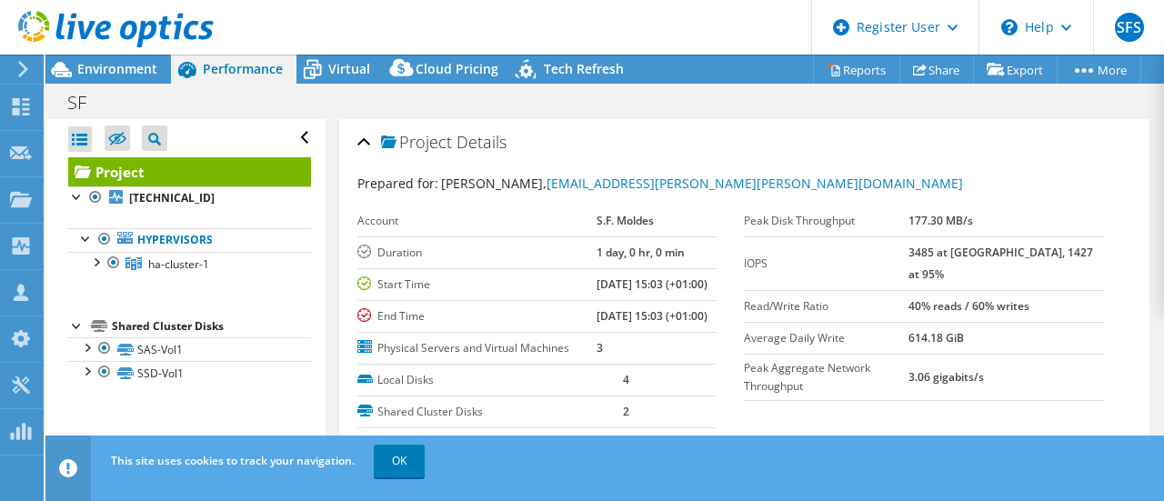
select select "USD"
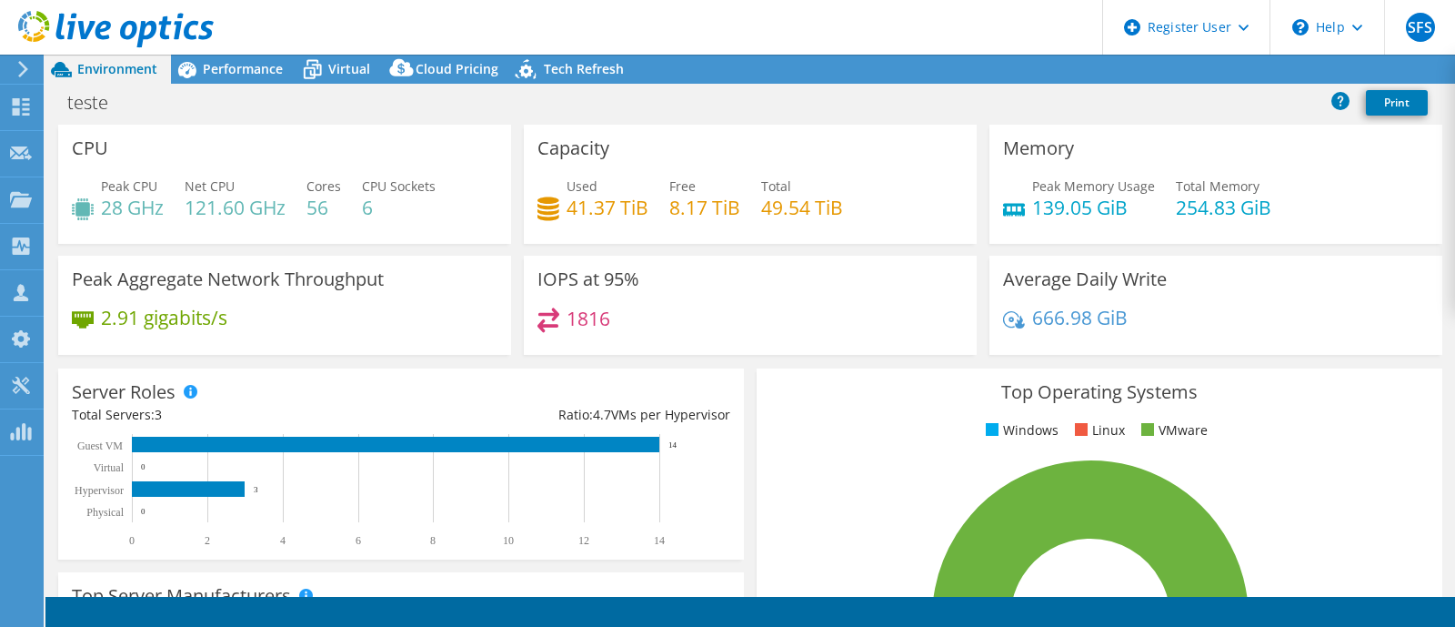
select select "USD"
select select "EUFrankfurt"
select select "EUR"
